Goal: Information Seeking & Learning: Learn about a topic

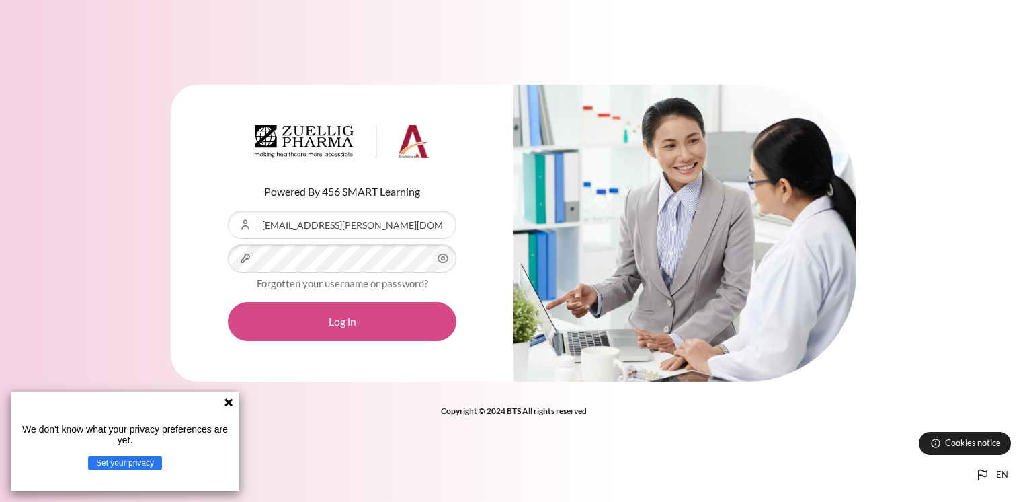
click at [359, 326] on button "Log in" at bounding box center [342, 321] width 229 height 39
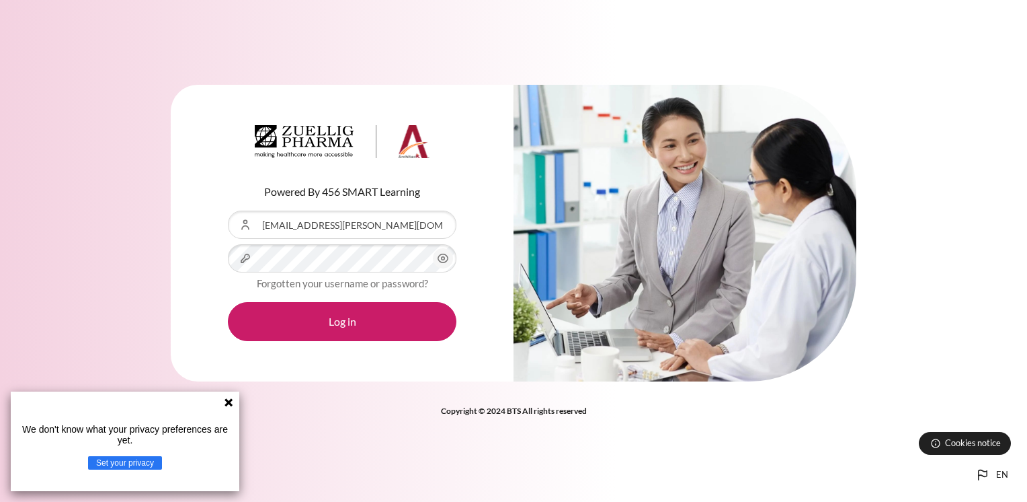
click at [229, 402] on icon at bounding box center [229, 402] width 8 height 8
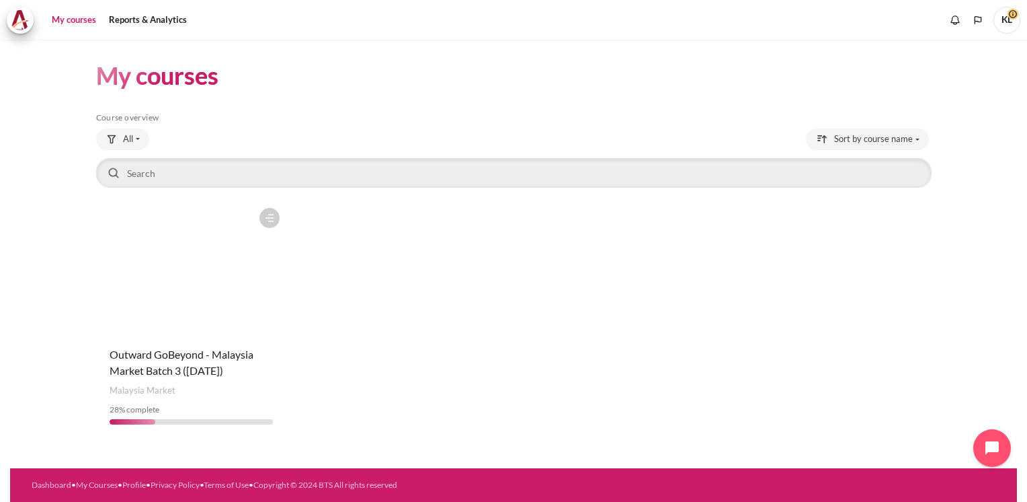
click at [269, 292] on figure "Content" at bounding box center [191, 268] width 191 height 134
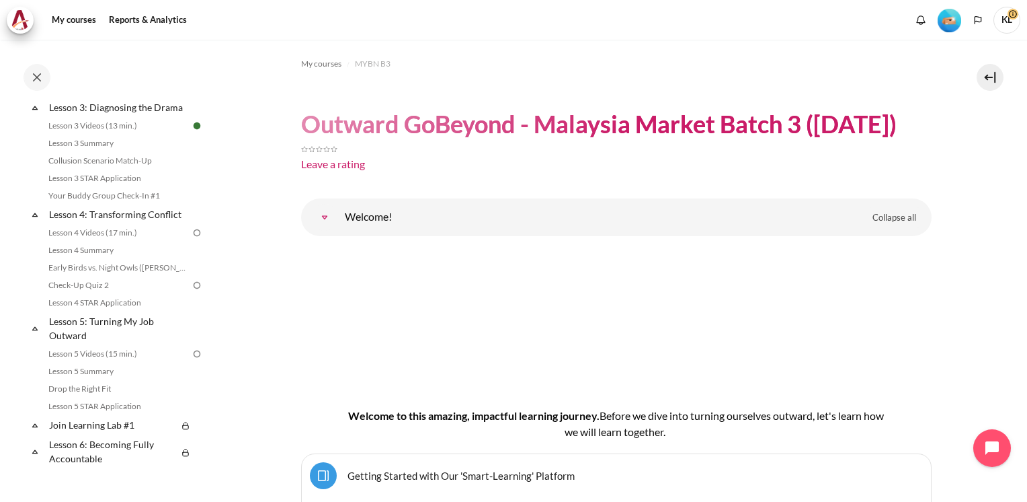
scroll to position [403, 0]
click at [165, 221] on link "Lesson 4: Transforming Conflict" at bounding box center [119, 211] width 144 height 18
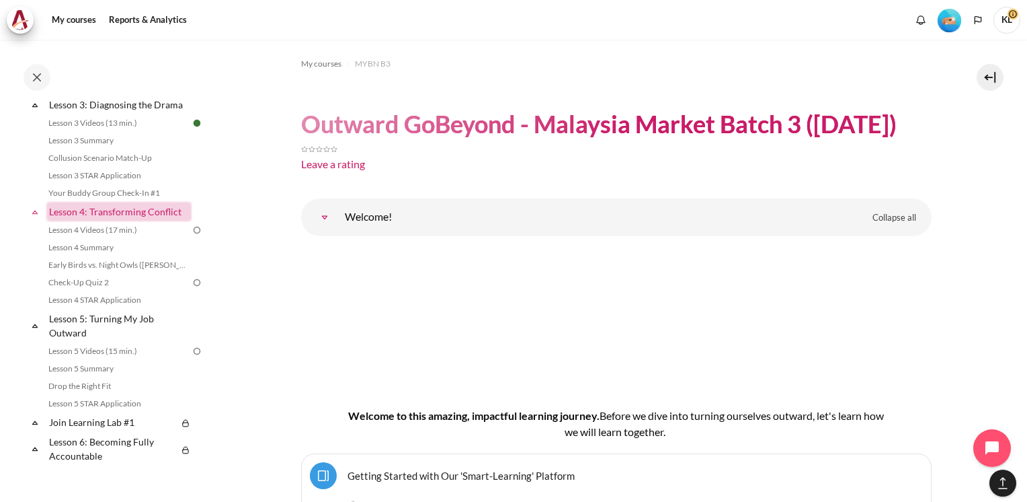
scroll to position [5353, 0]
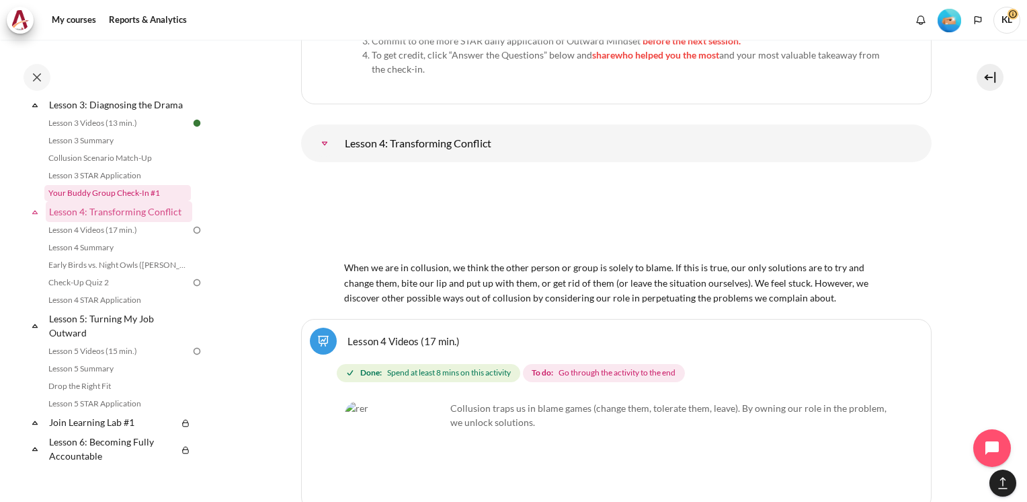
click at [155, 201] on link "Your Buddy Group Check-In #1" at bounding box center [117, 193] width 147 height 16
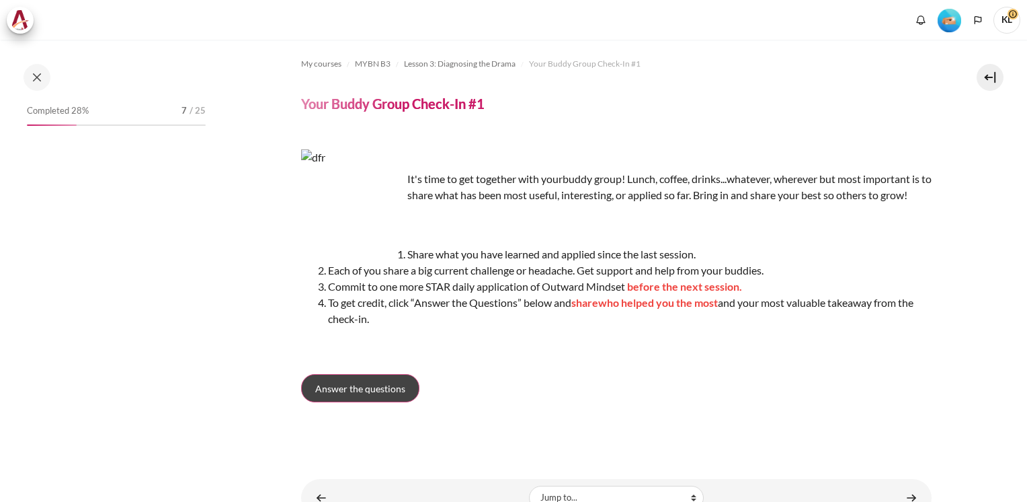
click at [363, 395] on span "Answer the questions" at bounding box center [360, 388] width 90 height 14
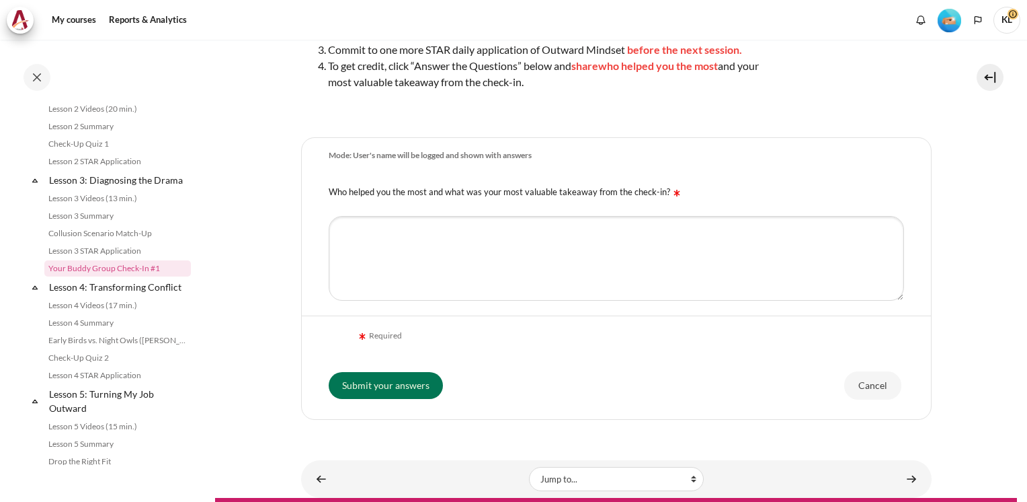
scroll to position [286, 0]
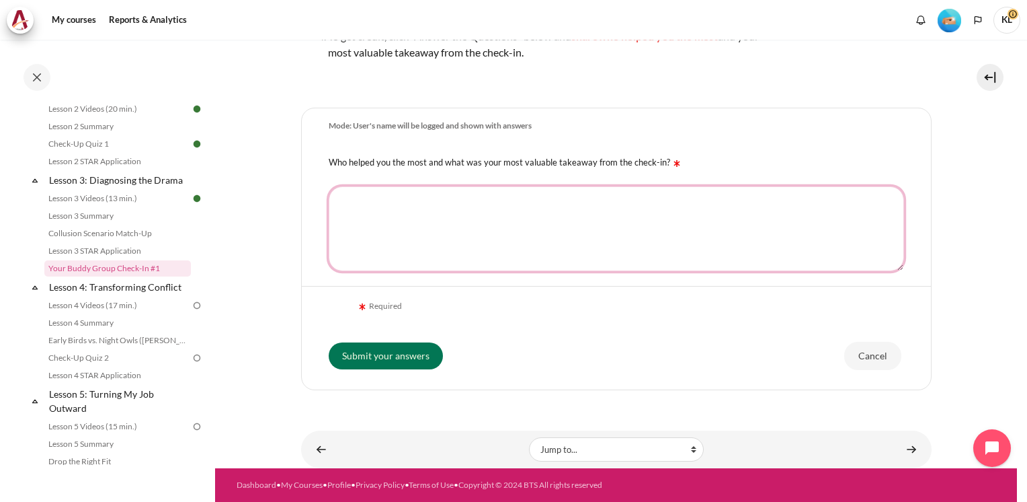
click at [509, 242] on textarea "Who helped you the most and what was your most valuable takeaway from the check…" at bounding box center [617, 228] width 576 height 85
drag, startPoint x: 406, startPoint y: 208, endPoint x: 220, endPoint y: 194, distance: 186.8
click at [220, 194] on section "My courses MYBN B3 Lesson 3: Diagnosing the Drama Your Buddy Group Check-In #1 …" at bounding box center [616, 118] width 802 height 700
click at [342, 202] on textarea "Listen, Think, Plan and Action" at bounding box center [617, 228] width 576 height 85
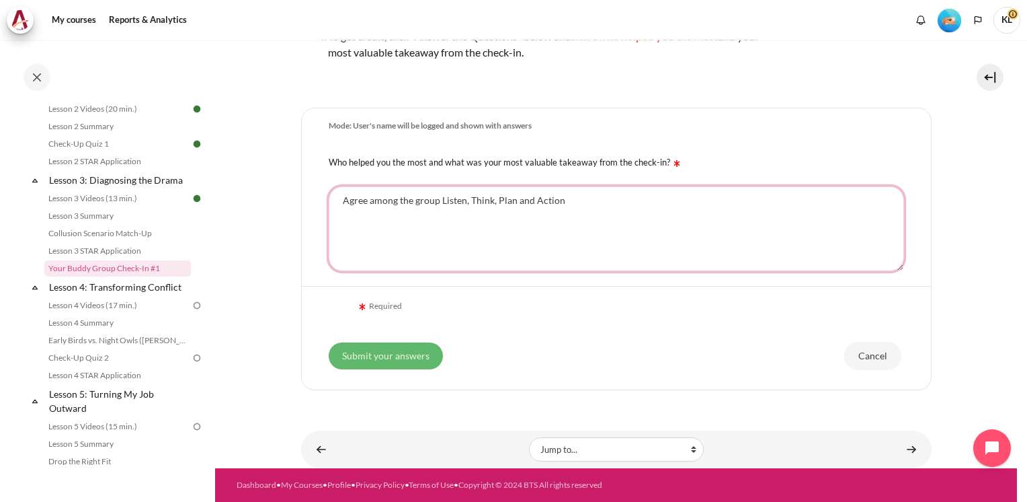
type textarea "Agree among the group Listen, Think, Plan and Action"
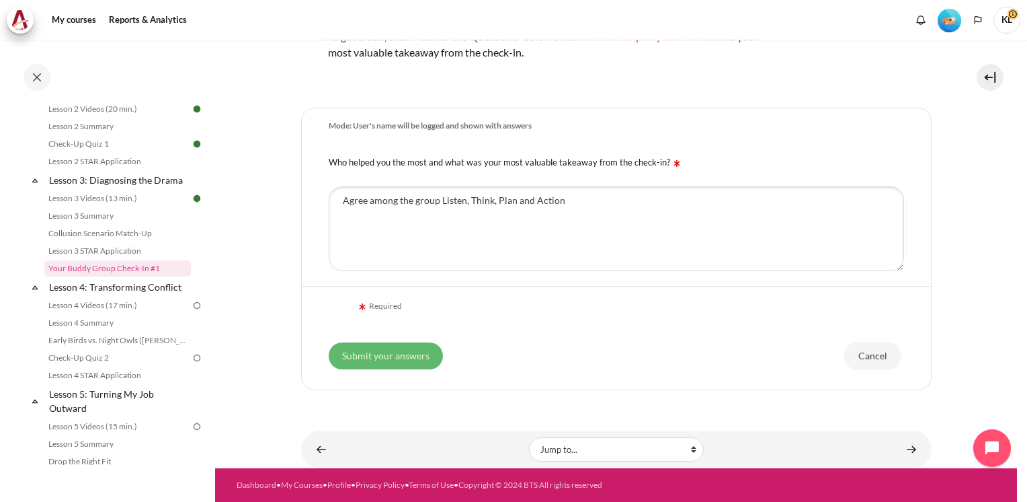
click at [393, 364] on input "Submit your answers" at bounding box center [386, 355] width 114 height 27
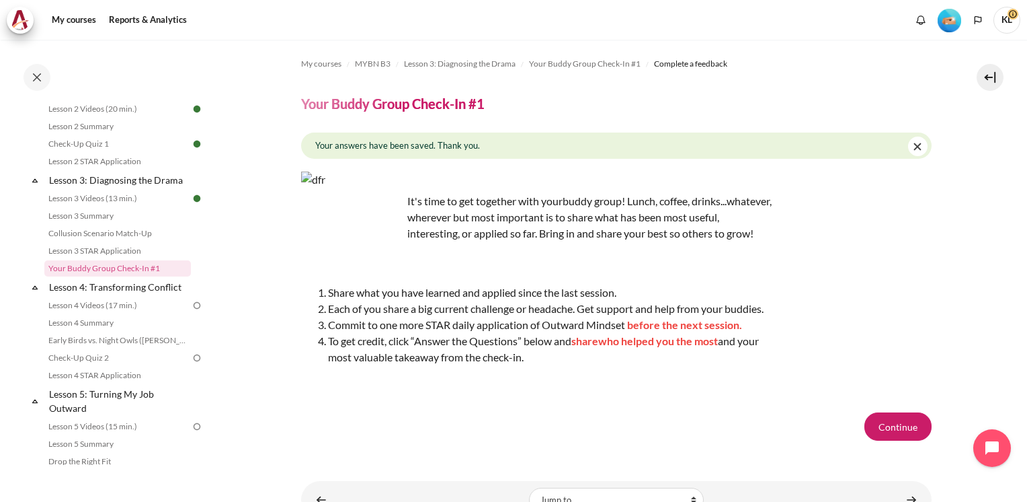
scroll to position [66, 0]
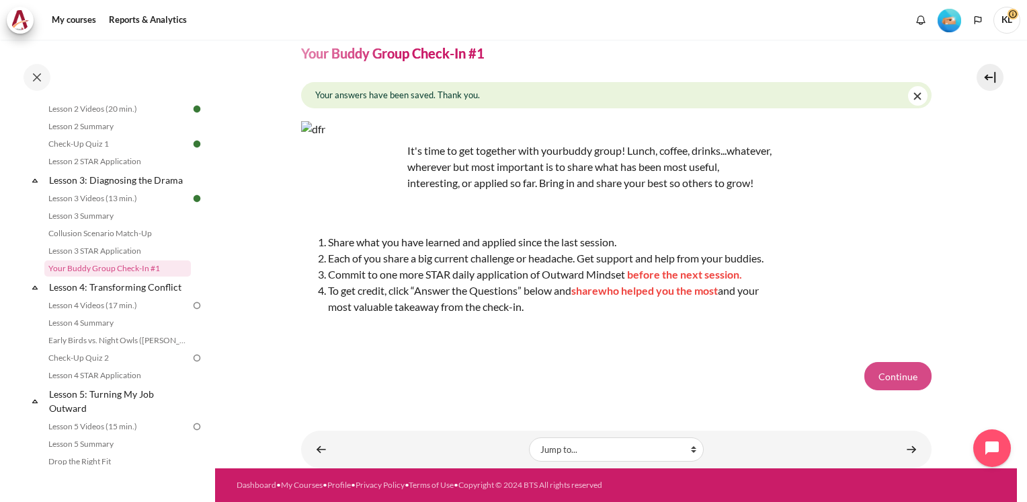
click at [898, 378] on button "Continue" at bounding box center [898, 376] width 67 height 28
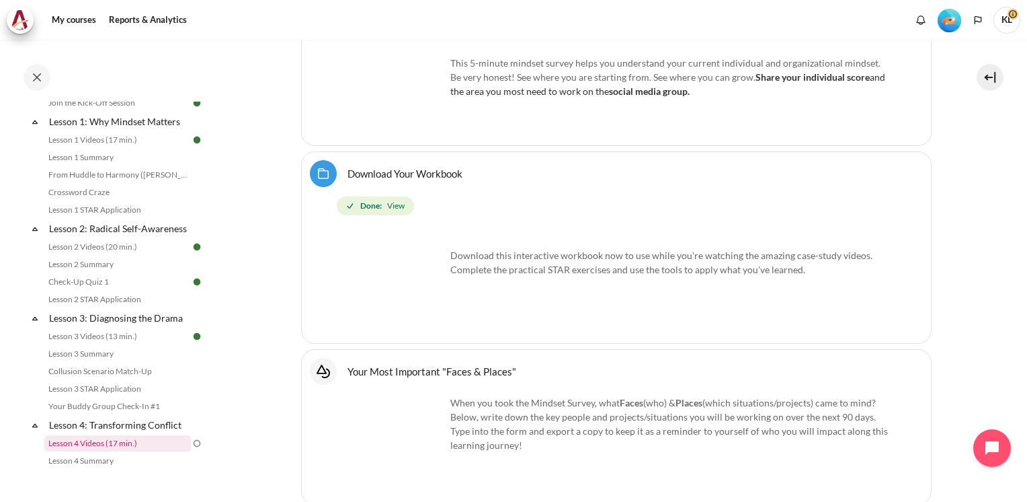
scroll to position [336, 0]
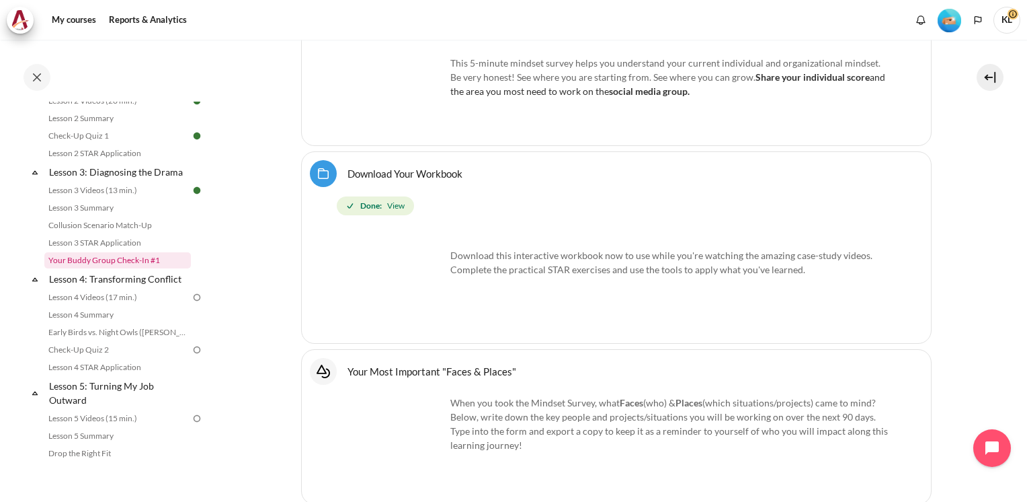
click at [129, 268] on link "Your Buddy Group Check-In #1" at bounding box center [117, 260] width 147 height 16
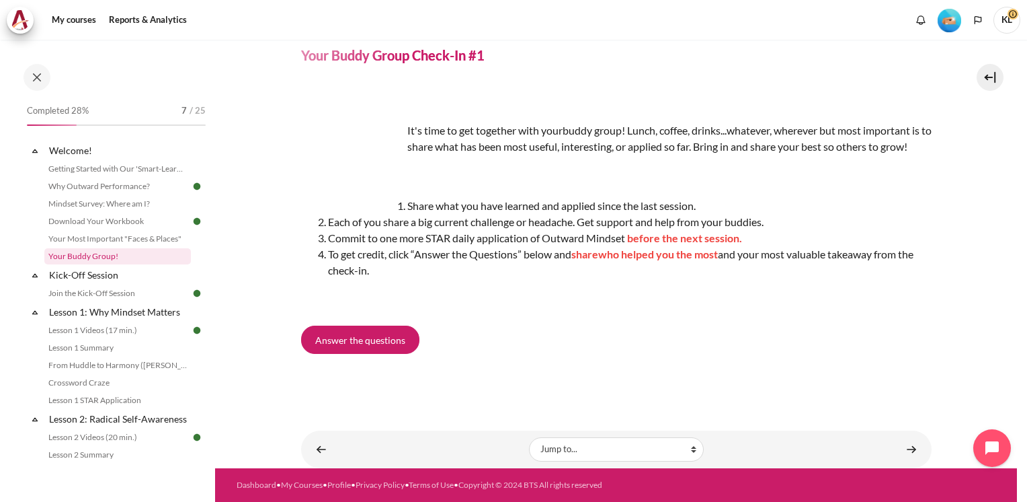
click at [116, 251] on link "Your Buddy Group!" at bounding box center [117, 256] width 147 height 16
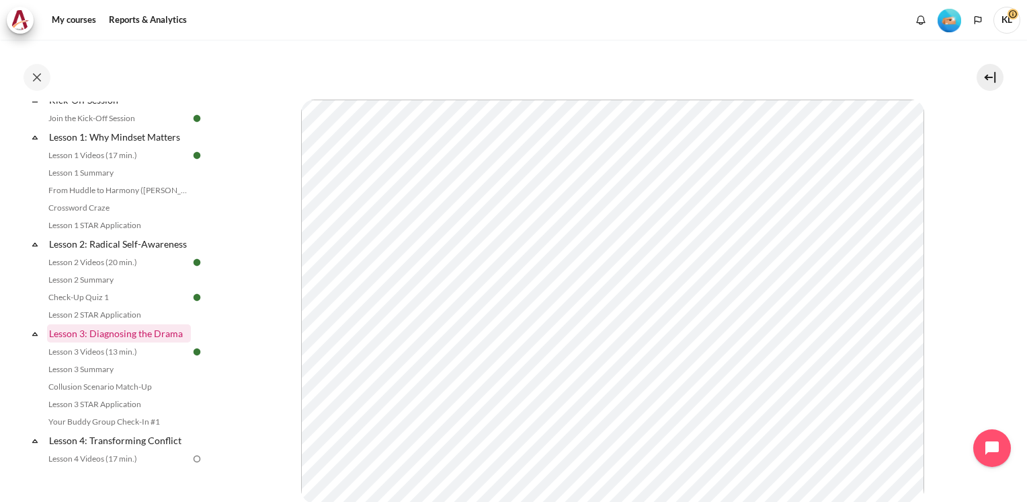
scroll to position [202, 0]
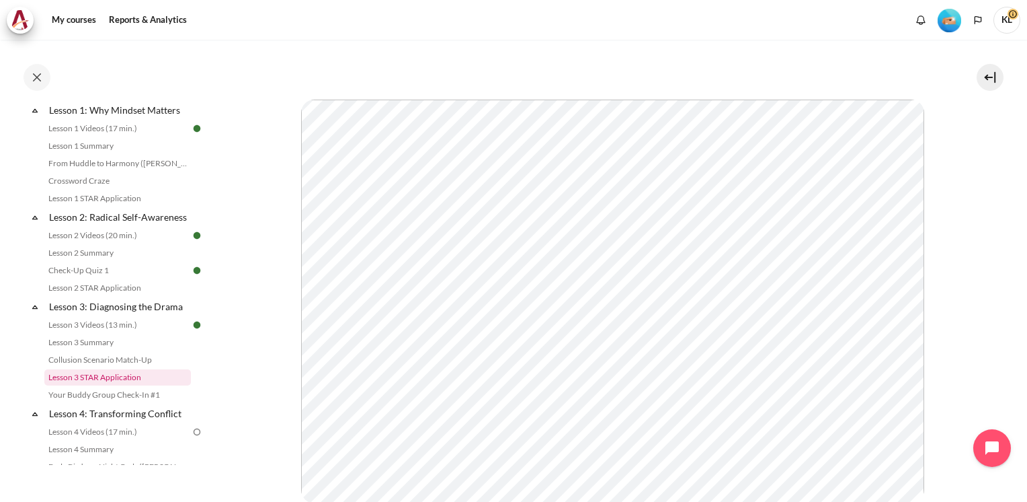
click at [110, 385] on link "Lesson 3 STAR Application" at bounding box center [117, 377] width 147 height 16
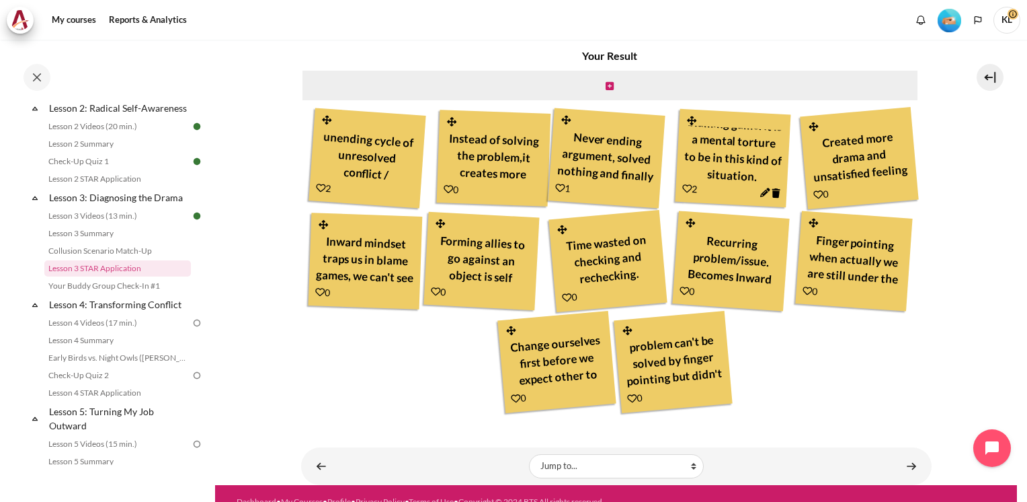
scroll to position [434, 0]
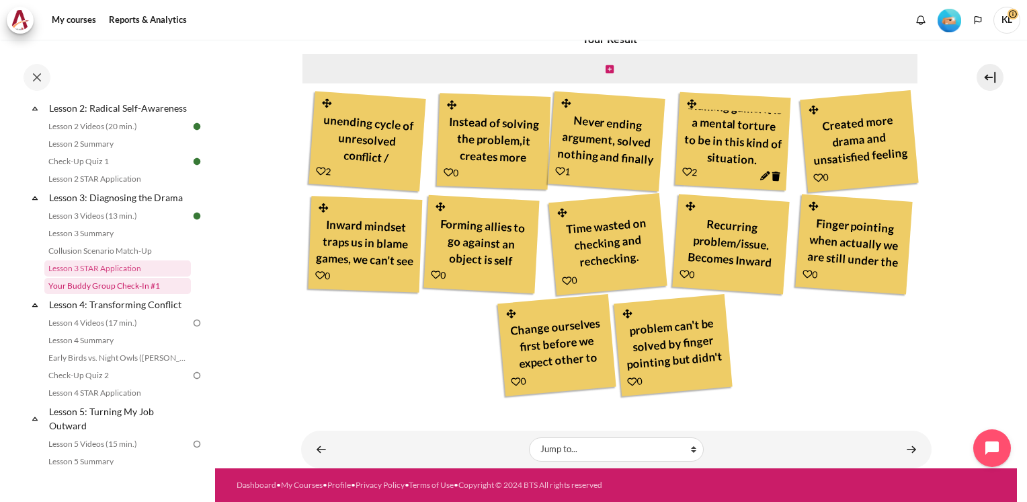
click at [144, 294] on link "Your Buddy Group Check-In #1" at bounding box center [117, 286] width 147 height 16
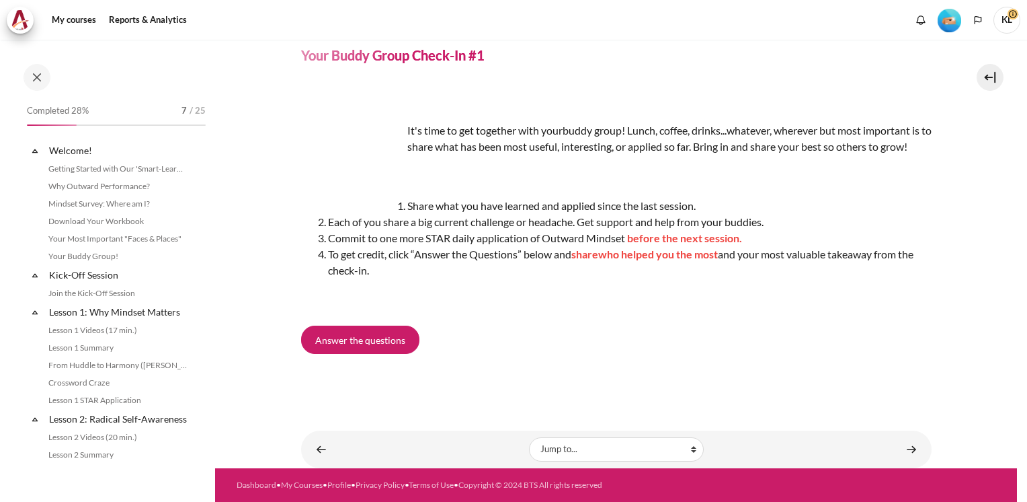
scroll to position [328, 0]
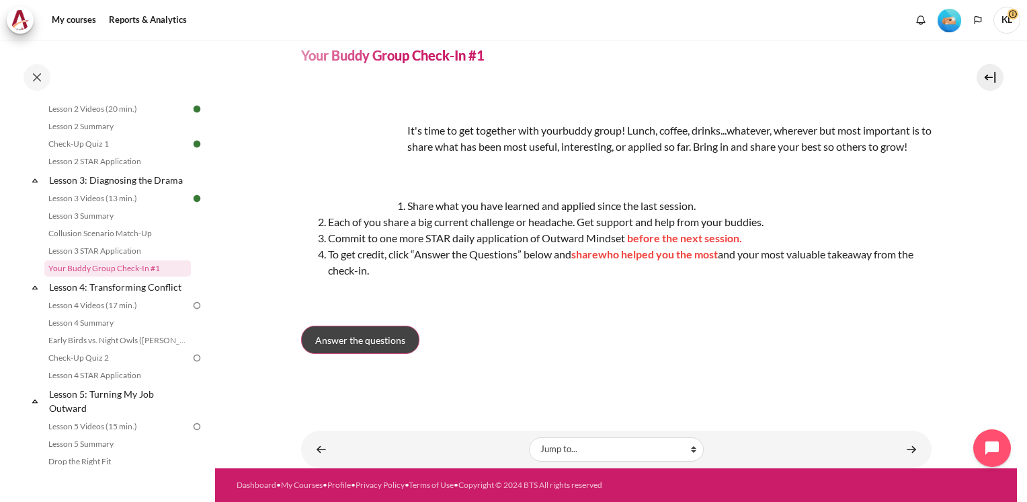
click at [387, 342] on span "Answer the questions" at bounding box center [360, 340] width 90 height 14
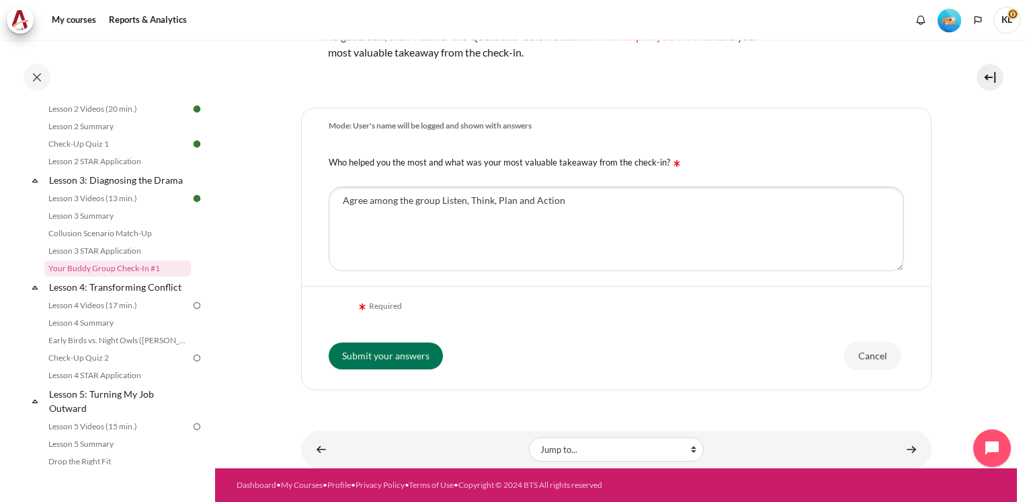
scroll to position [286, 0]
click at [395, 307] on div "Required" at bounding box center [379, 306] width 46 height 13
click at [408, 350] on input "Submit your answers" at bounding box center [386, 355] width 114 height 27
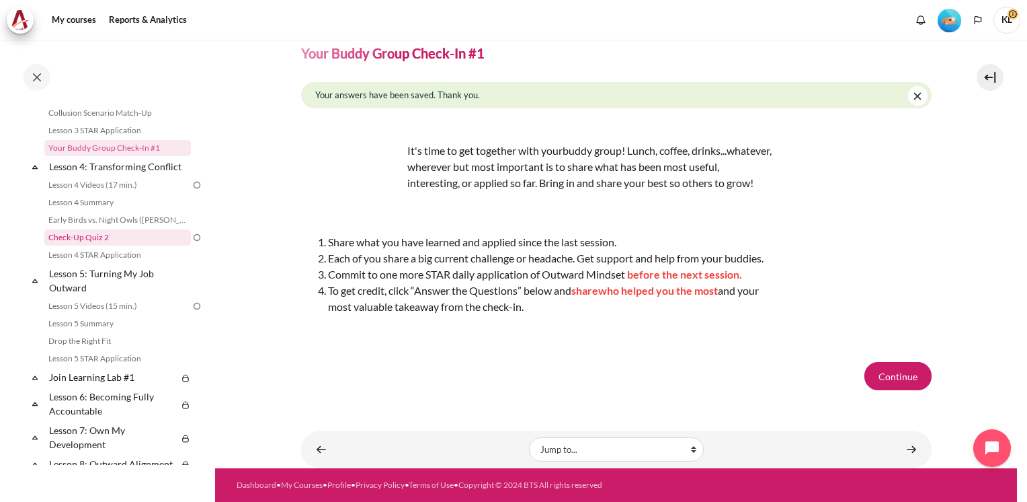
scroll to position [463, 0]
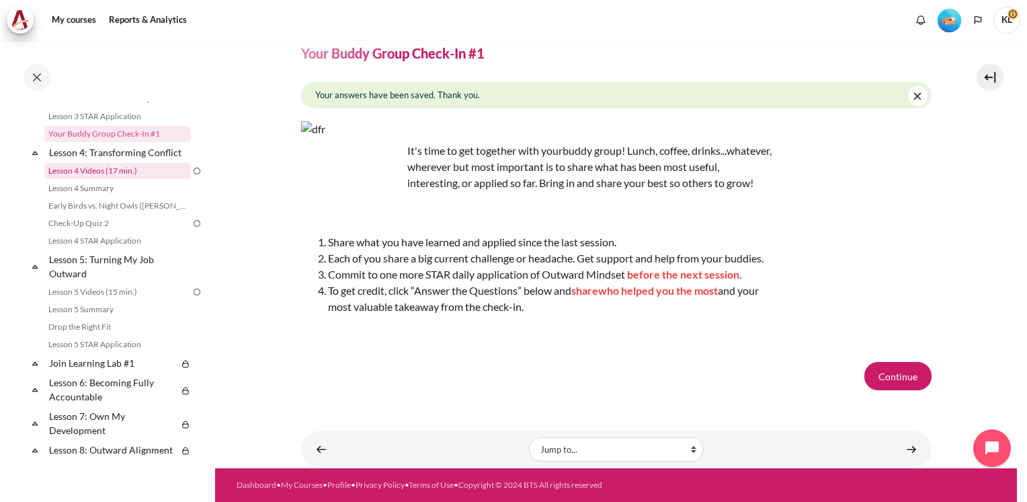
click at [148, 179] on link "Lesson 4 Videos (17 min.)" at bounding box center [117, 171] width 147 height 16
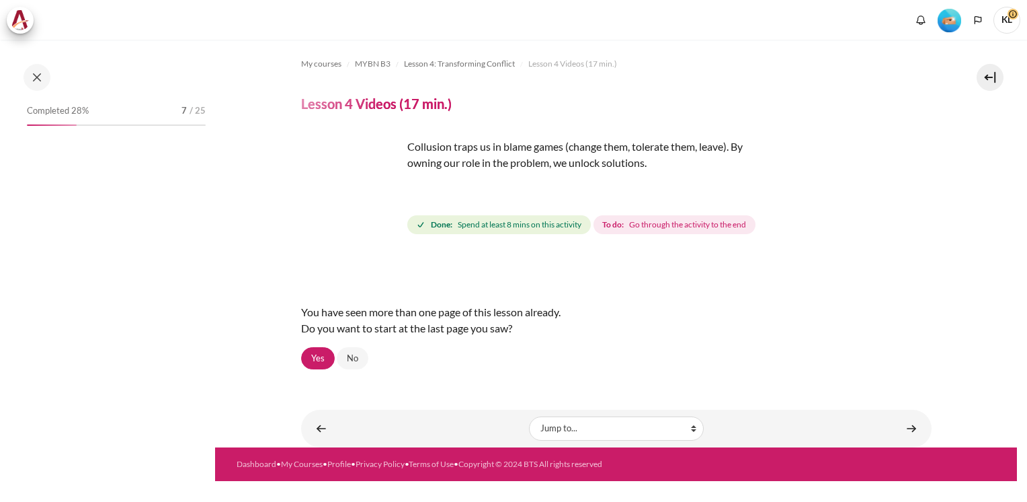
scroll to position [365, 0]
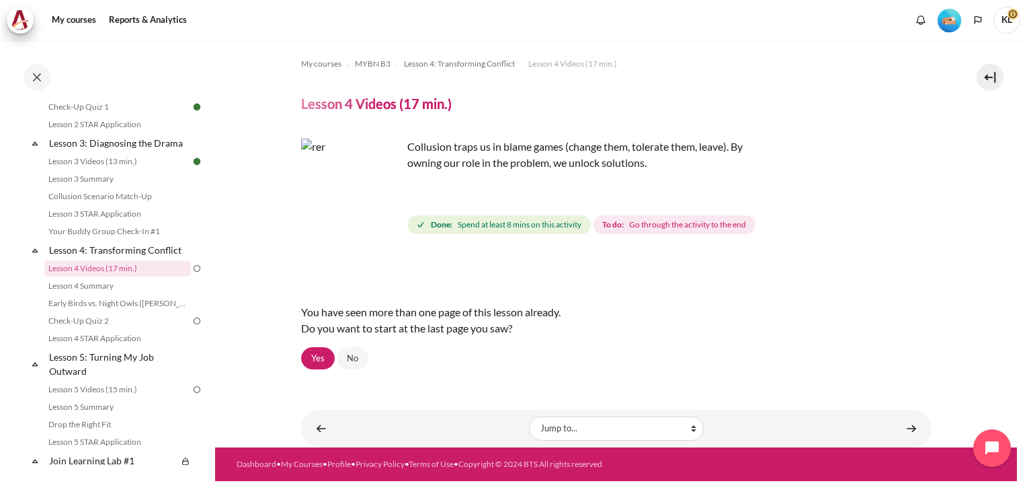
click at [370, 202] on img "Content" at bounding box center [351, 189] width 101 height 101
drag, startPoint x: 377, startPoint y: 312, endPoint x: 562, endPoint y: 315, distance: 184.9
click at [562, 315] on div "You have seen more than one page of this lesson already. Do you want to start a…" at bounding box center [616, 320] width 631 height 54
click at [307, 359] on link "Yes" at bounding box center [318, 358] width 34 height 23
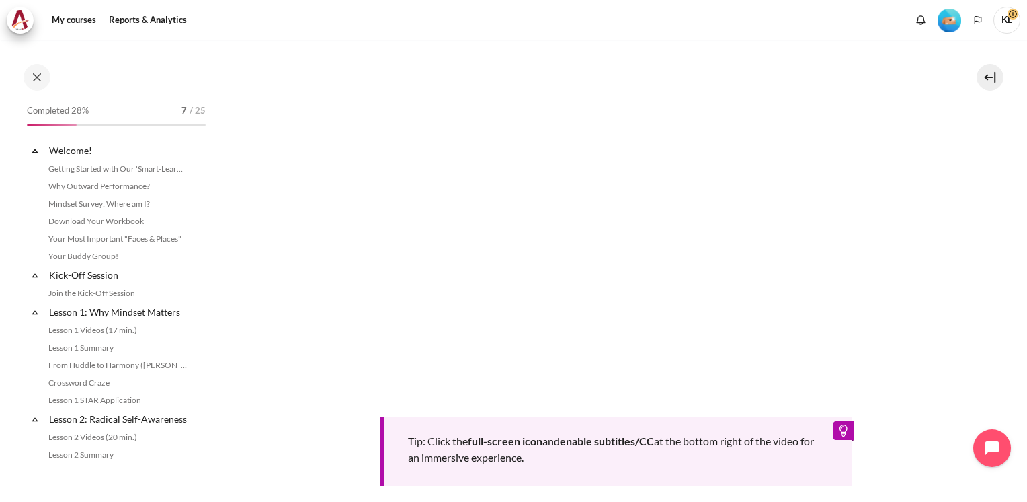
scroll to position [365, 0]
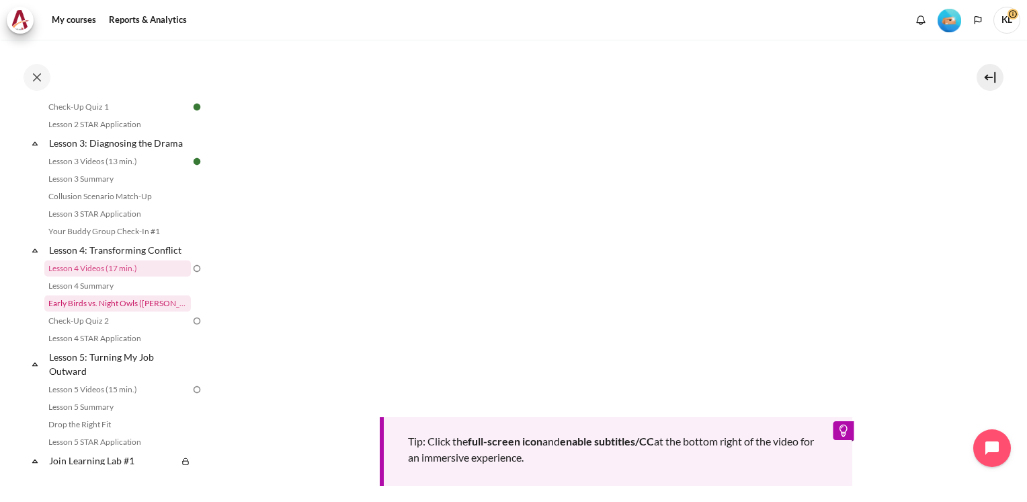
click at [124, 311] on link "Early Birds vs. Night Owls ([PERSON_NAME]'s Story)" at bounding box center [117, 303] width 147 height 16
click at [128, 329] on link "Check-Up Quiz 2" at bounding box center [117, 321] width 147 height 16
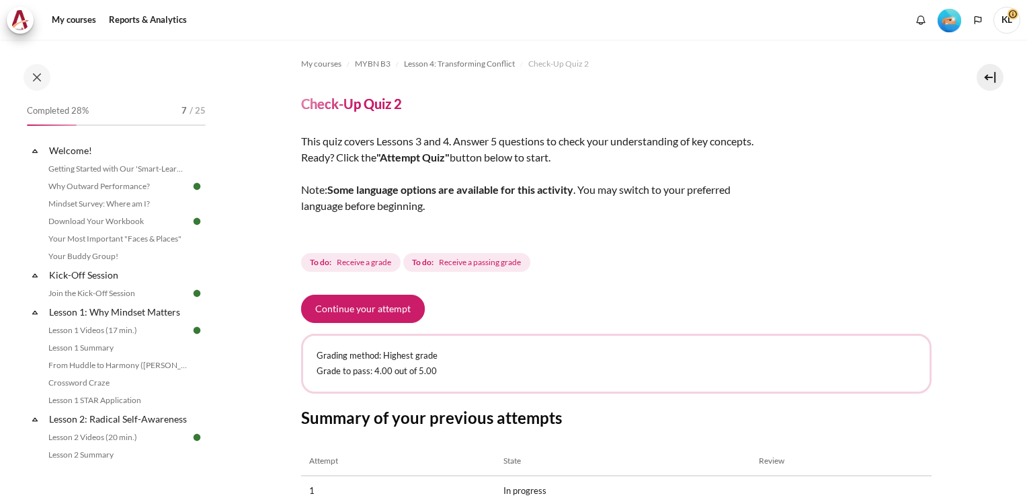
scroll to position [114, 0]
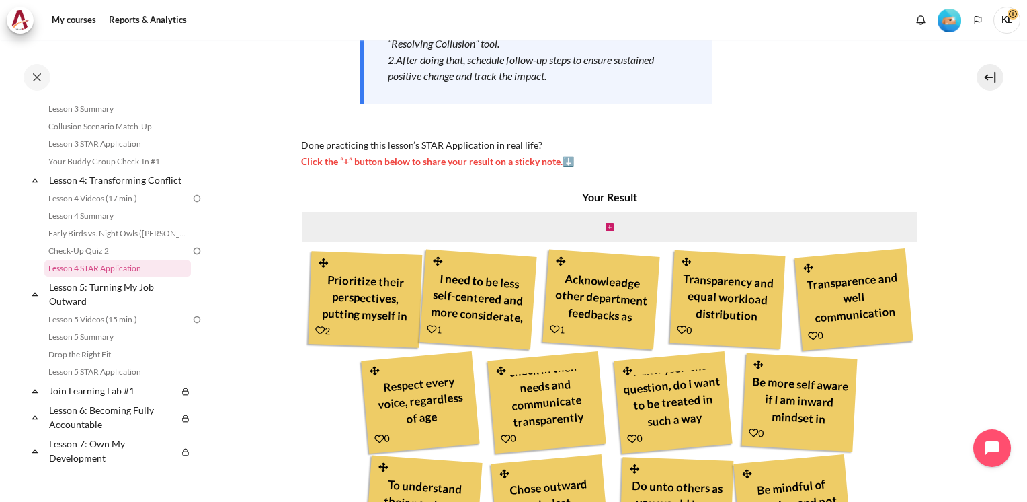
scroll to position [268, 0]
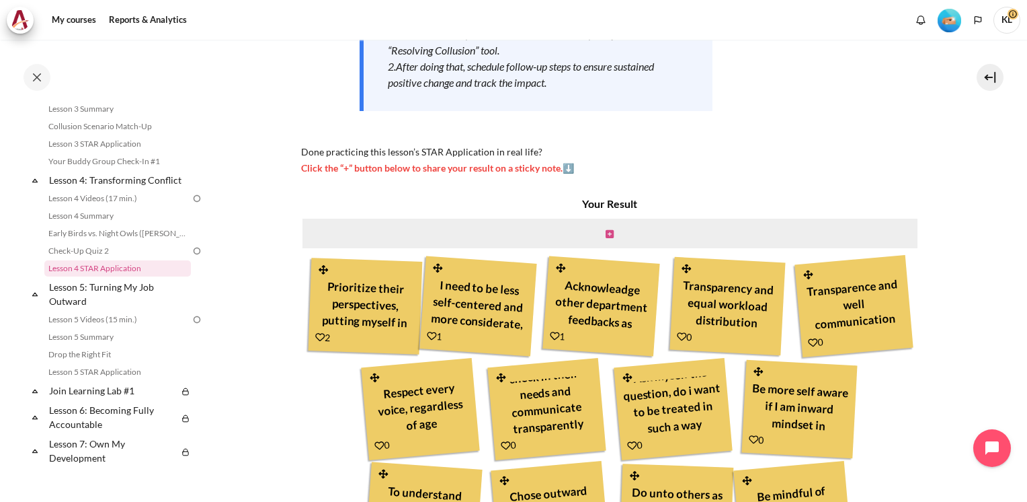
click at [611, 231] on icon "Content" at bounding box center [610, 233] width 8 height 9
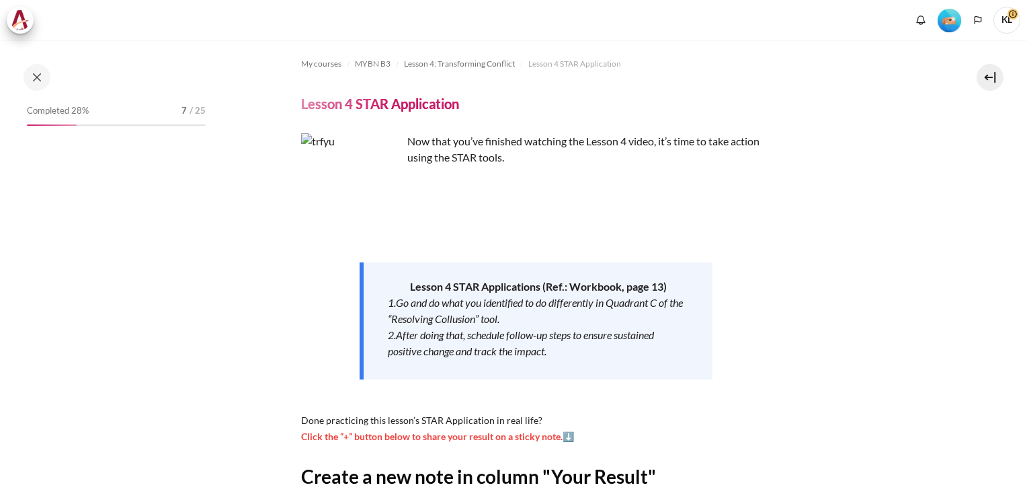
scroll to position [435, 0]
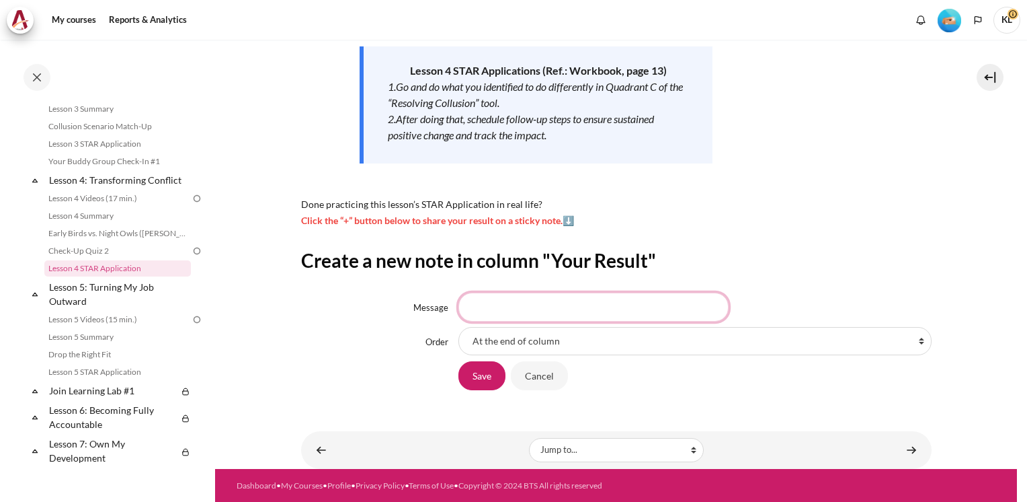
click at [565, 303] on input "Message" at bounding box center [594, 307] width 270 height 28
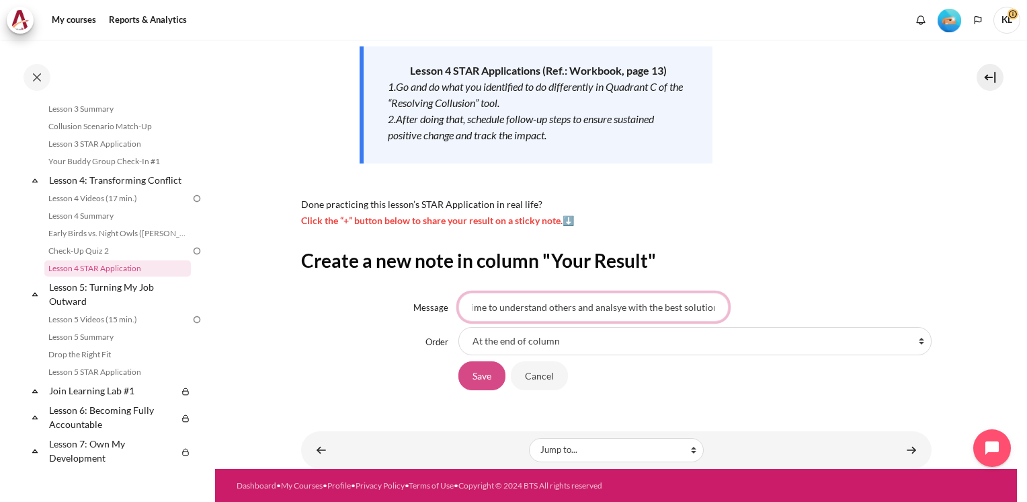
type input "Listen to people around you and spend time to understand others and analsye wit…"
click at [494, 379] on input "Save" at bounding box center [482, 375] width 47 height 28
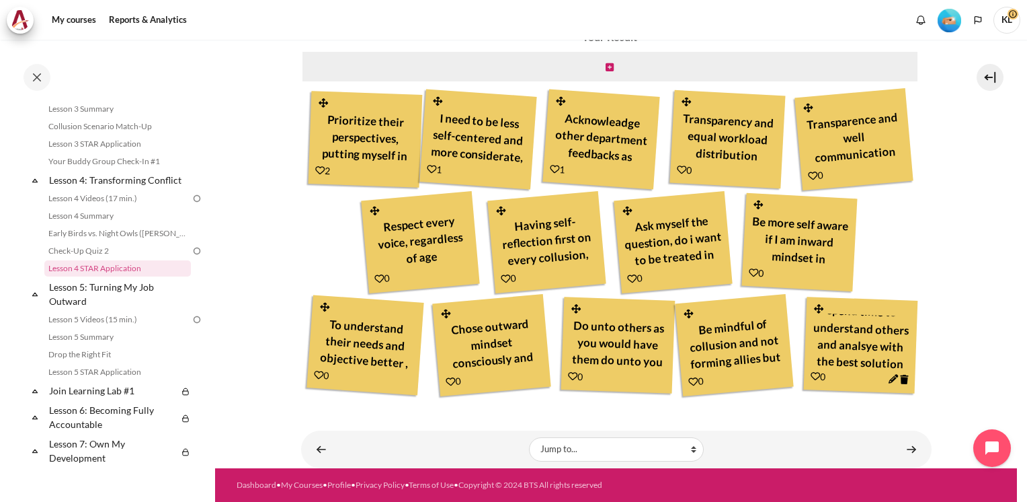
scroll to position [537, 0]
click at [907, 451] on link "Content" at bounding box center [911, 449] width 27 height 26
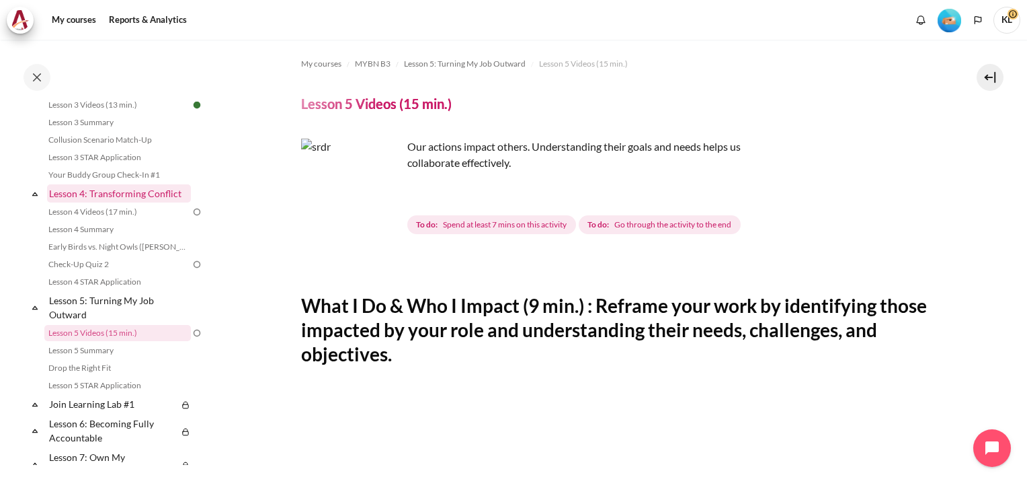
scroll to position [419, 0]
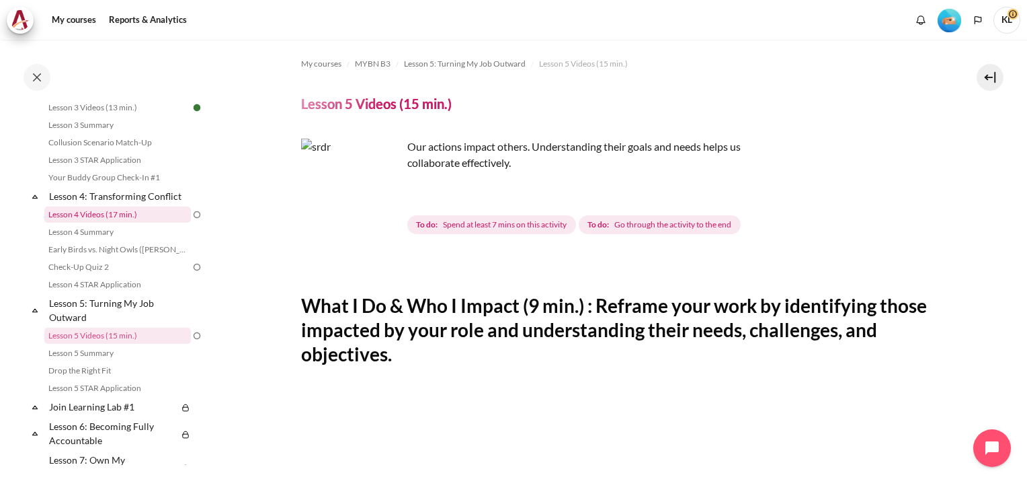
click at [116, 223] on link "Lesson 4 Videos (17 min.)" at bounding box center [117, 214] width 147 height 16
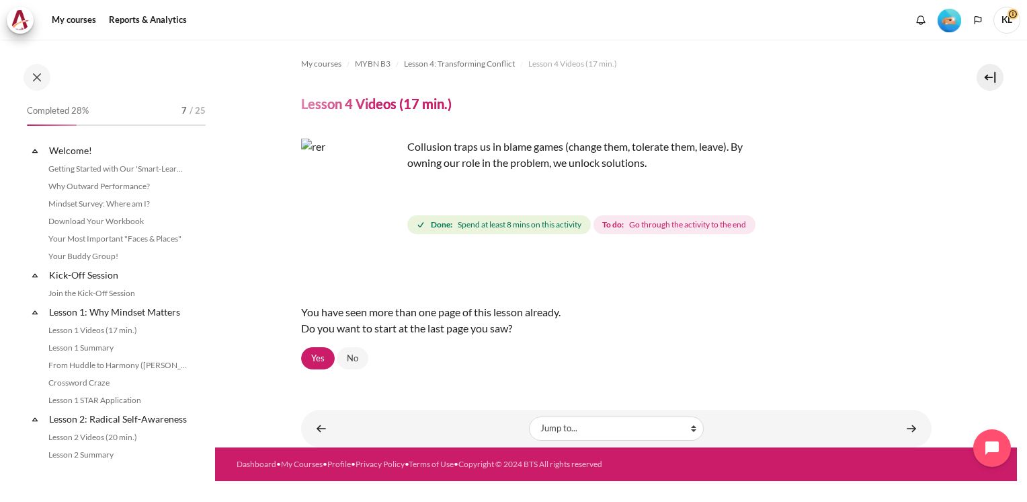
scroll to position [365, 0]
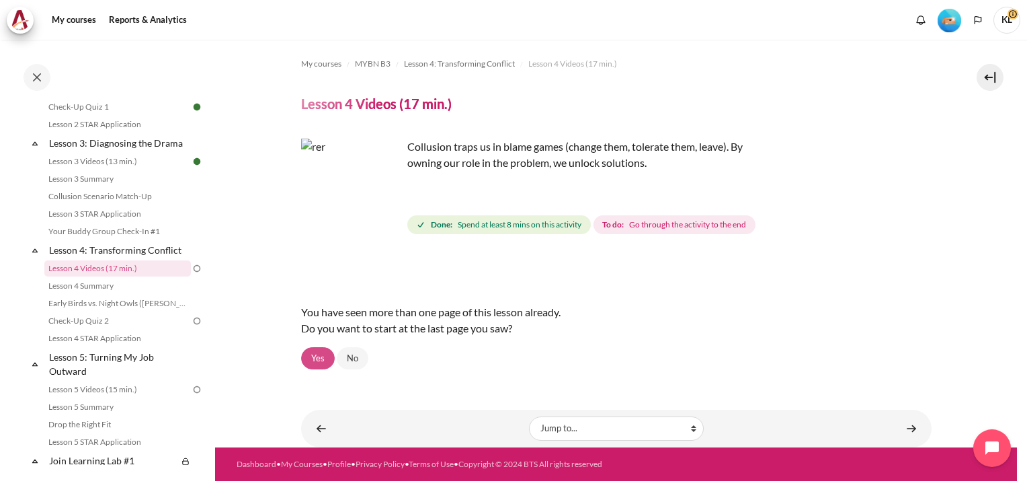
click at [311, 361] on link "Yes" at bounding box center [318, 358] width 34 height 23
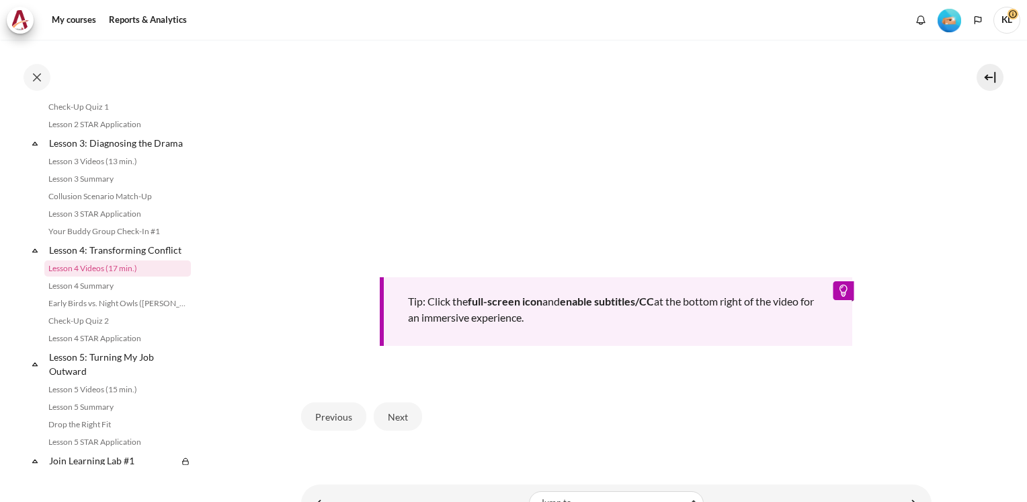
scroll to position [525, 0]
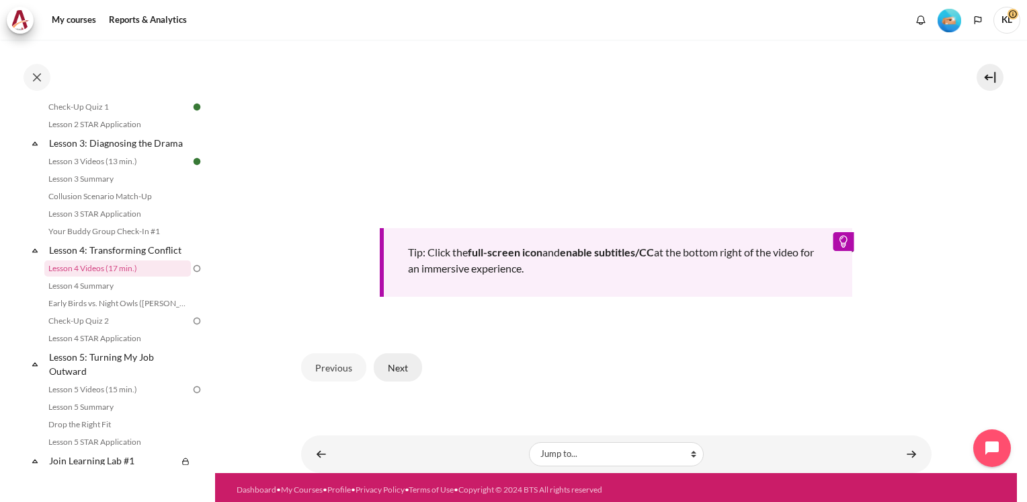
click at [390, 364] on button "Next" at bounding box center [398, 367] width 48 height 28
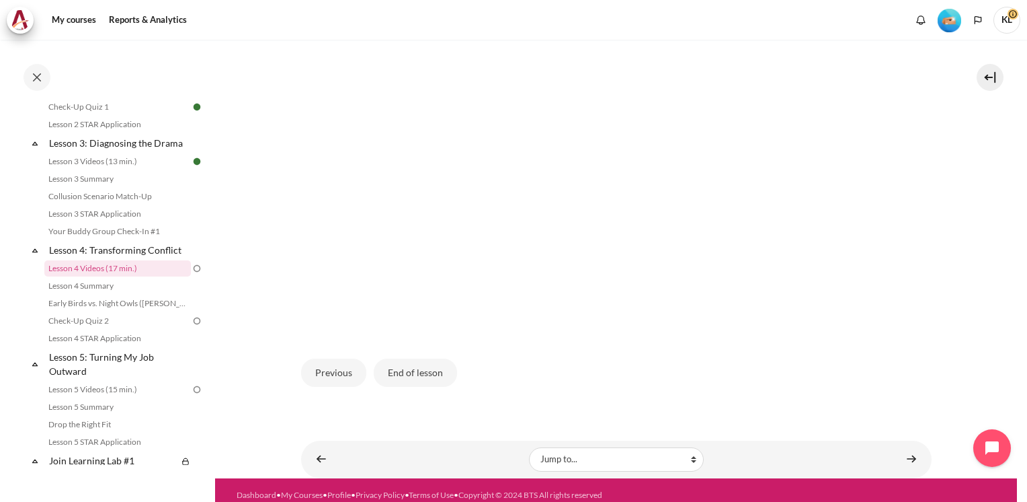
scroll to position [369, 0]
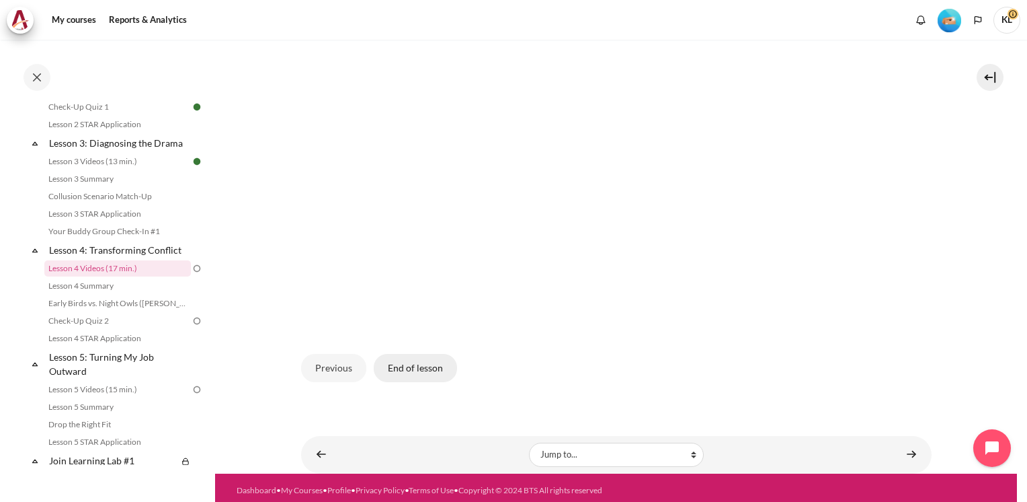
click at [415, 370] on button "End of lesson" at bounding box center [415, 368] width 83 height 28
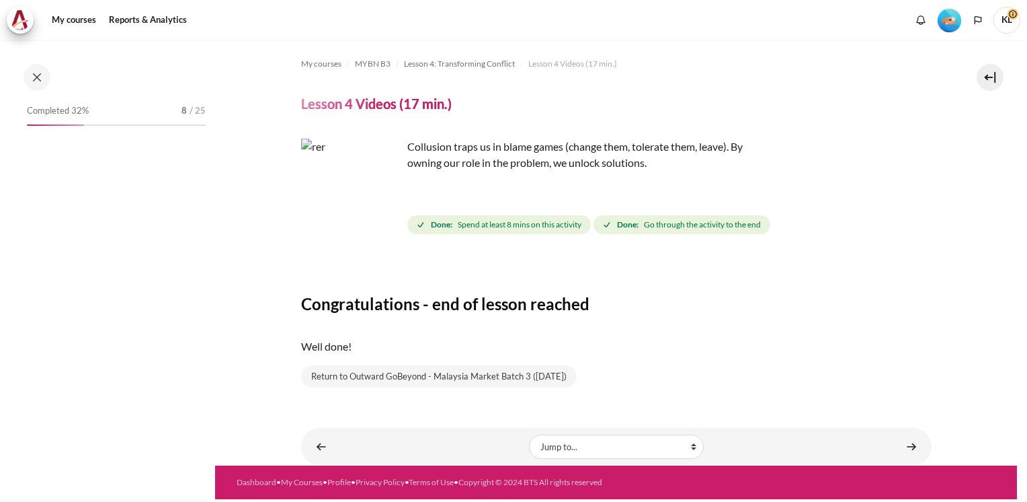
scroll to position [365, 0]
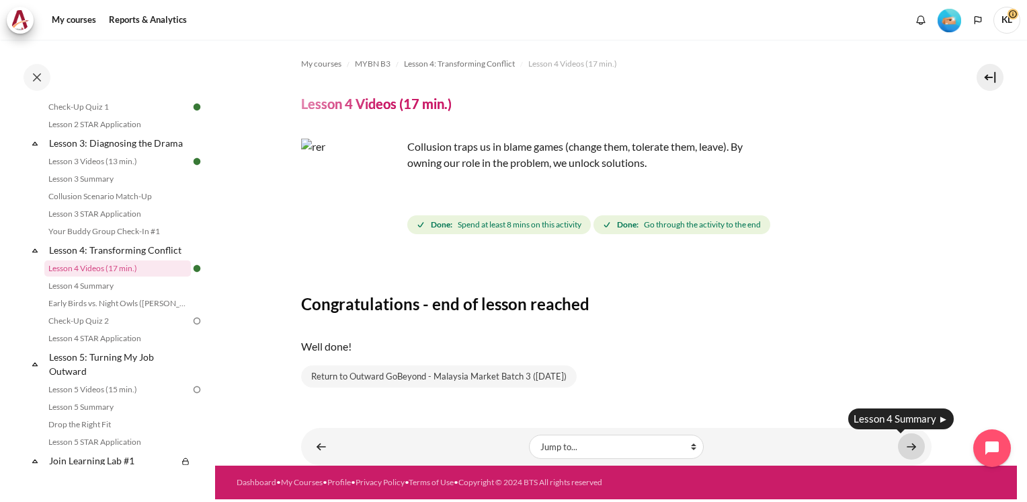
click at [914, 449] on link "Content" at bounding box center [911, 446] width 27 height 26
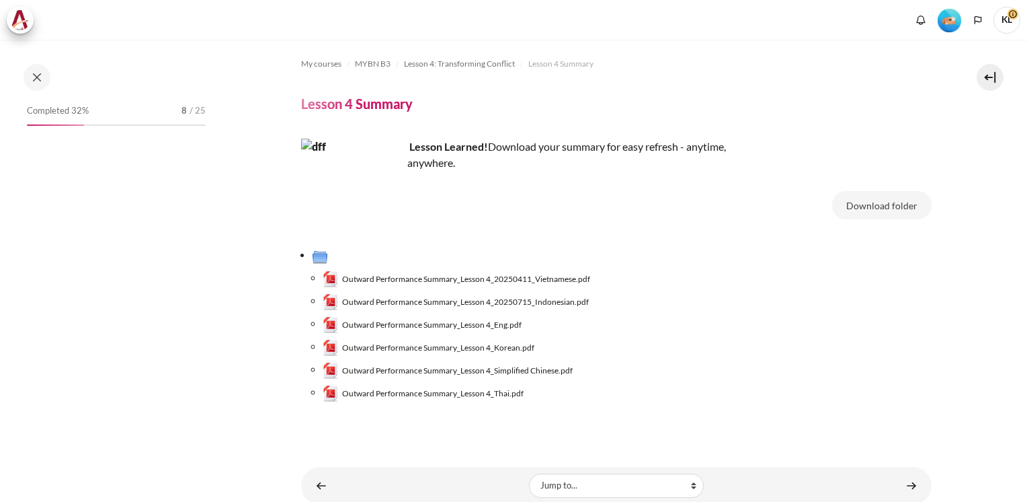
scroll to position [36, 0]
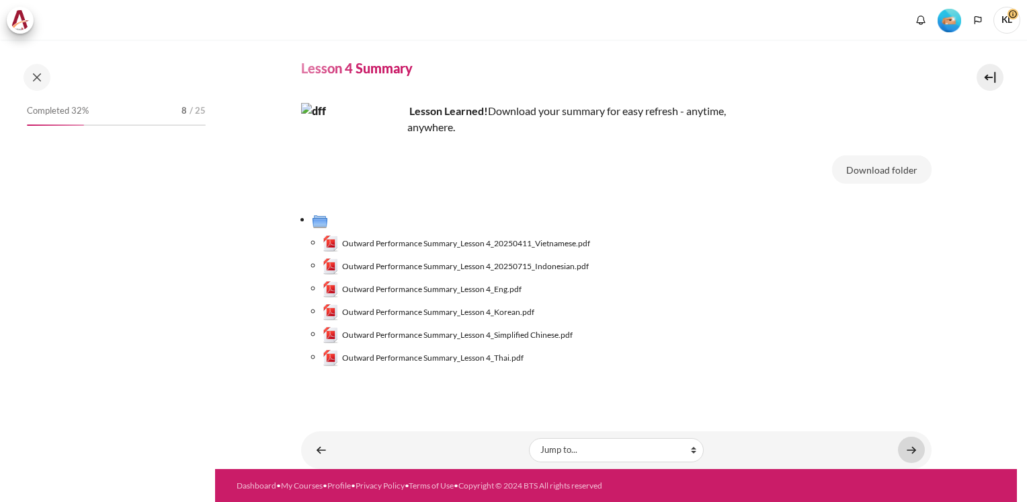
click at [906, 450] on link "Content" at bounding box center [911, 449] width 27 height 26
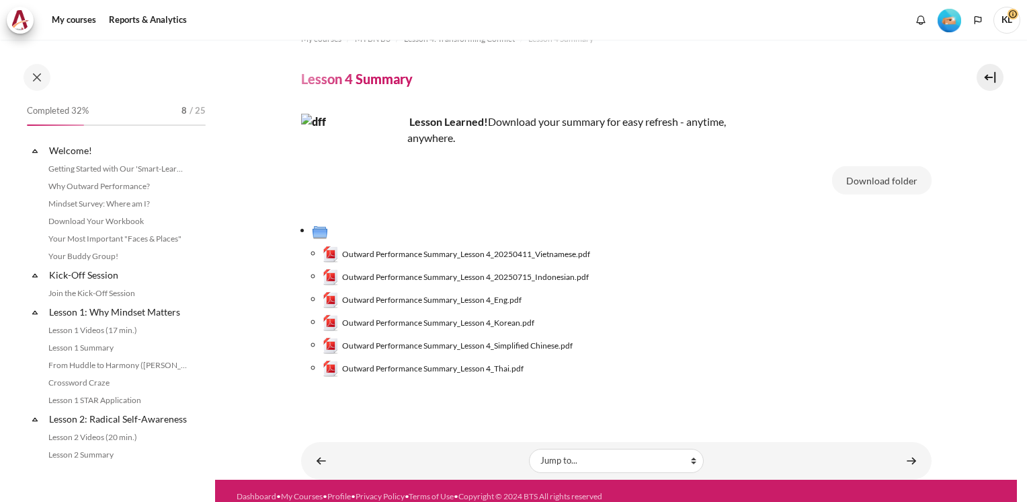
scroll to position [383, 0]
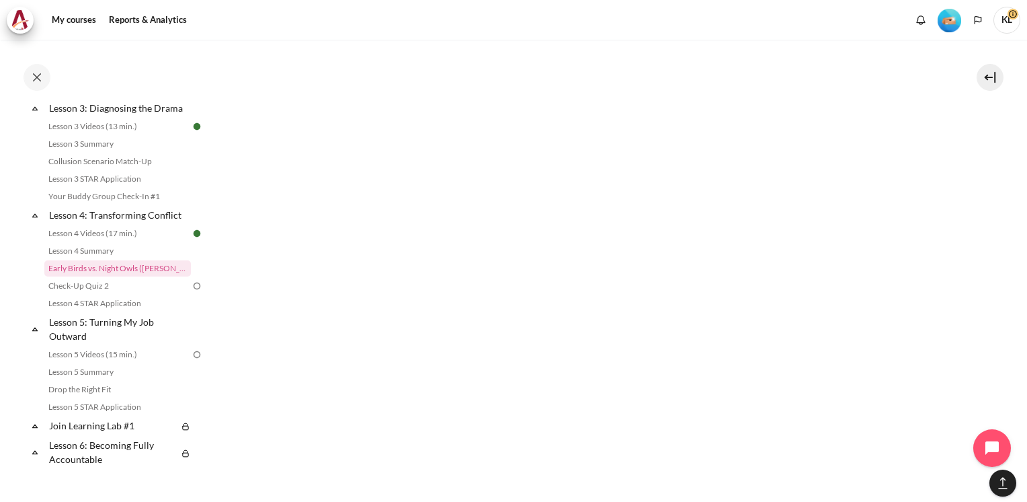
scroll to position [917, 0]
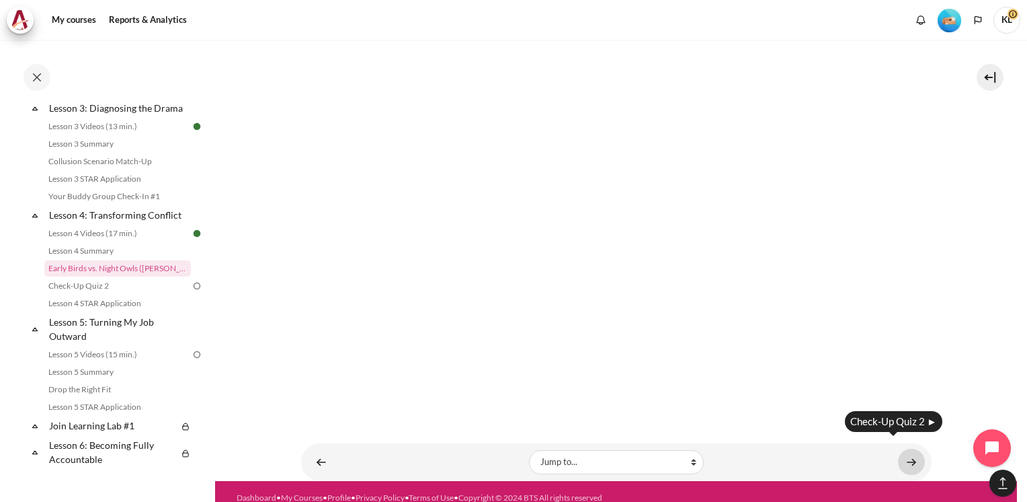
click at [898, 449] on link "Content" at bounding box center [911, 462] width 27 height 26
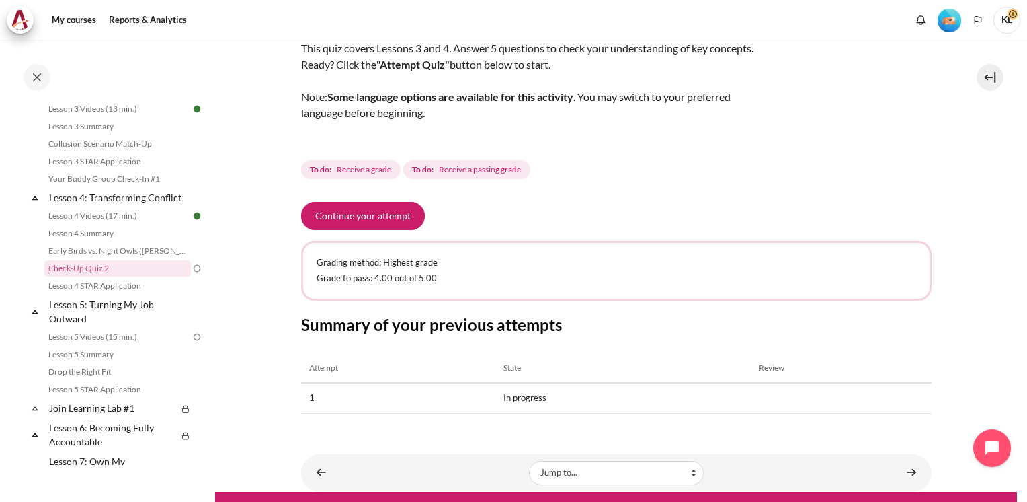
scroll to position [114, 0]
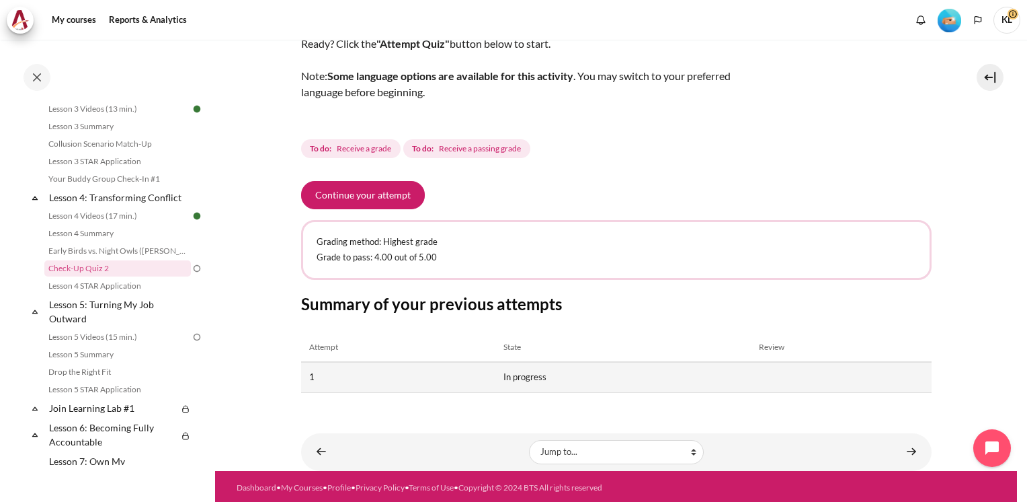
click at [516, 379] on td "In progress" at bounding box center [624, 377] width 256 height 30
click at [522, 381] on td "In progress" at bounding box center [624, 377] width 256 height 30
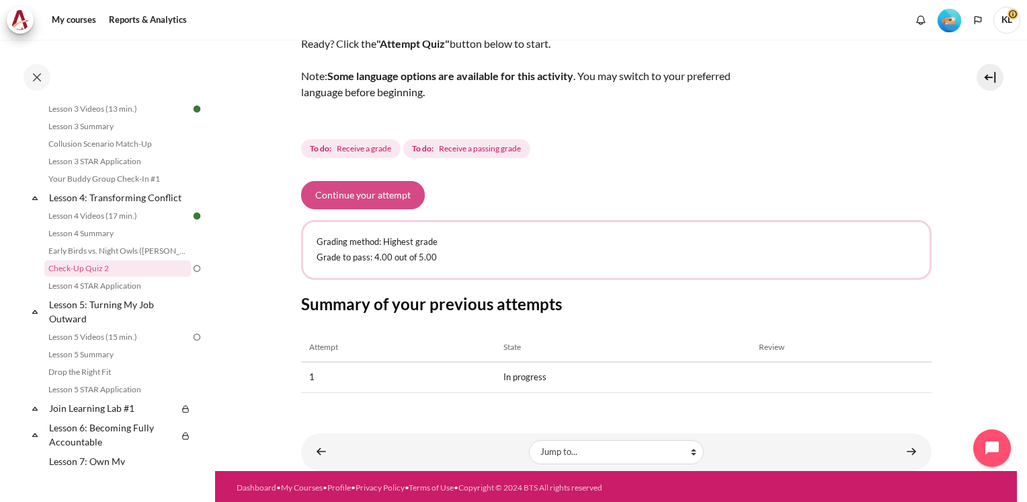
click at [382, 192] on button "Continue your attempt" at bounding box center [363, 195] width 124 height 28
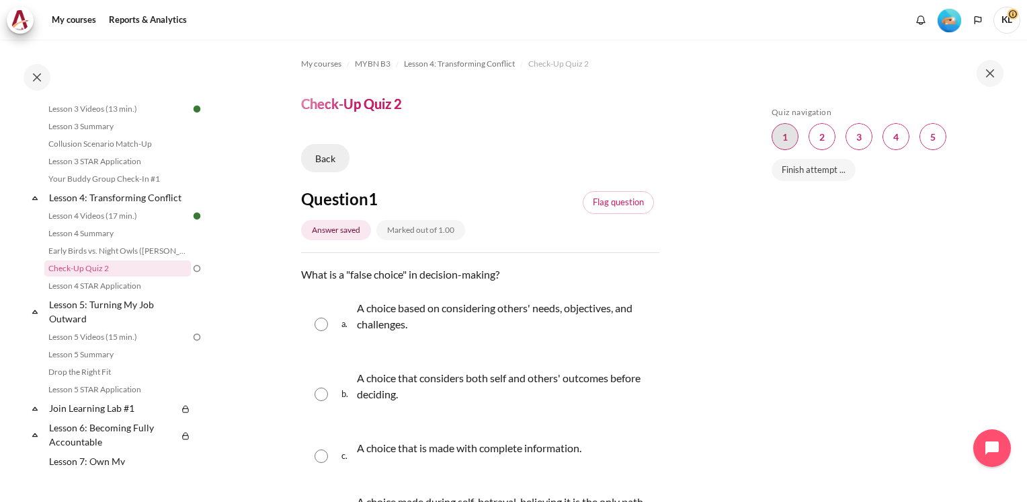
click at [333, 163] on link "Back" at bounding box center [325, 158] width 48 height 28
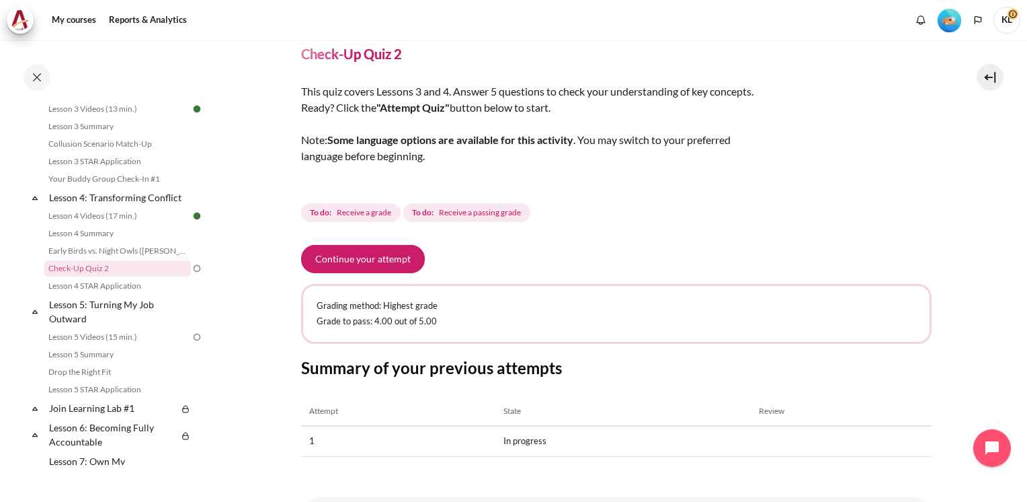
scroll to position [114, 0]
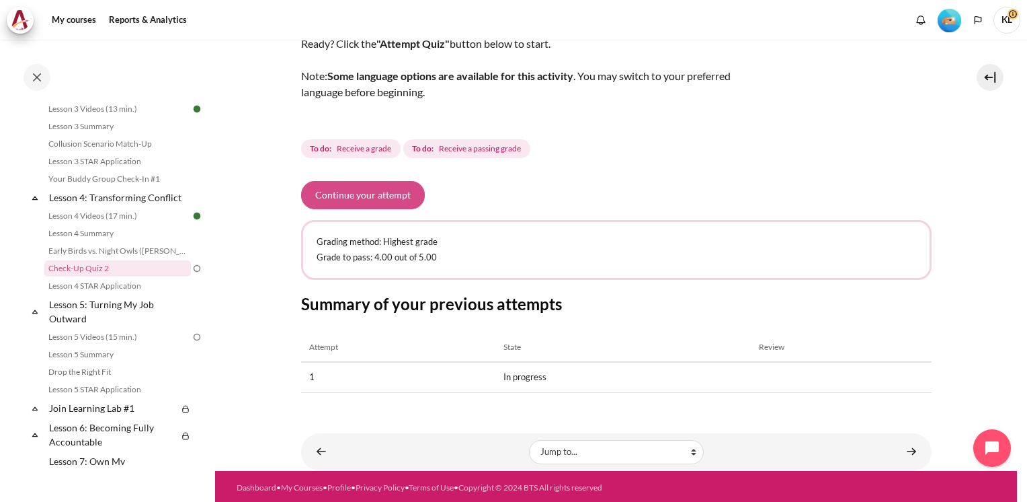
click at [351, 203] on button "Continue your attempt" at bounding box center [363, 195] width 124 height 28
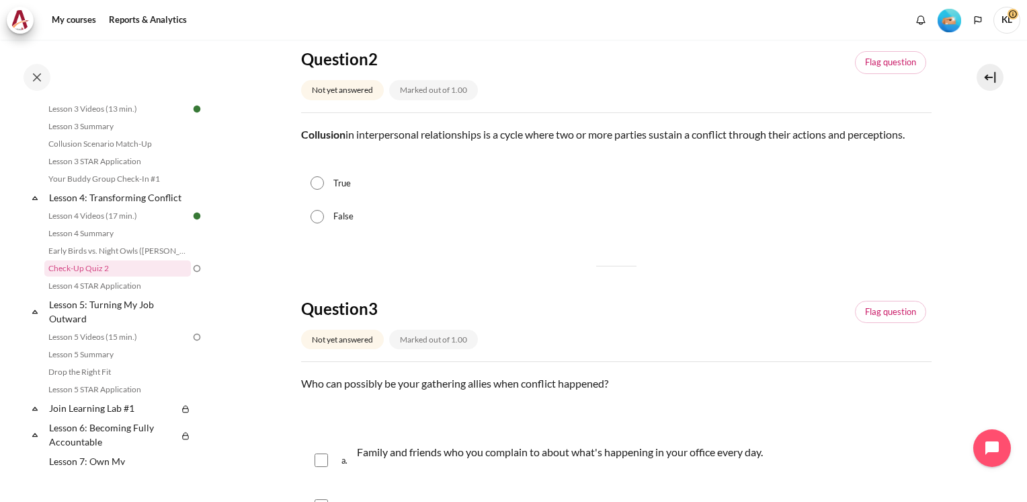
scroll to position [471, 0]
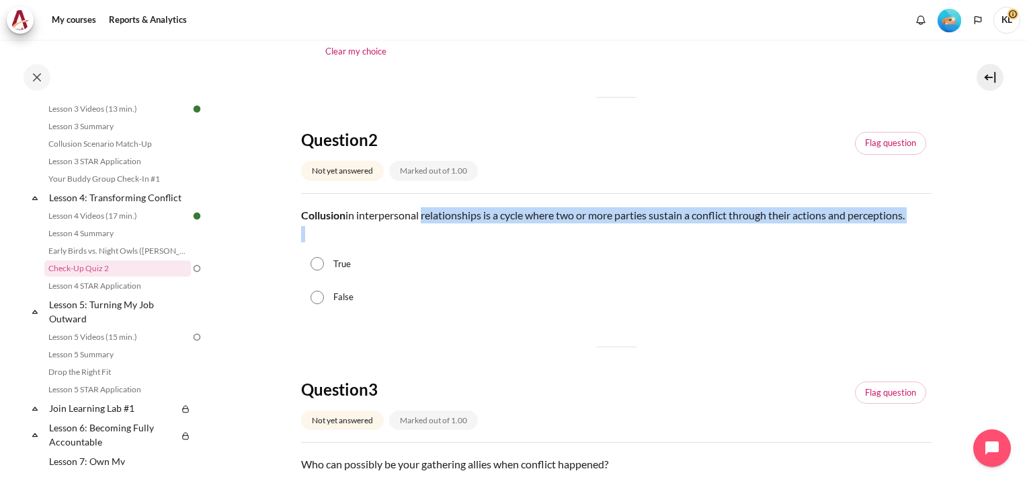
drag, startPoint x: 422, startPoint y: 216, endPoint x: 795, endPoint y: 226, distance: 372.7
click at [795, 226] on div "Collusion in interpersonal relationships is a cycle where two or more parties s…" at bounding box center [616, 224] width 631 height 35
click at [557, 215] on p "Collusion in interpersonal relationships is a cycle where two or more parties s…" at bounding box center [616, 215] width 631 height 16
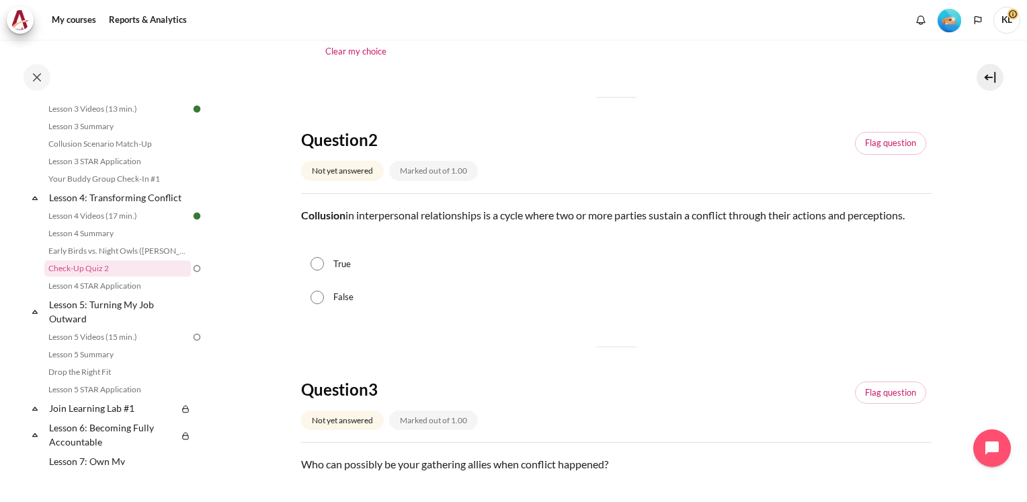
click at [319, 262] on input "True" at bounding box center [317, 263] width 13 height 13
radio input "true"
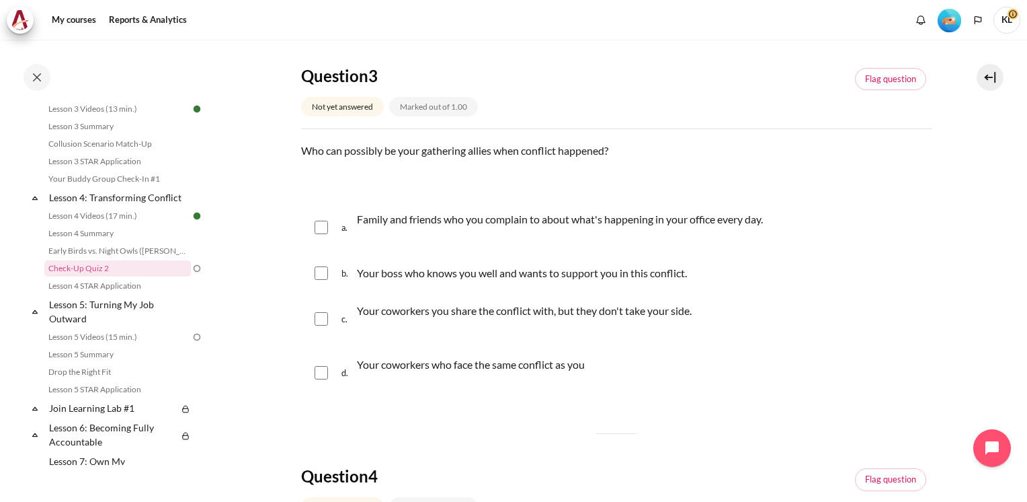
scroll to position [807, 0]
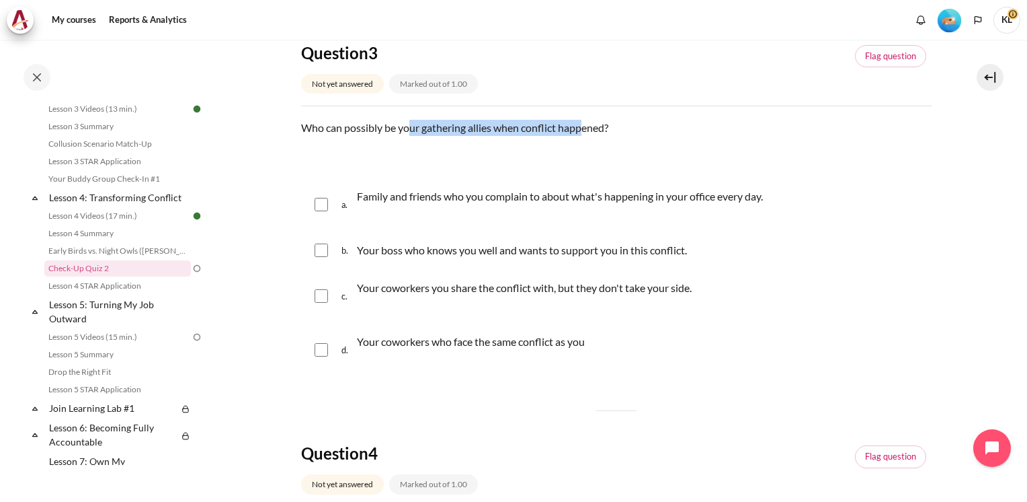
drag, startPoint x: 410, startPoint y: 128, endPoint x: 583, endPoint y: 128, distance: 172.8
click at [583, 128] on p "Who can possibly be your gathering allies when conflict happened?" at bounding box center [616, 128] width 631 height 16
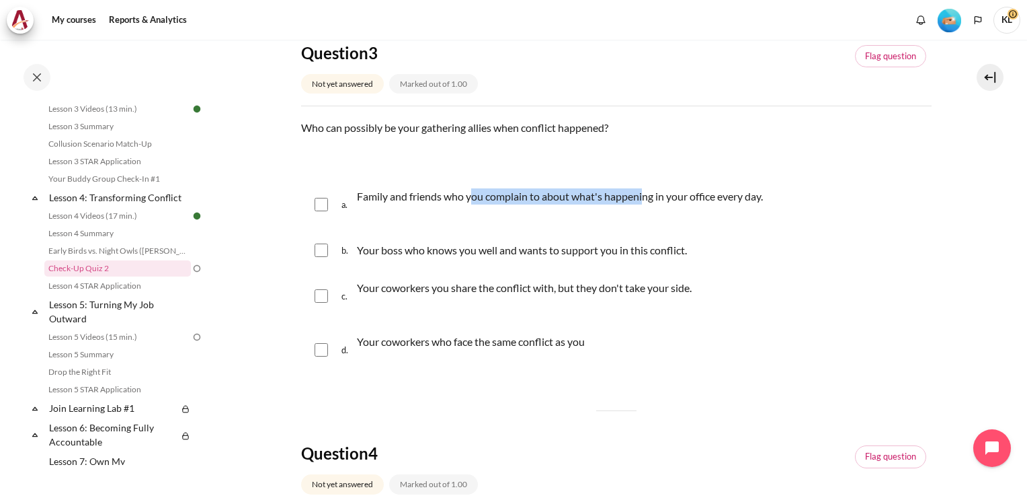
drag, startPoint x: 472, startPoint y: 200, endPoint x: 643, endPoint y: 192, distance: 171.0
click at [643, 192] on p "Family and friends who you complain to about what's happening in your office ev…" at bounding box center [560, 196] width 406 height 16
checkbox input "true"
click at [579, 287] on p "Your coworkers you share the conflict with, but they don't take your side." at bounding box center [524, 296] width 335 height 32
checkbox input "true"
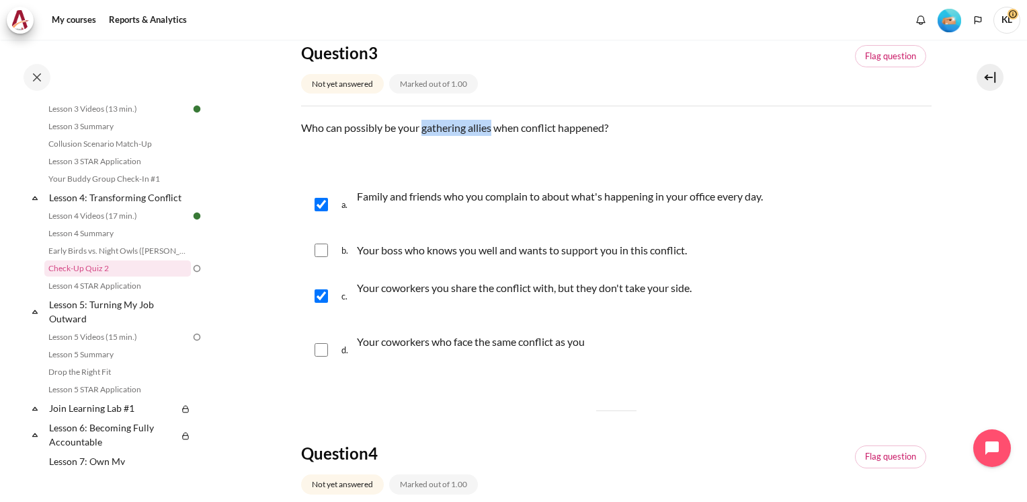
drag, startPoint x: 423, startPoint y: 128, endPoint x: 494, endPoint y: 128, distance: 70.6
click at [494, 129] on p "Who can possibly be your gathering allies when conflict happened?" at bounding box center [616, 128] width 631 height 16
copy p "gathering allies"
click at [323, 354] on input "Content" at bounding box center [321, 349] width 13 height 13
checkbox input "true"
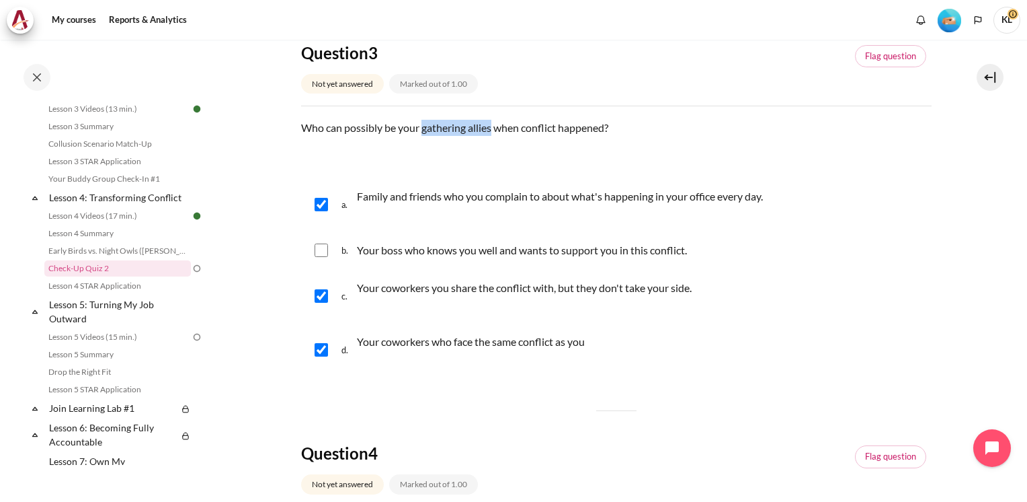
click at [320, 250] on input "Content" at bounding box center [321, 249] width 13 height 13
checkbox input "true"
click at [325, 202] on input "Content" at bounding box center [321, 204] width 13 height 13
checkbox input "false"
click at [315, 292] on input "Content" at bounding box center [321, 295] width 13 height 13
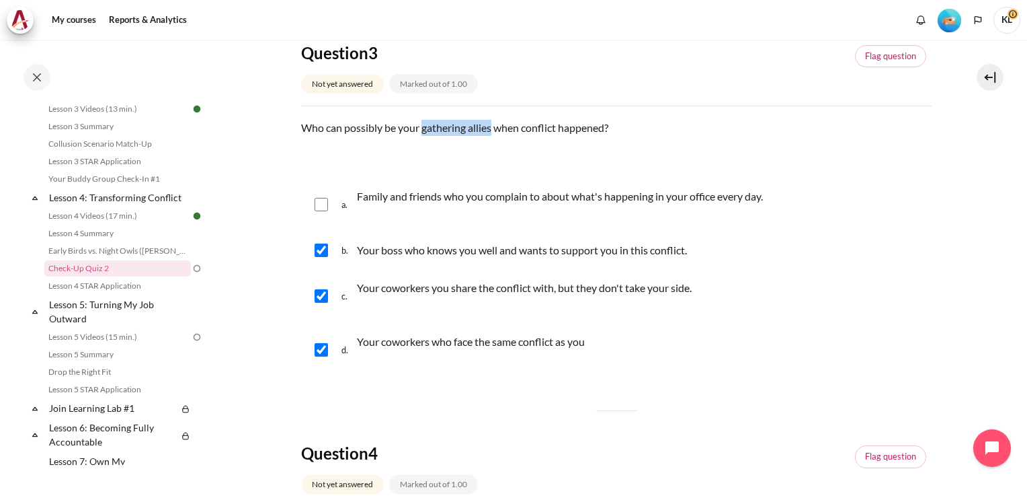
checkbox input "false"
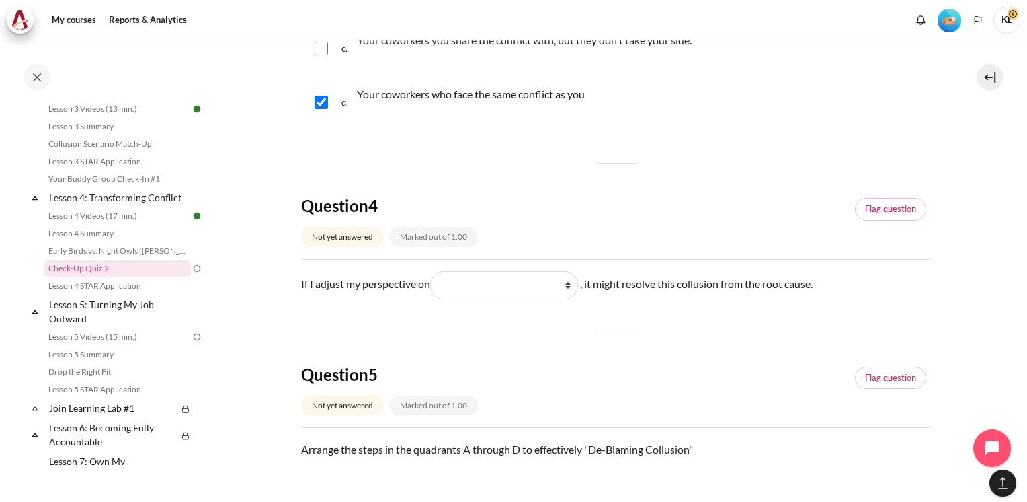
scroll to position [1076, 0]
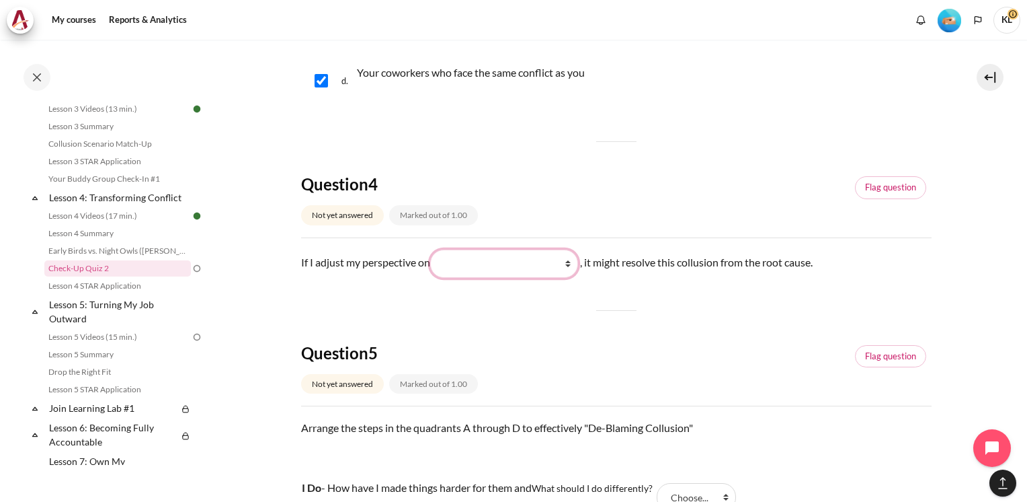
click at [535, 266] on select "What I do (我做了什么) What they see and feel (他们看到什么) What they do (他们做了什么) What I …" at bounding box center [504, 263] width 148 height 28
select select "4"
click at [433, 249] on select "What I do (我做了什么) What they see and feel (他们看到什么) What they do (他们做了什么) What I …" at bounding box center [504, 263] width 148 height 28
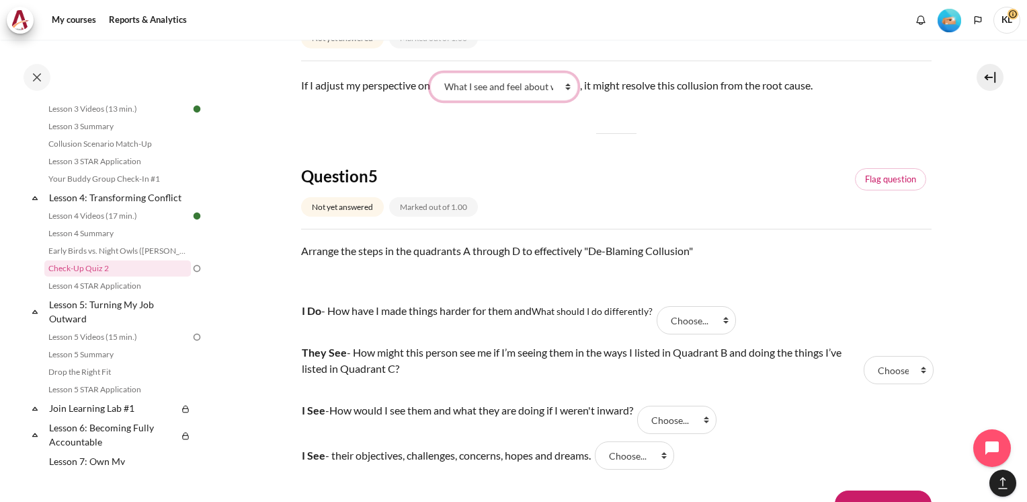
scroll to position [1278, 0]
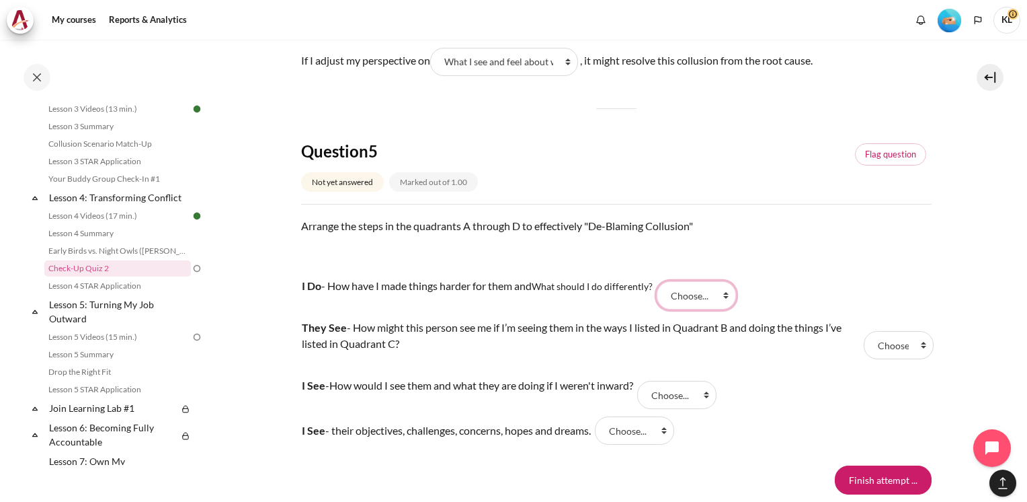
click at [703, 295] on select "Choose... B A D C" at bounding box center [696, 295] width 79 height 28
click at [549, 300] on td "I Do - How have I made things harder for them and What should I do differently?" at bounding box center [477, 295] width 352 height 42
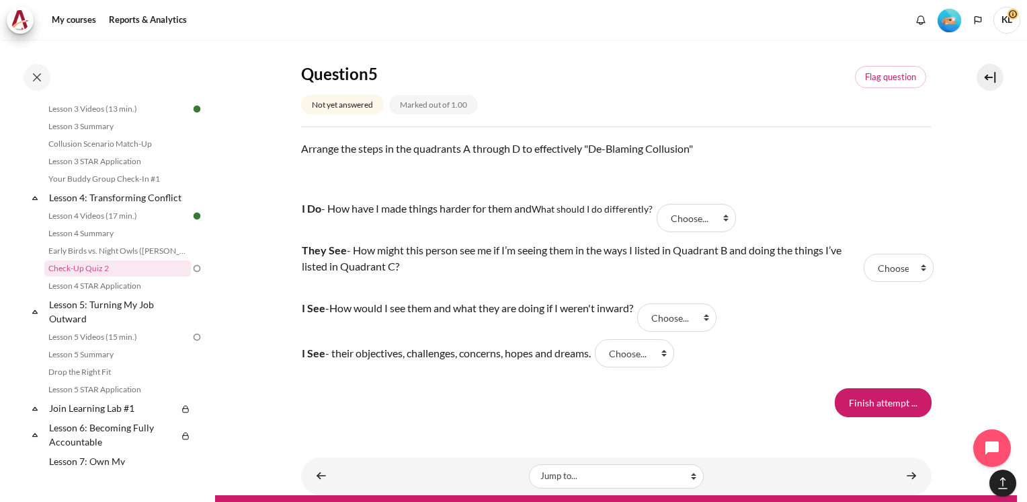
scroll to position [1380, 0]
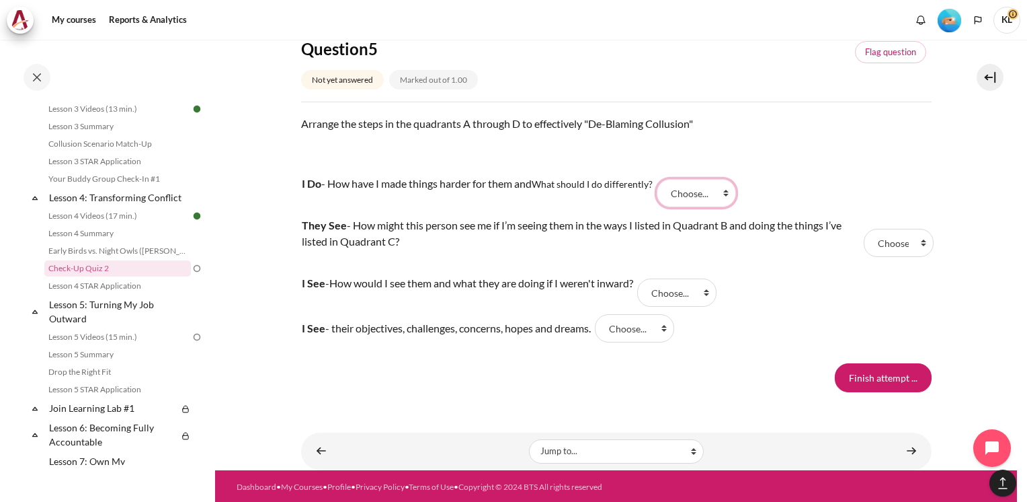
click at [682, 185] on select "Choose... B A D C" at bounding box center [696, 193] width 79 height 28
click at [535, 287] on p "I See - How would I see them and what they are doing if I weren't inward?" at bounding box center [468, 283] width 332 height 16
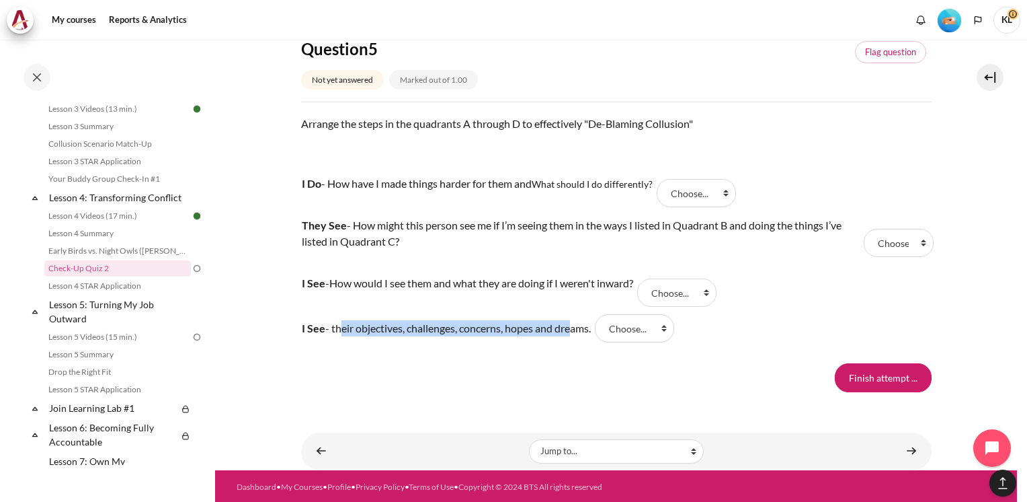
drag, startPoint x: 336, startPoint y: 329, endPoint x: 568, endPoint y: 329, distance: 232.0
click at [568, 329] on td "I See - their objectives, challenges, concerns, hopes and dreams." at bounding box center [446, 327] width 290 height 17
click at [661, 325] on select "Choose... B A D C" at bounding box center [634, 328] width 79 height 28
click at [481, 368] on div "Finish attempt ..." at bounding box center [616, 377] width 631 height 28
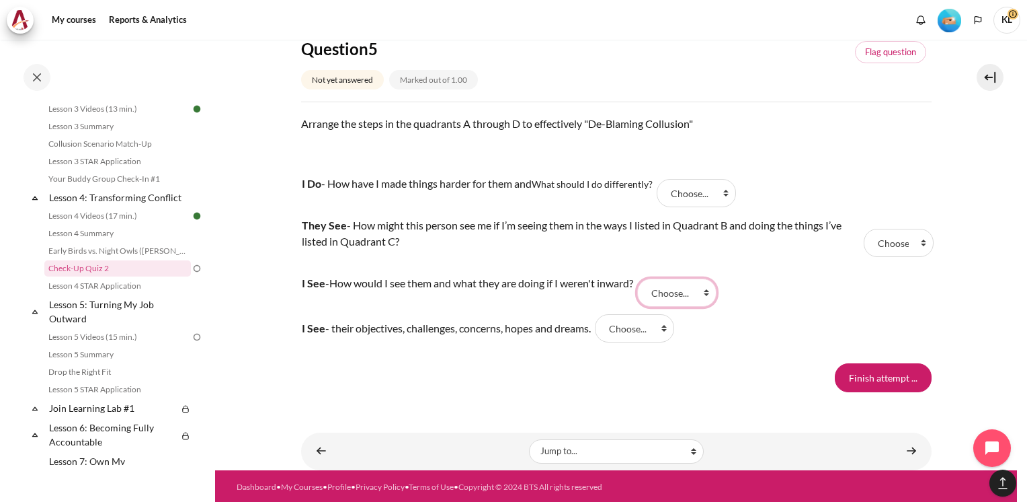
click at [675, 289] on select "Choose... B A D C" at bounding box center [676, 292] width 79 height 28
select select "2"
click at [651, 278] on select "Choose... B A D C" at bounding box center [676, 292] width 79 height 28
click at [643, 334] on select "Choose... B A D C" at bounding box center [634, 328] width 79 height 28
select select "2"
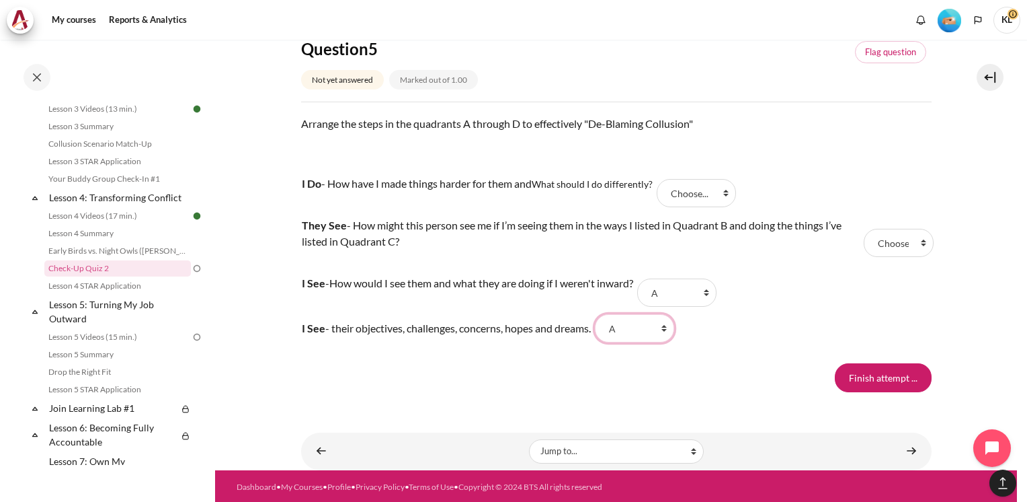
click at [607, 314] on select "Choose... B A D C" at bounding box center [634, 328] width 79 height 28
click at [695, 195] on select "Choose... B A D C" at bounding box center [696, 193] width 79 height 28
select select "1"
click at [660, 179] on select "Choose... B A D C" at bounding box center [696, 193] width 79 height 28
click at [119, 294] on link "Lesson 4 STAR Application" at bounding box center [117, 286] width 147 height 16
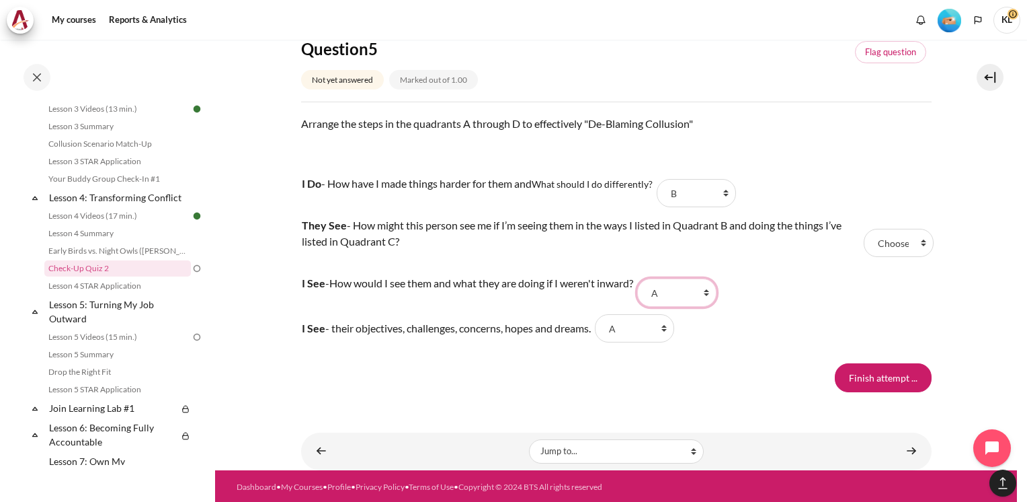
click at [705, 297] on select "Choose... B A D C" at bounding box center [676, 292] width 79 height 28
click at [800, 301] on tr "I See - How would I see them and what they are doing if I weren't inward? Answe…" at bounding box center [616, 293] width 631 height 42
click at [871, 243] on select "Choose... B A D C" at bounding box center [898, 243] width 69 height 28
click at [864, 229] on select "Choose... B A D C" at bounding box center [898, 243] width 69 height 28
click at [893, 240] on select "Choose... B A D C" at bounding box center [898, 243] width 69 height 28
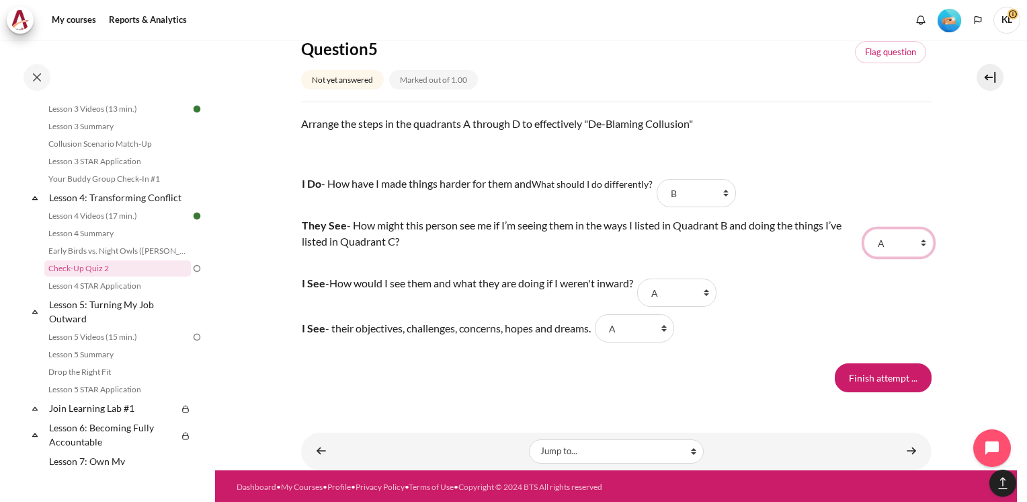
click at [864, 229] on select "Choose... B A D C" at bounding box center [898, 243] width 69 height 28
click at [901, 243] on select "Choose... B A D C" at bounding box center [898, 243] width 69 height 28
select select "3"
click at [864, 229] on select "Choose... B A D C" at bounding box center [898, 243] width 69 height 28
click at [709, 292] on select "Choose... B A D C" at bounding box center [676, 292] width 79 height 28
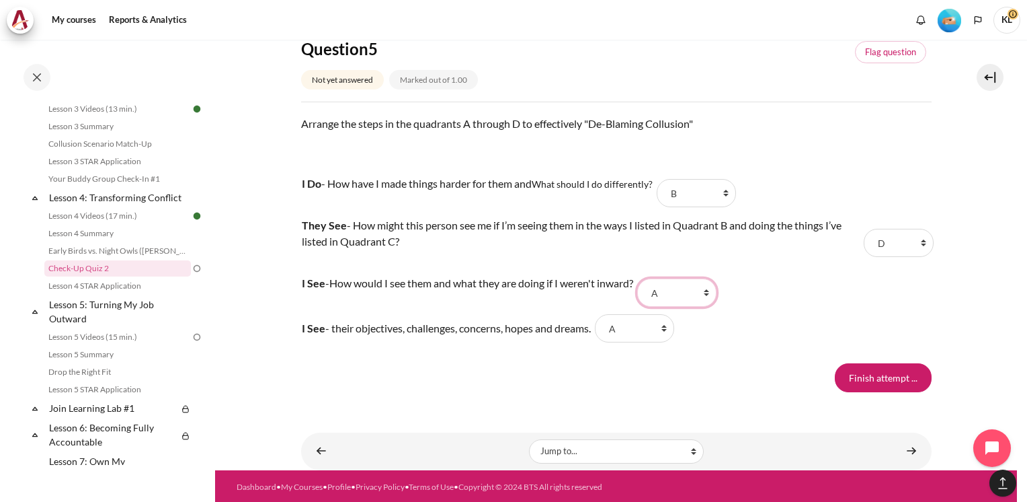
select select "4"
click at [651, 278] on select "Choose... B A D C" at bounding box center [676, 292] width 79 height 28
click at [864, 371] on input "Finish attempt ..." at bounding box center [883, 377] width 97 height 28
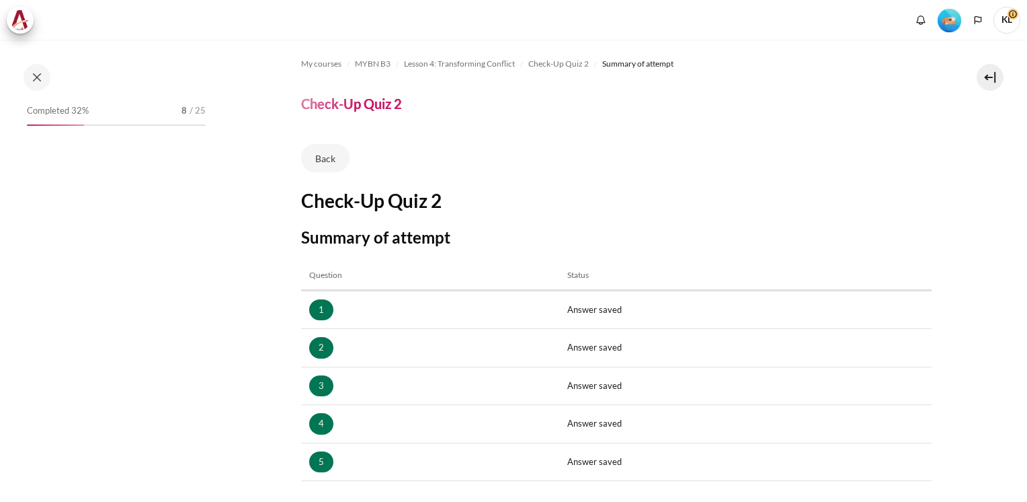
scroll to position [418, 0]
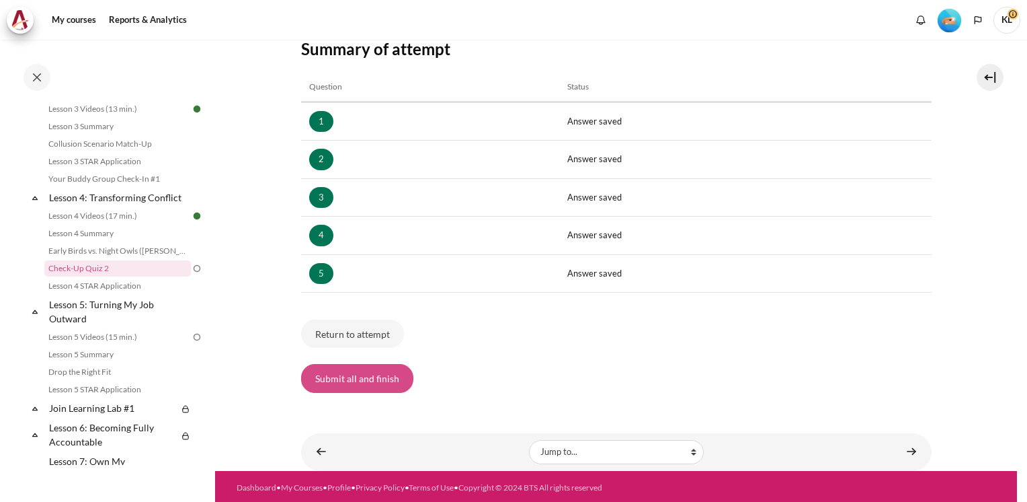
click at [362, 375] on button "Submit all and finish" at bounding box center [357, 378] width 112 height 28
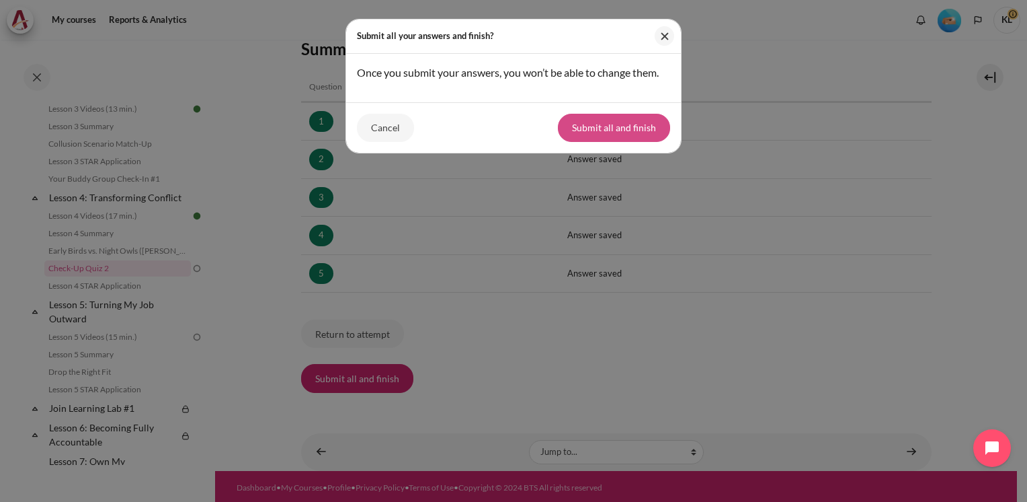
click at [611, 136] on button "Submit all and finish" at bounding box center [614, 128] width 112 height 28
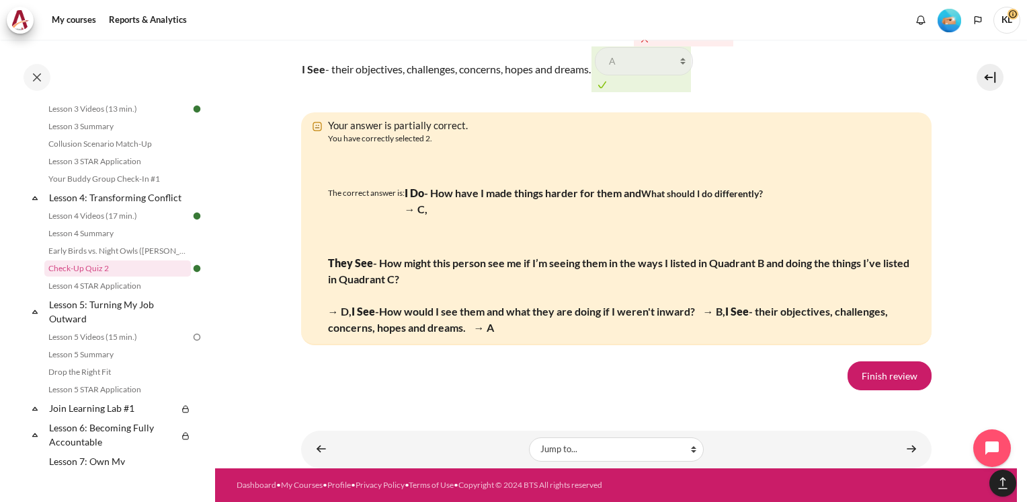
scroll to position [2675, 0]
click at [887, 374] on link "Finish review" at bounding box center [890, 375] width 84 height 28
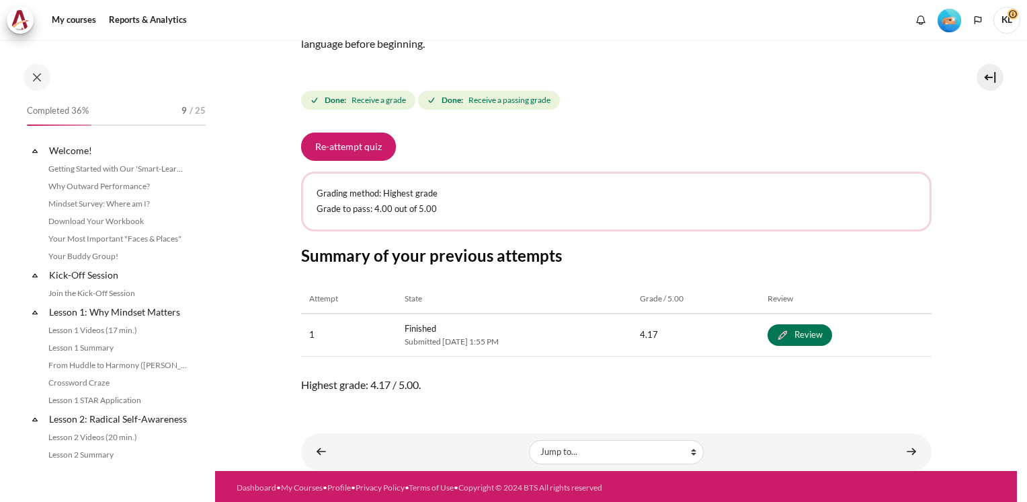
scroll to position [418, 0]
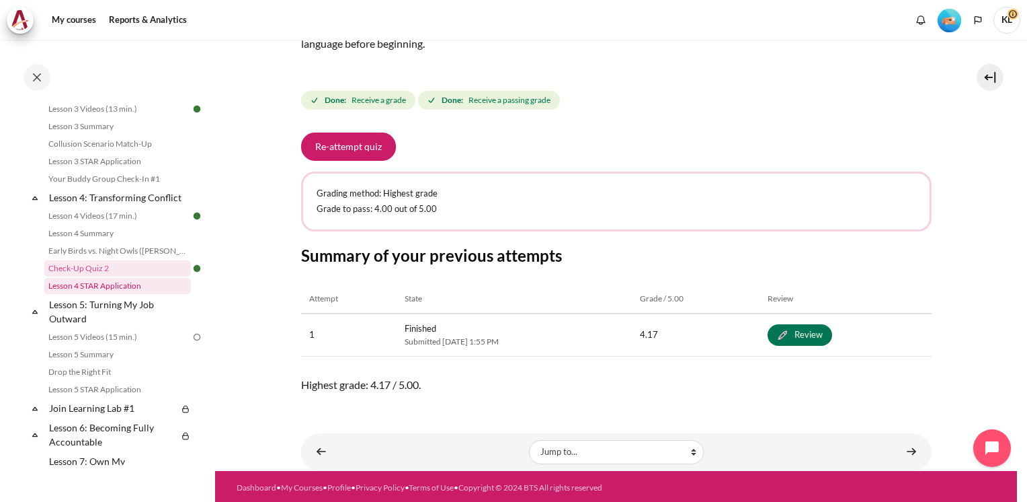
click at [79, 294] on link "Lesson 4 STAR Application" at bounding box center [117, 286] width 147 height 16
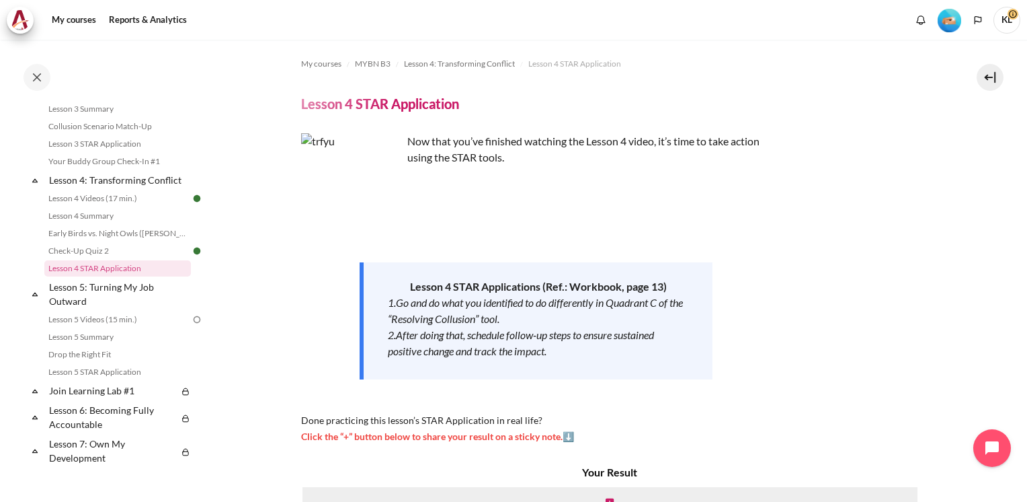
scroll to position [502, 0]
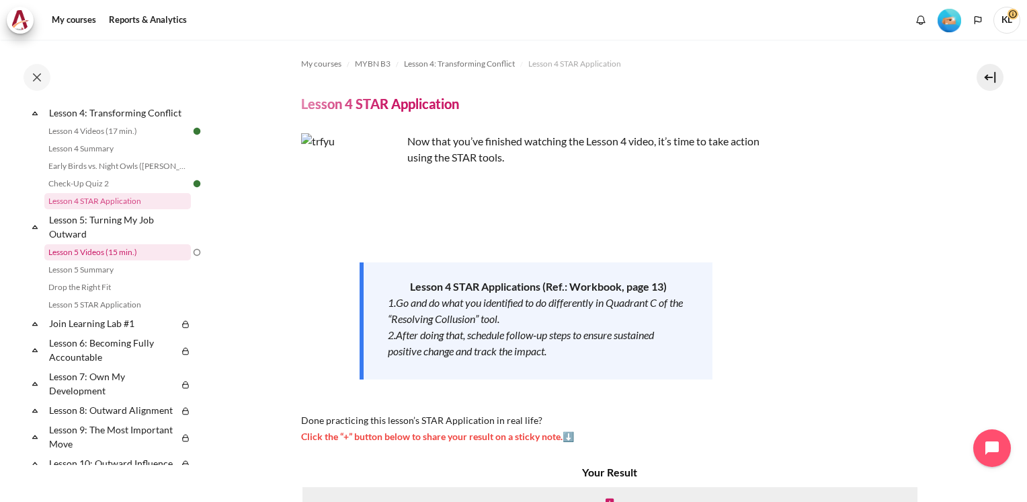
click at [116, 260] on link "Lesson 5 Videos (15 min.)" at bounding box center [117, 252] width 147 height 16
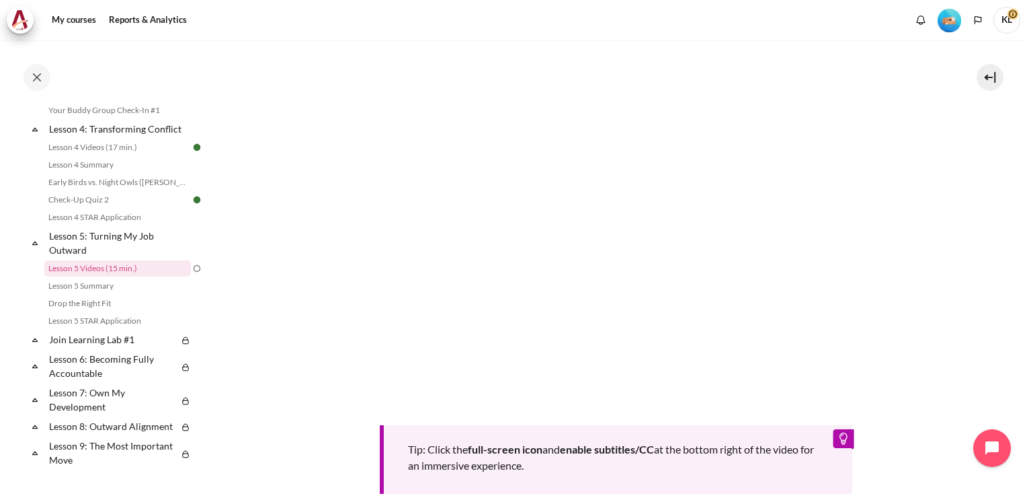
scroll to position [538, 0]
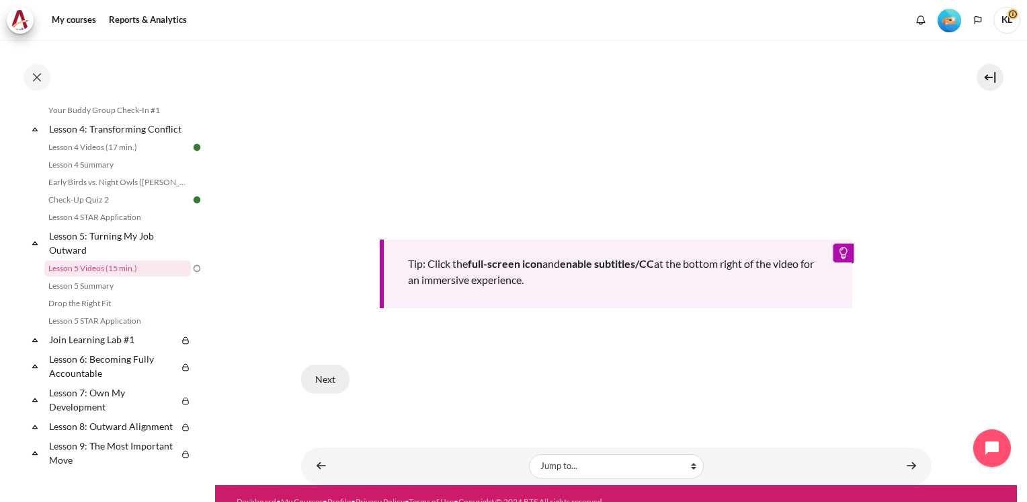
click at [318, 379] on button "Next" at bounding box center [325, 378] width 48 height 28
click at [338, 372] on button "Next" at bounding box center [325, 378] width 48 height 28
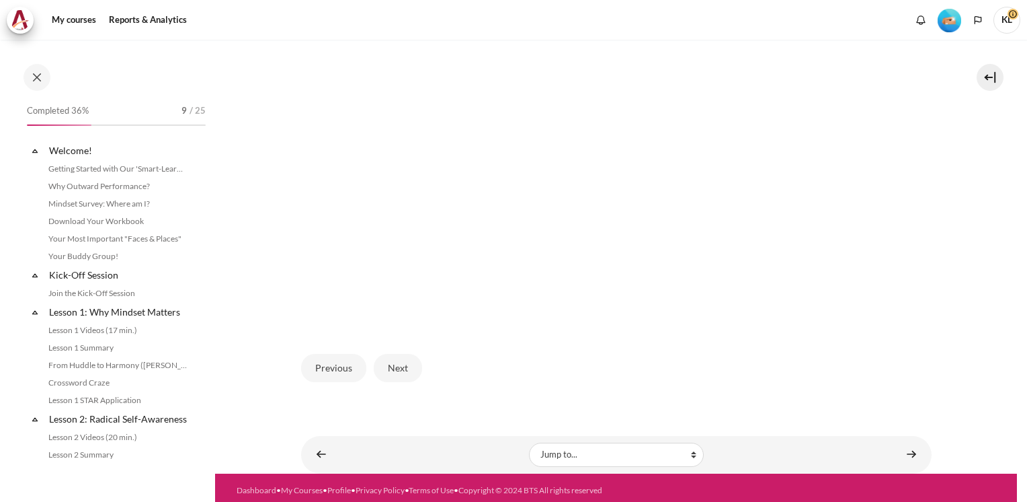
scroll to position [486, 0]
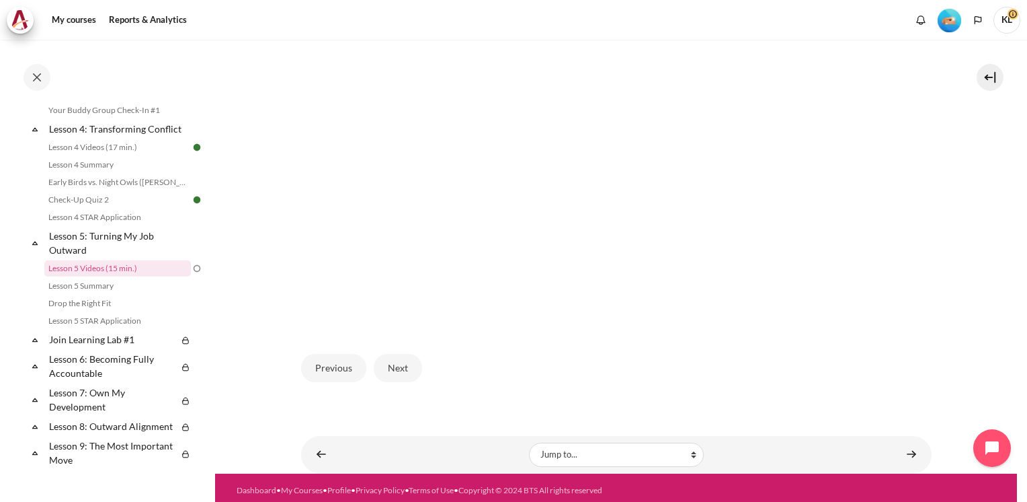
click at [602, 340] on div "Previous Next" at bounding box center [616, 367] width 631 height 55
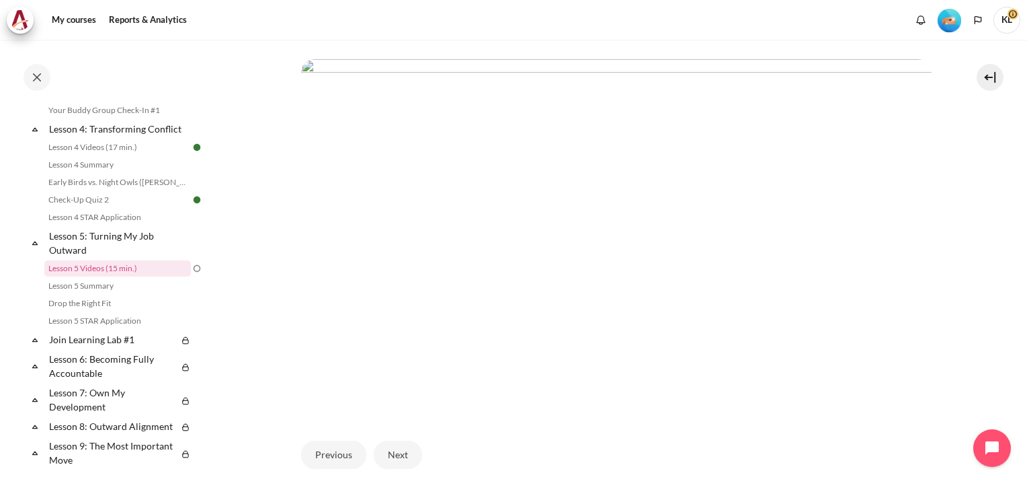
scroll to position [369, 0]
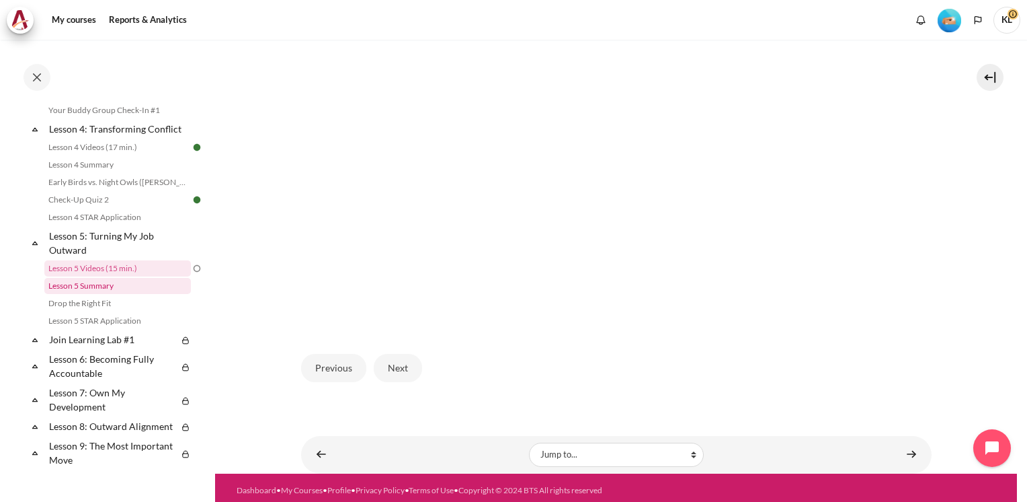
click at [108, 294] on link "Lesson 5 Summary" at bounding box center [117, 286] width 147 height 16
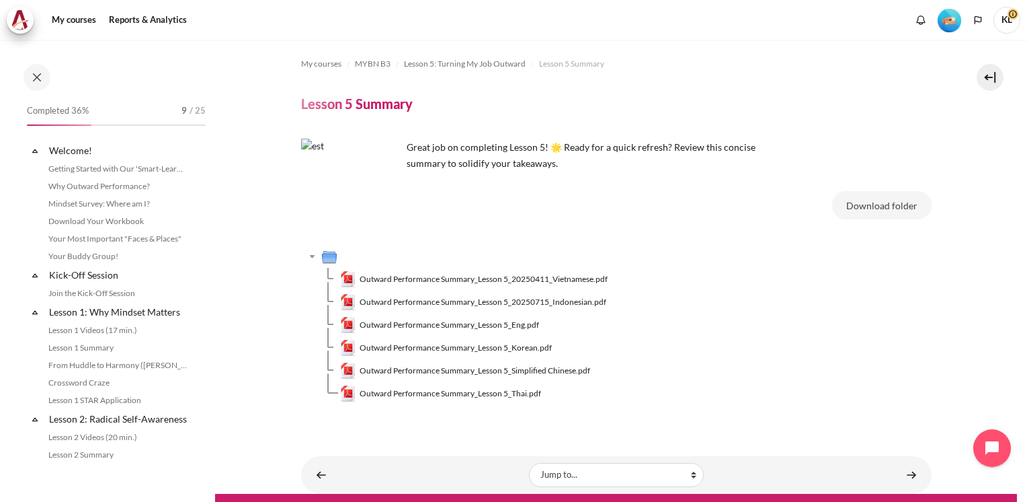
scroll to position [504, 0]
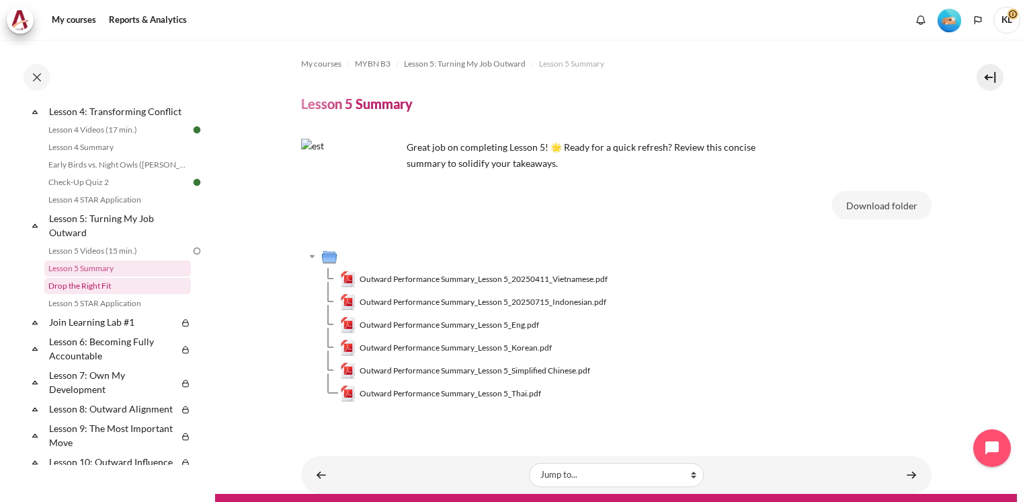
click at [108, 294] on link "Drop the Right Fit" at bounding box center [117, 286] width 147 height 16
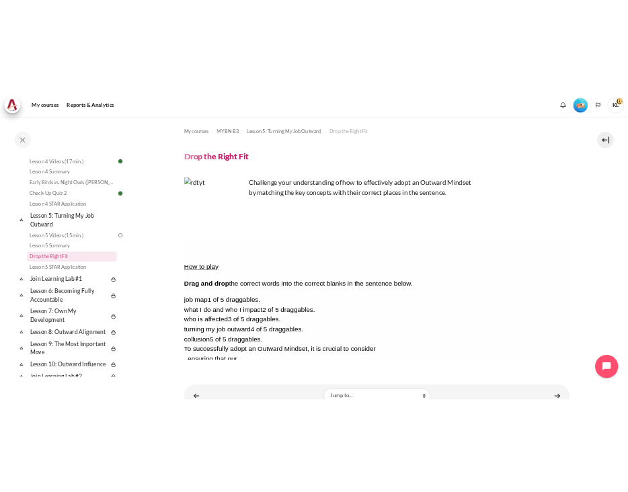
scroll to position [521, 0]
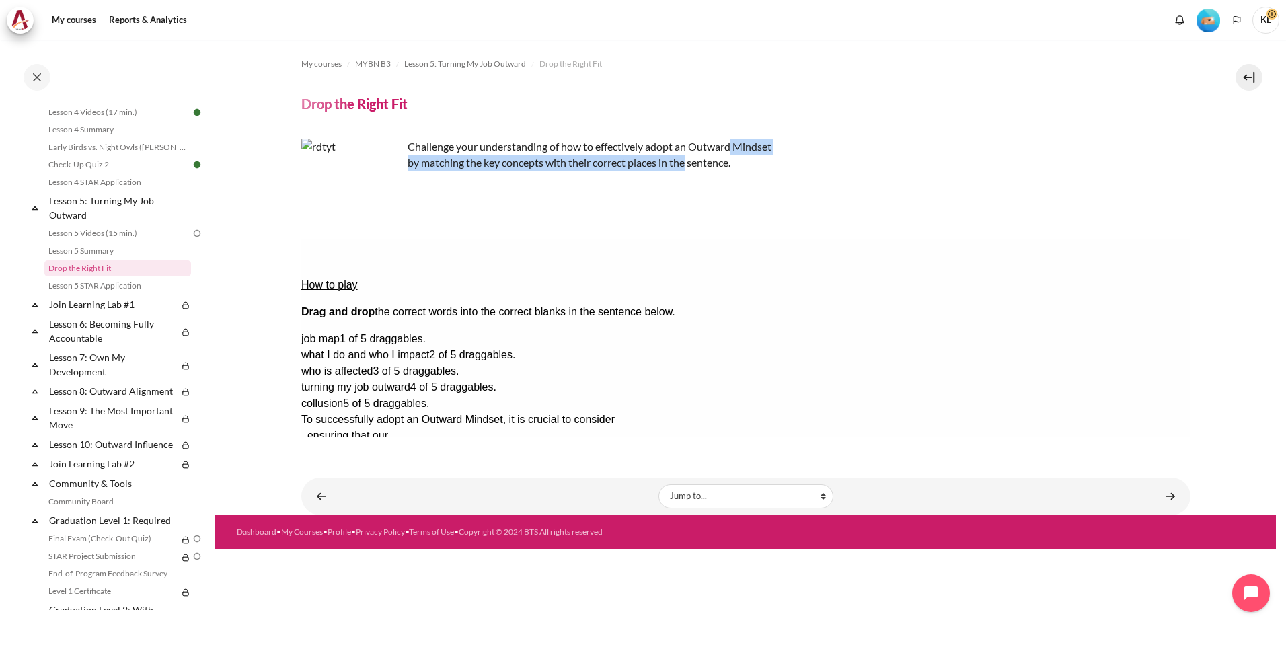
click at [869, 154] on div "Challenge your understanding of how to effectively adopt an Outward Mindset by …" at bounding box center [745, 155] width 889 height 32
drag, startPoint x: 869, startPoint y: 154, endPoint x: 976, endPoint y: 180, distance: 110.1
click at [976, 171] on div "Challenge your understanding of how to effectively adopt an Outward Mindset by …" at bounding box center [745, 155] width 889 height 32
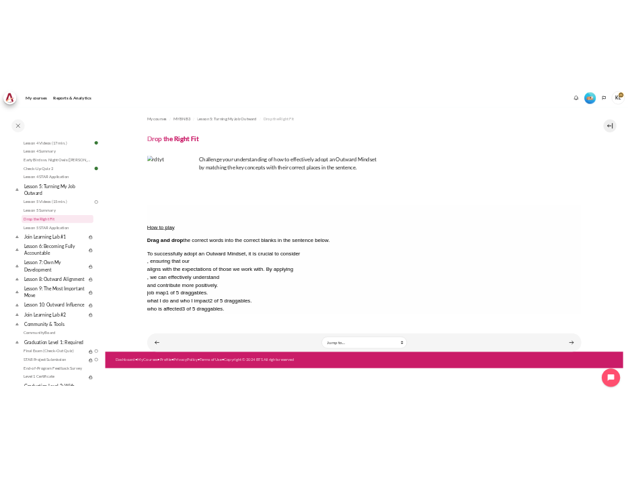
scroll to position [556, 0]
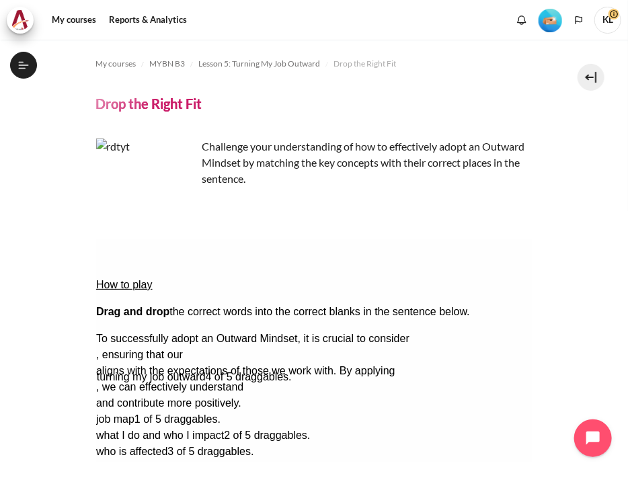
drag, startPoint x: 165, startPoint y: 407, endPoint x: 165, endPoint y: 316, distance: 91.4
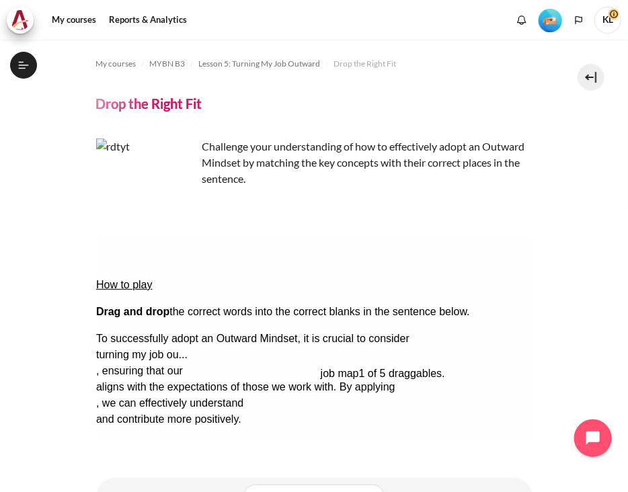
drag, startPoint x: 136, startPoint y: 376, endPoint x: 360, endPoint y: 313, distance: 232.5
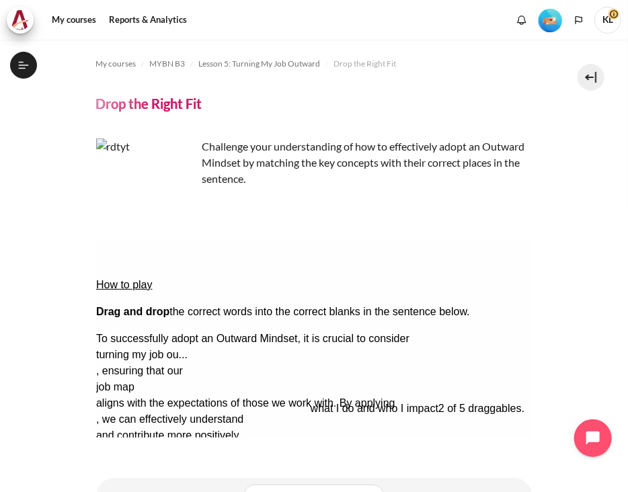
drag, startPoint x: 215, startPoint y: 383, endPoint x: 428, endPoint y: 340, distance: 217.6
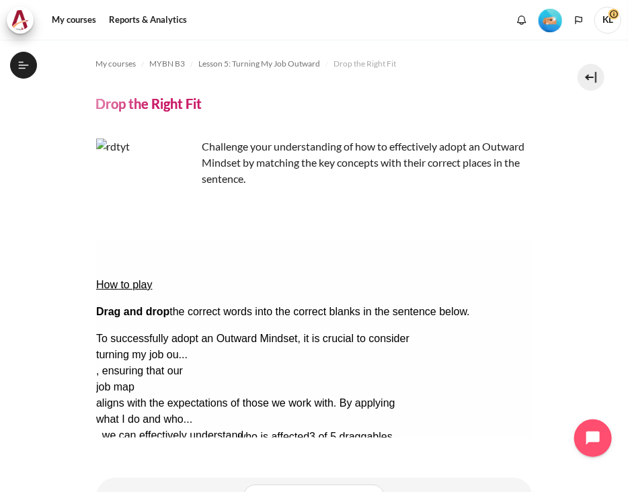
drag, startPoint x: 163, startPoint y: 381, endPoint x: 305, endPoint y: 349, distance: 144.7
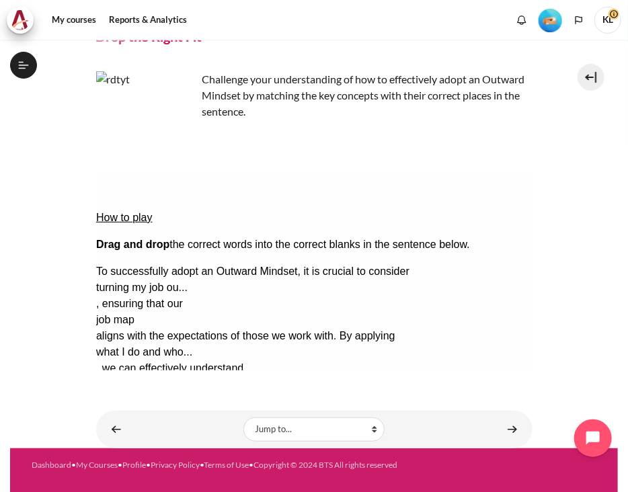
scroll to position [67, 0]
click at [132, 426] on button "Check Check the answers. The responses will be marked as correct, incorrect, or…" at bounding box center [113, 433] width 36 height 14
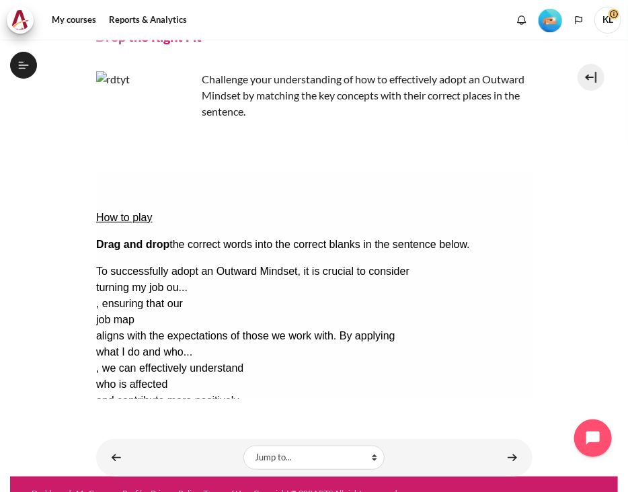
scroll to position [96, 0]
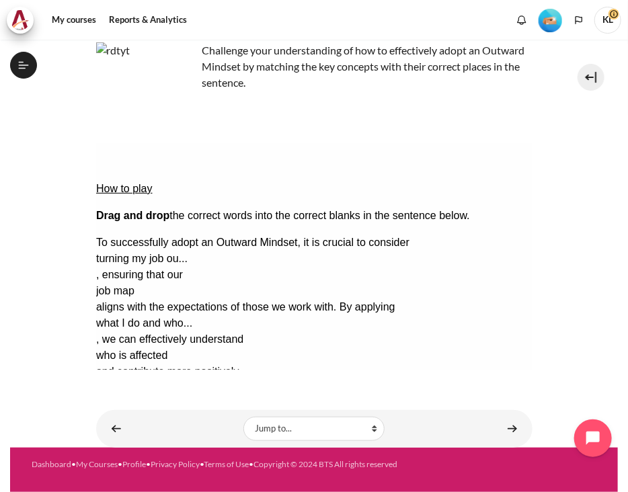
click at [162, 438] on button "Show solution Show the solution. The task will be marked with its correct solut…" at bounding box center [128, 445] width 67 height 14
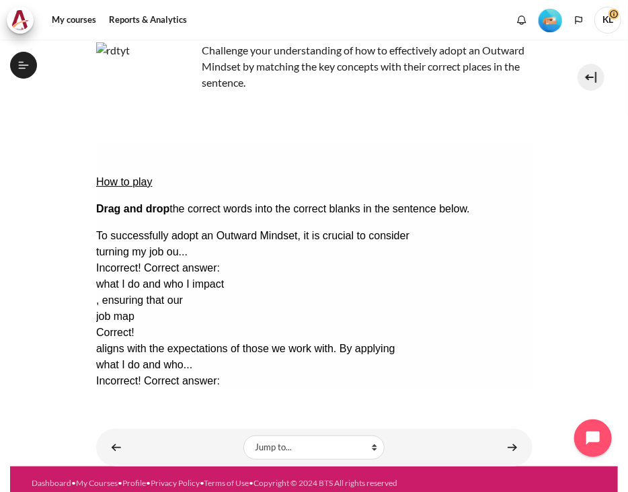
scroll to position [0, 0]
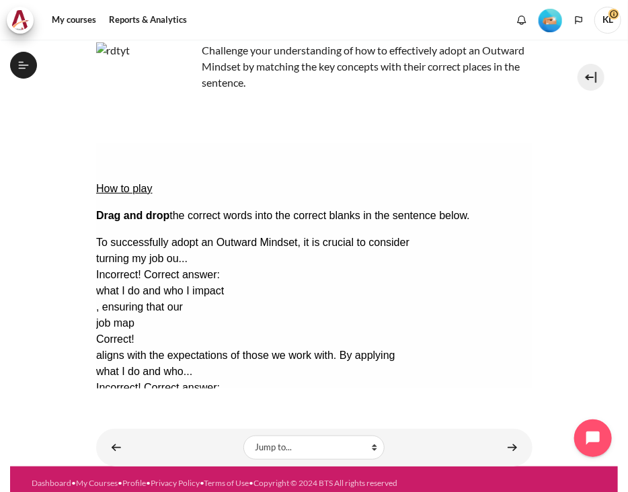
click at [408, 300] on div "To successfully adopt an Outward Mindset, it is crucial to consider turning my …" at bounding box center [313, 363] width 436 height 258
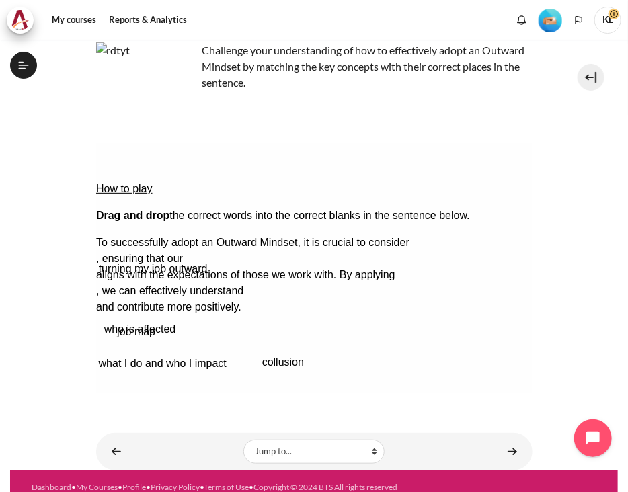
scroll to position [92, 0]
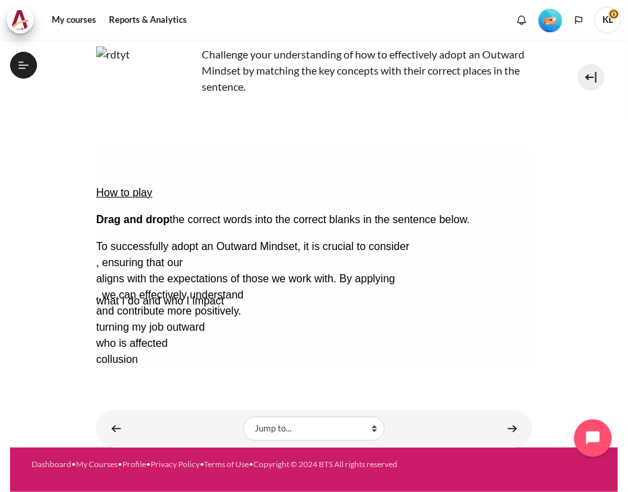
drag, startPoint x: 198, startPoint y: 310, endPoint x: 168, endPoint y: 219, distance: 96.3
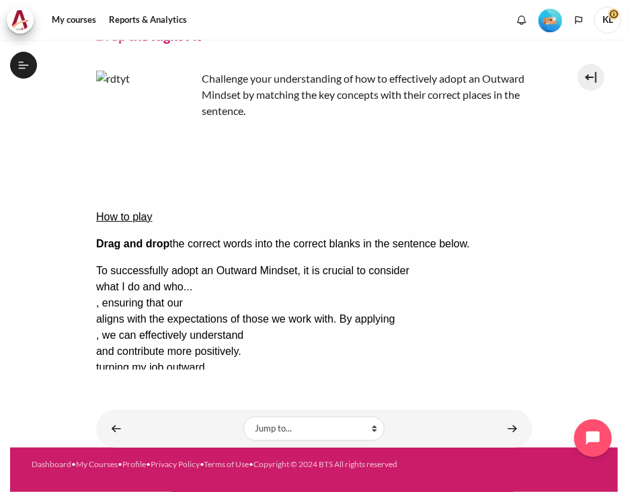
scroll to position [68, 0]
drag, startPoint x: 410, startPoint y: 313, endPoint x: 388, endPoint y: 243, distance: 73.2
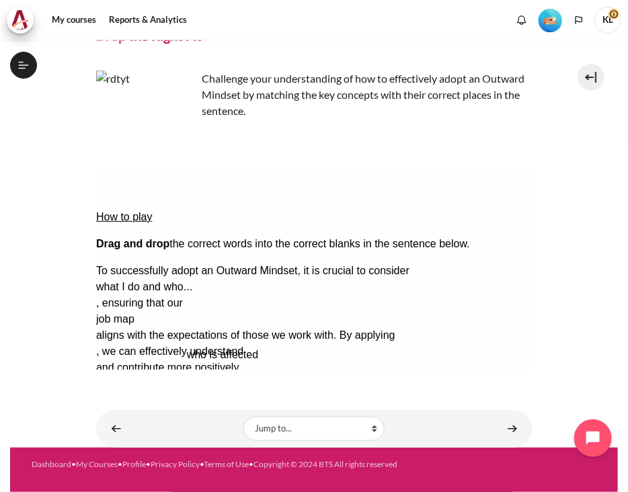
drag, startPoint x: 297, startPoint y: 313, endPoint x: 387, endPoint y: 268, distance: 100.7
click at [132, 425] on button "Check Check the answers. The responses will be marked as correct, incorrect, or…" at bounding box center [113, 432] width 36 height 14
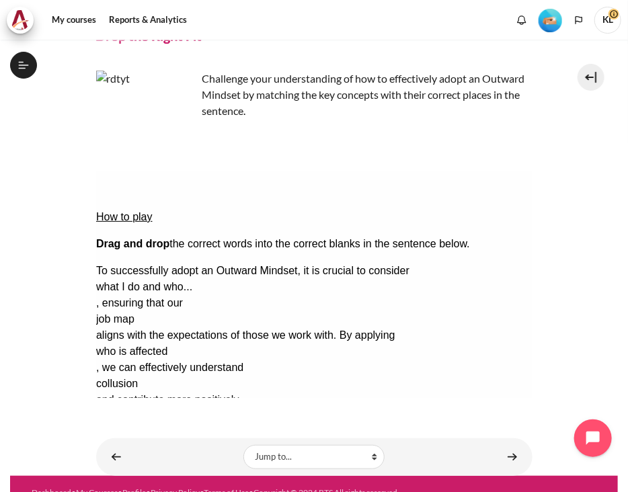
scroll to position [96, 0]
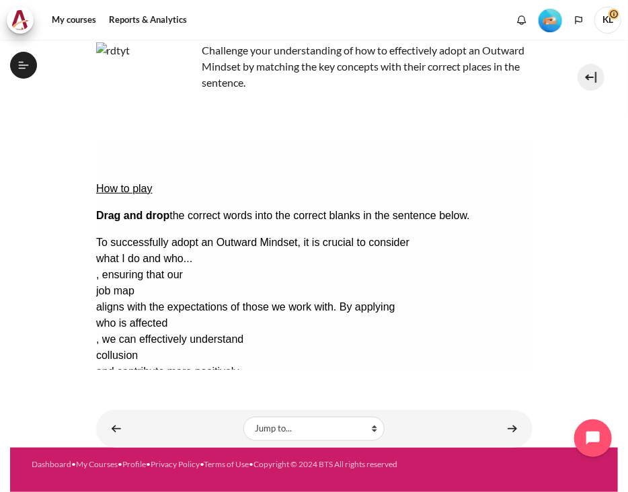
click at [162, 438] on button "Show solution Show the solution. The task will be marked with its correct solut…" at bounding box center [128, 445] width 67 height 14
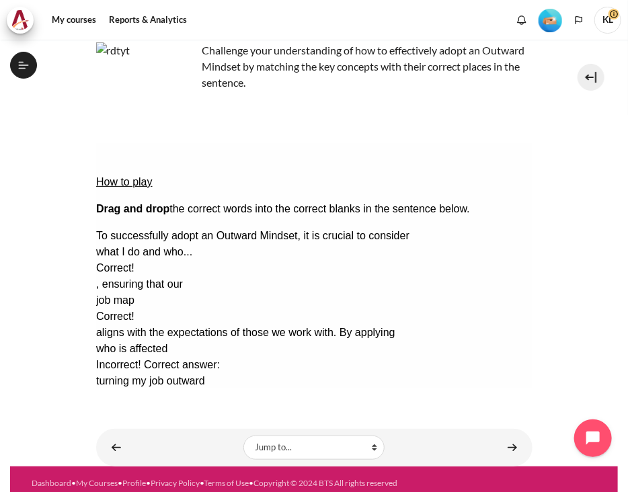
scroll to position [0, 0]
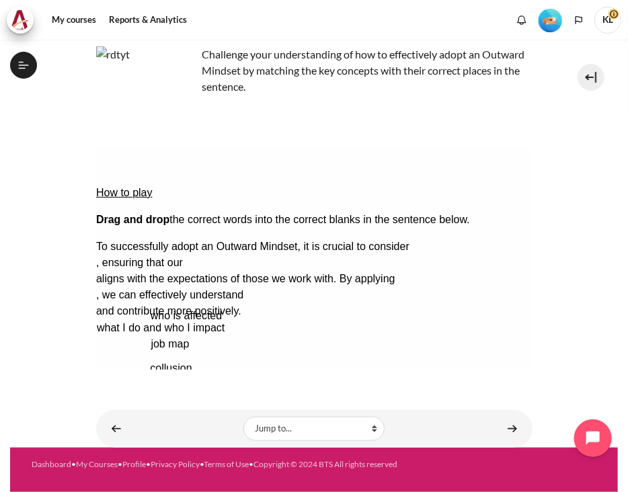
scroll to position [92, 0]
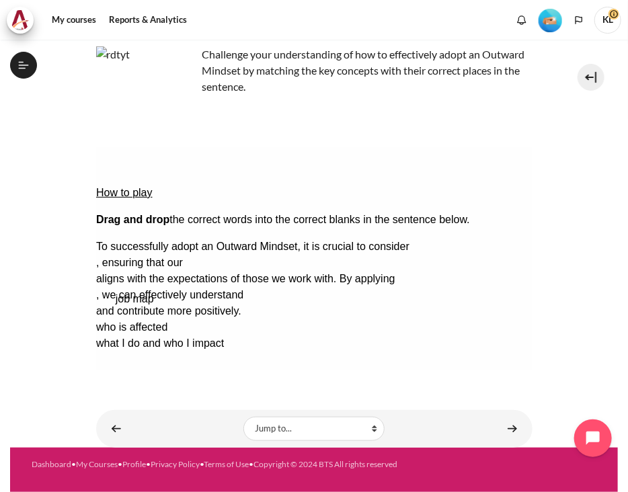
drag, startPoint x: 361, startPoint y: 280, endPoint x: 380, endPoint y: 219, distance: 64.0
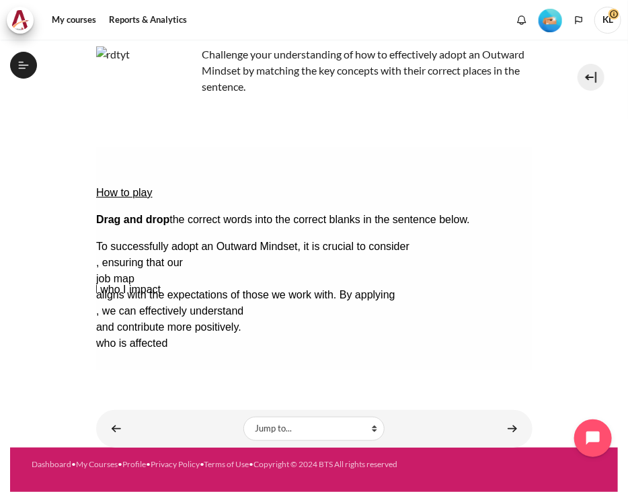
drag, startPoint x: 228, startPoint y: 286, endPoint x: 164, endPoint y: 215, distance: 95.2
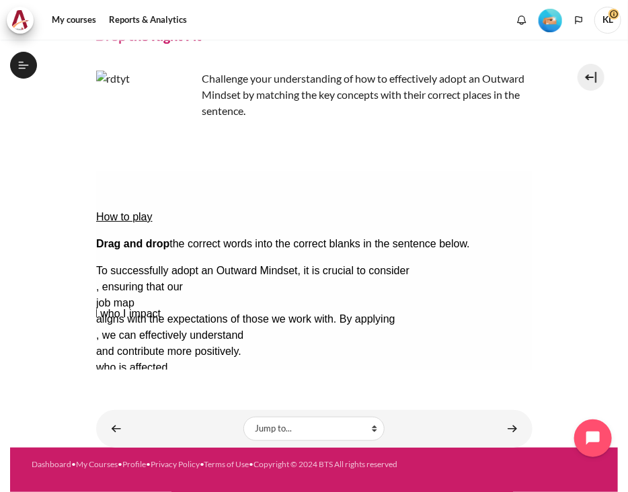
scroll to position [68, 0]
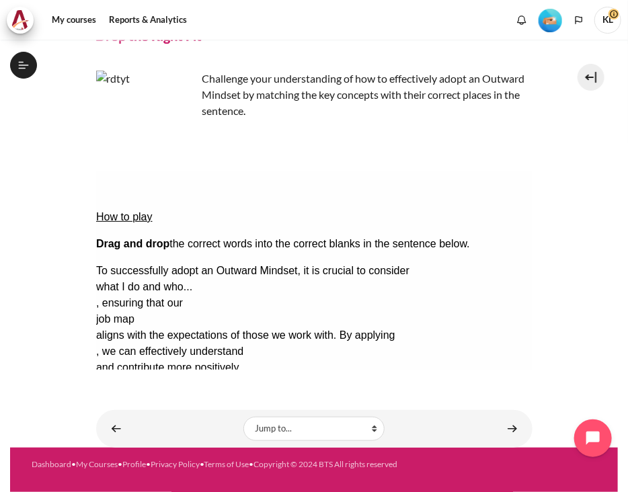
drag, startPoint x: 290, startPoint y: 310, endPoint x: 379, endPoint y: 268, distance: 99.0
drag, startPoint x: 164, startPoint y: 313, endPoint x: 291, endPoint y: 288, distance: 129.5
drag, startPoint x: 146, startPoint y: 311, endPoint x: 285, endPoint y: 285, distance: 141.5
click at [132, 425] on button "Check Check the answers. The responses will be marked as correct, incorrect, or…" at bounding box center [113, 432] width 36 height 14
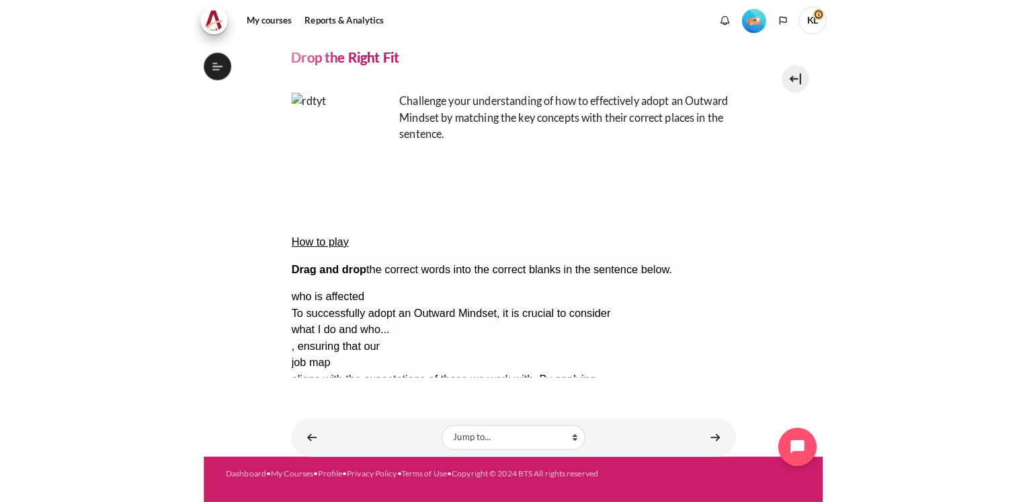
scroll to position [521, 0]
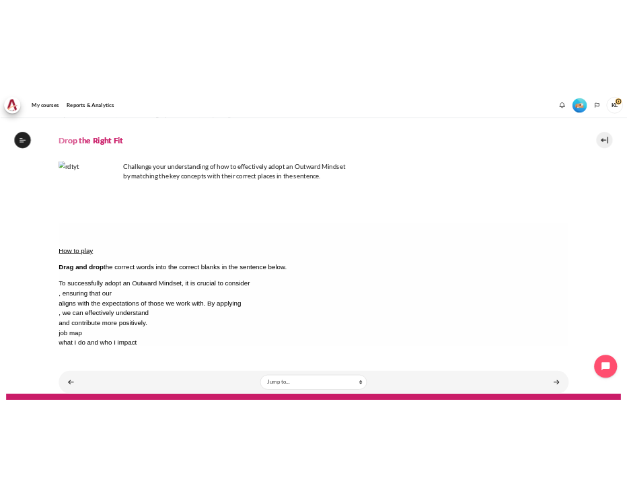
scroll to position [28, 0]
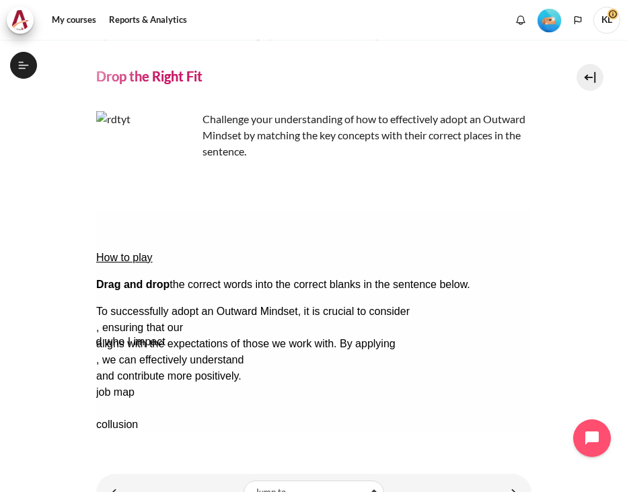
drag, startPoint x: 272, startPoint y: 352, endPoint x: 182, endPoint y: 285, distance: 112.4
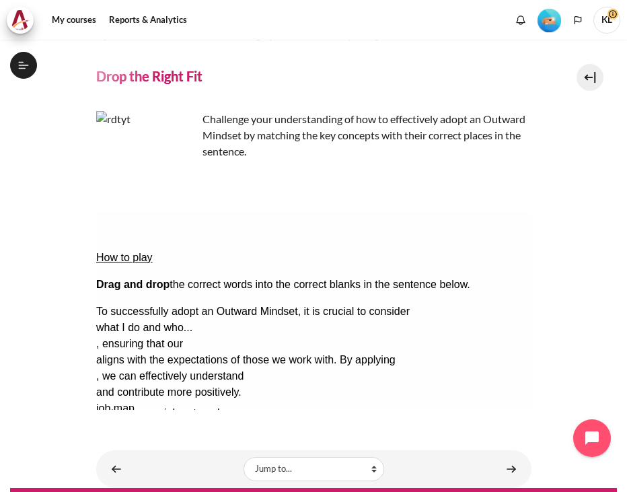
drag, startPoint x: 366, startPoint y: 350, endPoint x: 380, endPoint y: 306, distance: 46.6
drag, startPoint x: 124, startPoint y: 354, endPoint x: 369, endPoint y: 287, distance: 253.8
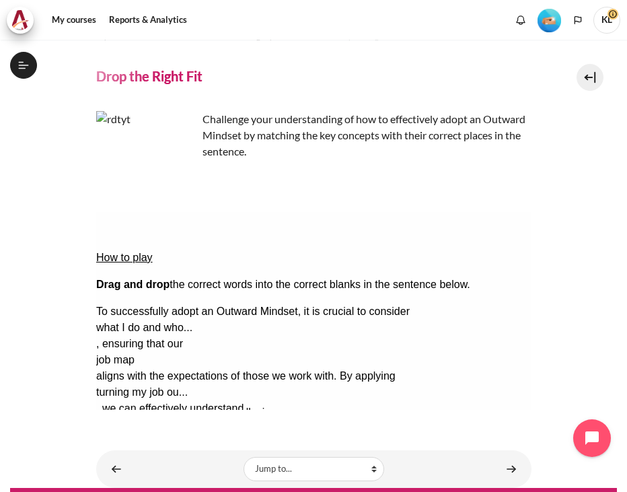
drag, startPoint x: 128, startPoint y: 354, endPoint x: 266, endPoint y: 325, distance: 140.8
click at [131, 466] on button "Check Check the answers. The responses will be marked as correct, incorrect, or…" at bounding box center [113, 473] width 36 height 14
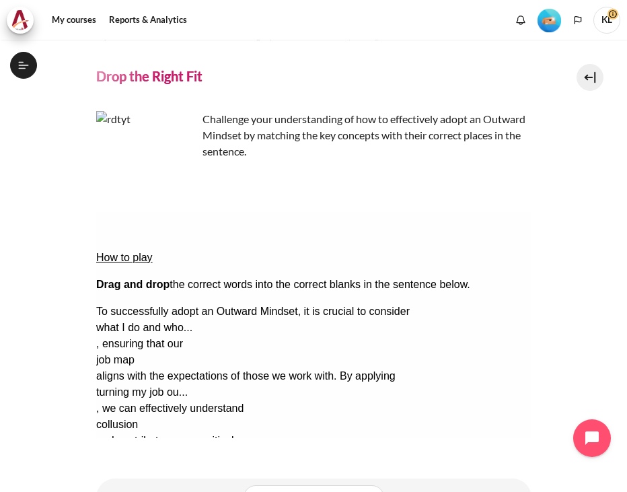
drag, startPoint x: 190, startPoint y: 342, endPoint x: 247, endPoint y: 327, distance: 59.2
click at [247, 327] on div "To successfully adopt an Outward Mindset, it is crucial to consider what I do a…" at bounding box center [312, 383] width 435 height 161
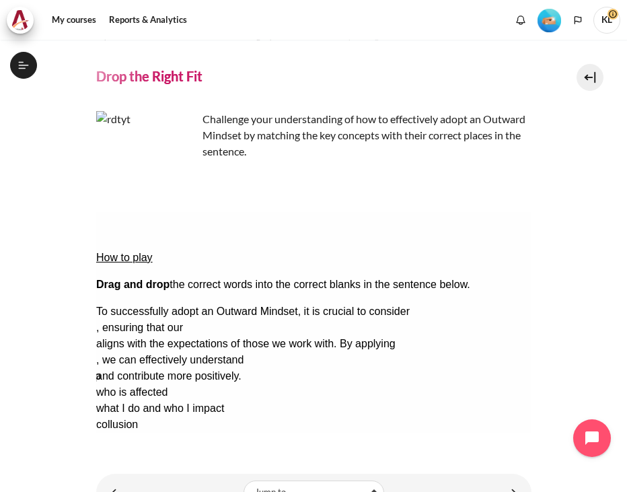
drag, startPoint x: 447, startPoint y: 348, endPoint x: 413, endPoint y: 283, distance: 73.7
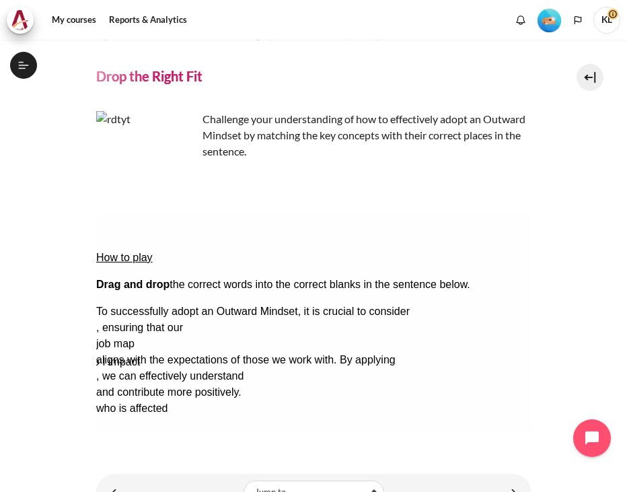
drag, startPoint x: 259, startPoint y: 352, endPoint x: 174, endPoint y: 289, distance: 105.7
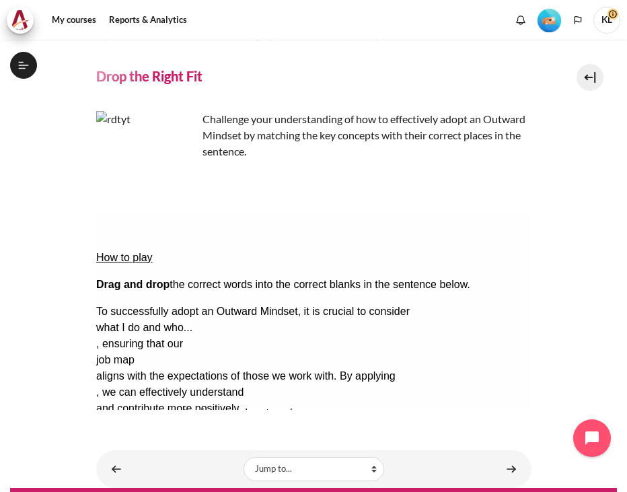
drag, startPoint x: 298, startPoint y: 352, endPoint x: 384, endPoint y: 307, distance: 96.8
drag, startPoint x: 149, startPoint y: 347, endPoint x: 296, endPoint y: 320, distance: 149.7
click at [125, 466] on button "Check Check the answers. The responses will be marked as correct, incorrect, or…" at bounding box center [113, 473] width 36 height 14
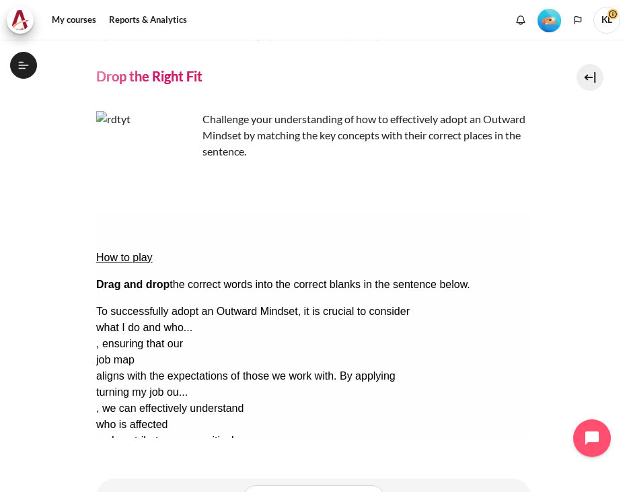
scroll to position [96, 0]
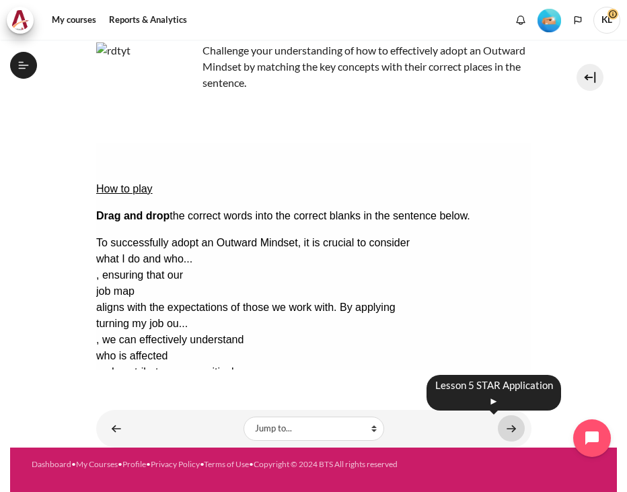
click at [508, 424] on link "Content" at bounding box center [511, 428] width 27 height 26
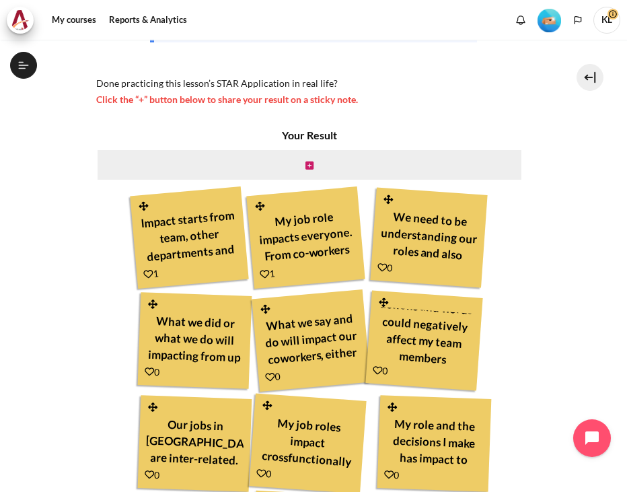
scroll to position [336, 0]
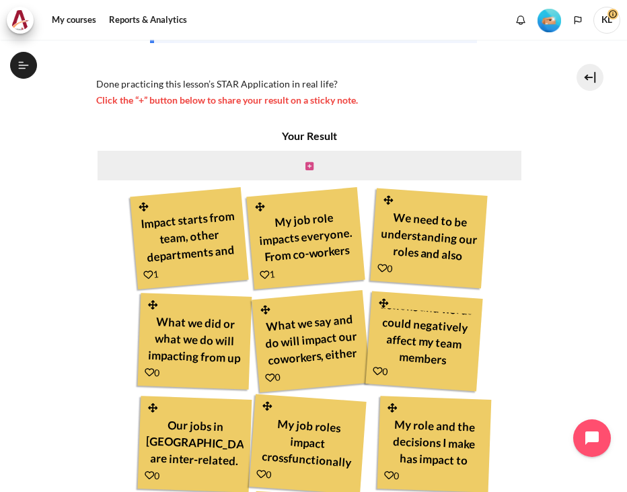
click at [305, 163] on icon "Content" at bounding box center [309, 165] width 8 height 9
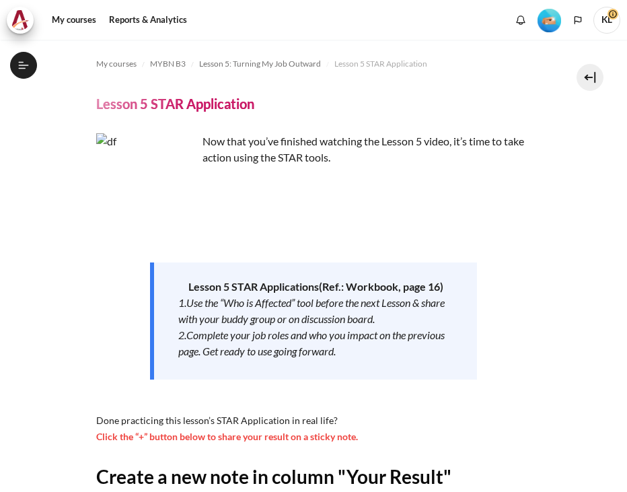
scroll to position [237, 0]
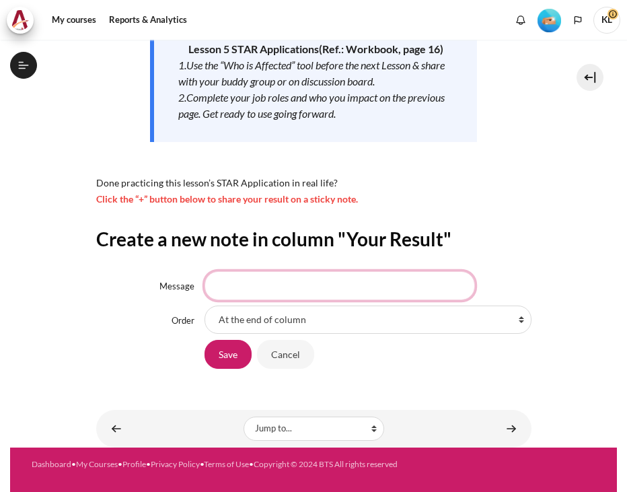
click at [226, 281] on input "Message" at bounding box center [339, 285] width 270 height 28
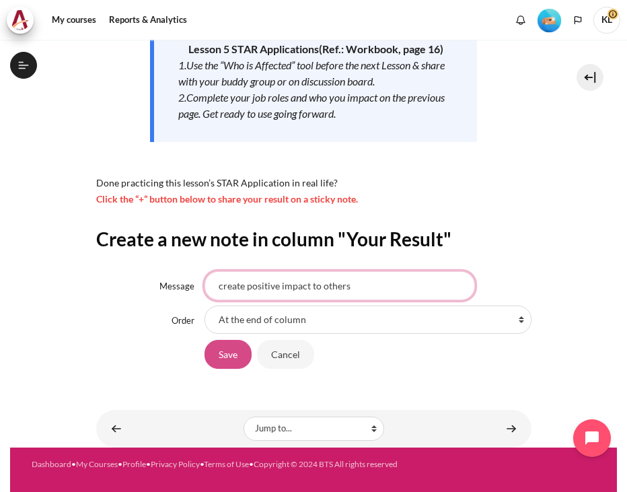
type input "create positive impact to others"
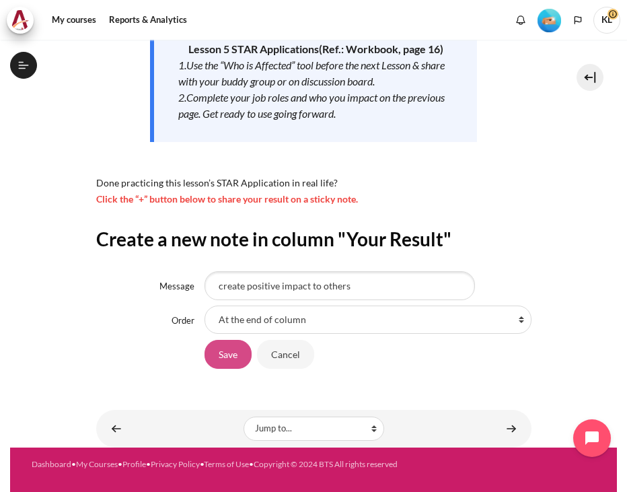
click at [212, 362] on input "Save" at bounding box center [227, 354] width 47 height 28
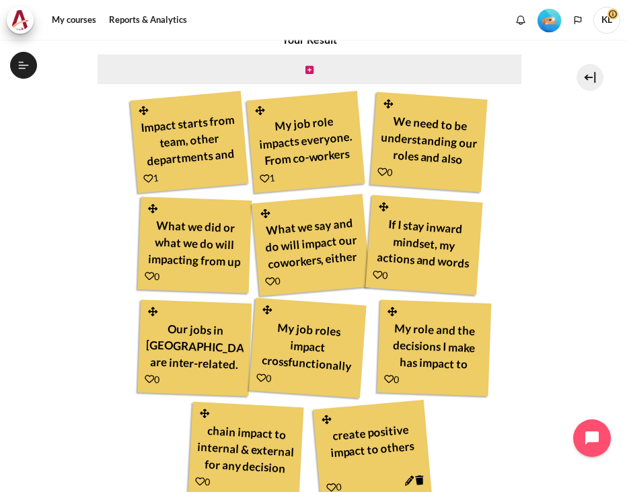
scroll to position [559, 0]
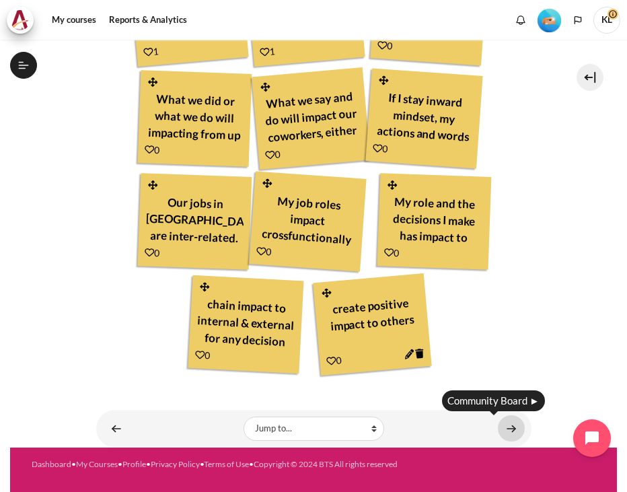
click at [499, 427] on link "Content" at bounding box center [511, 428] width 27 height 26
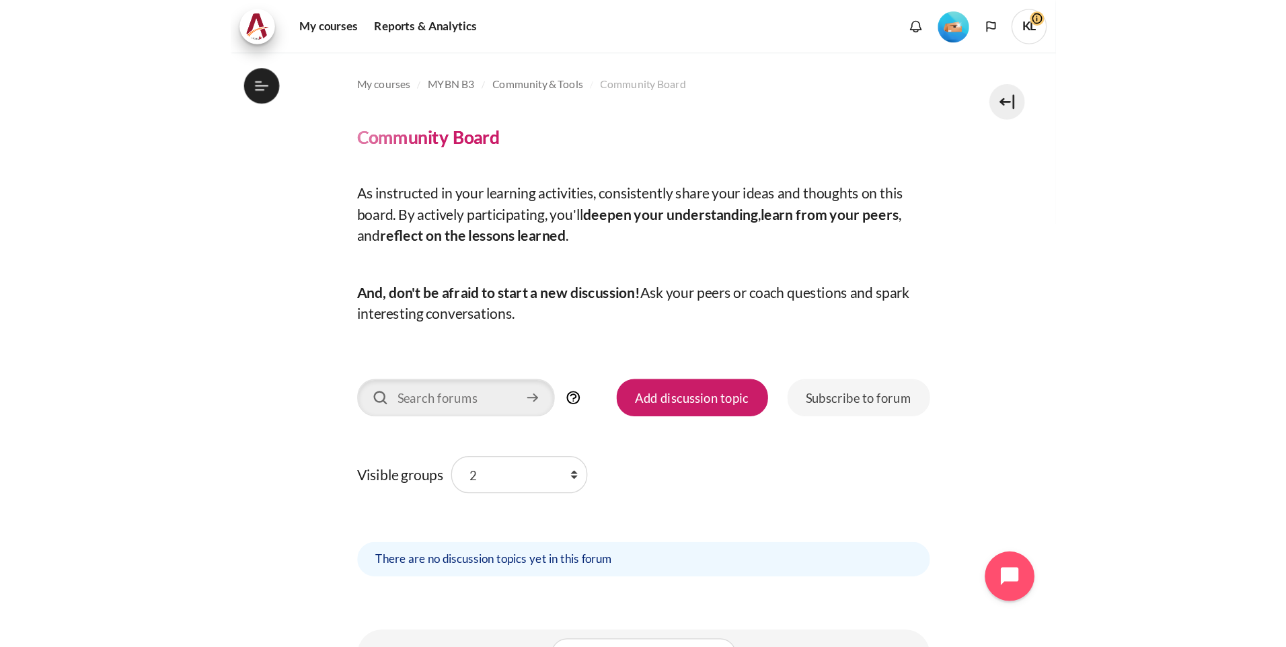
scroll to position [659, 0]
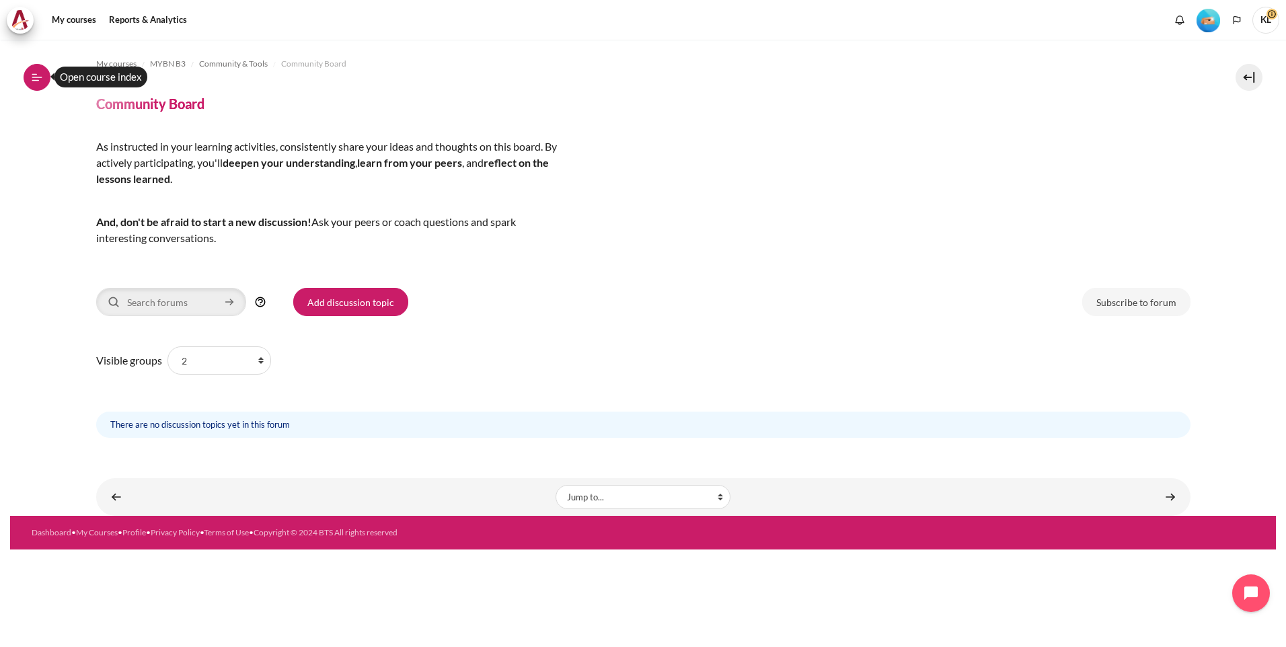
click at [29, 75] on button "Open course index" at bounding box center [37, 77] width 27 height 27
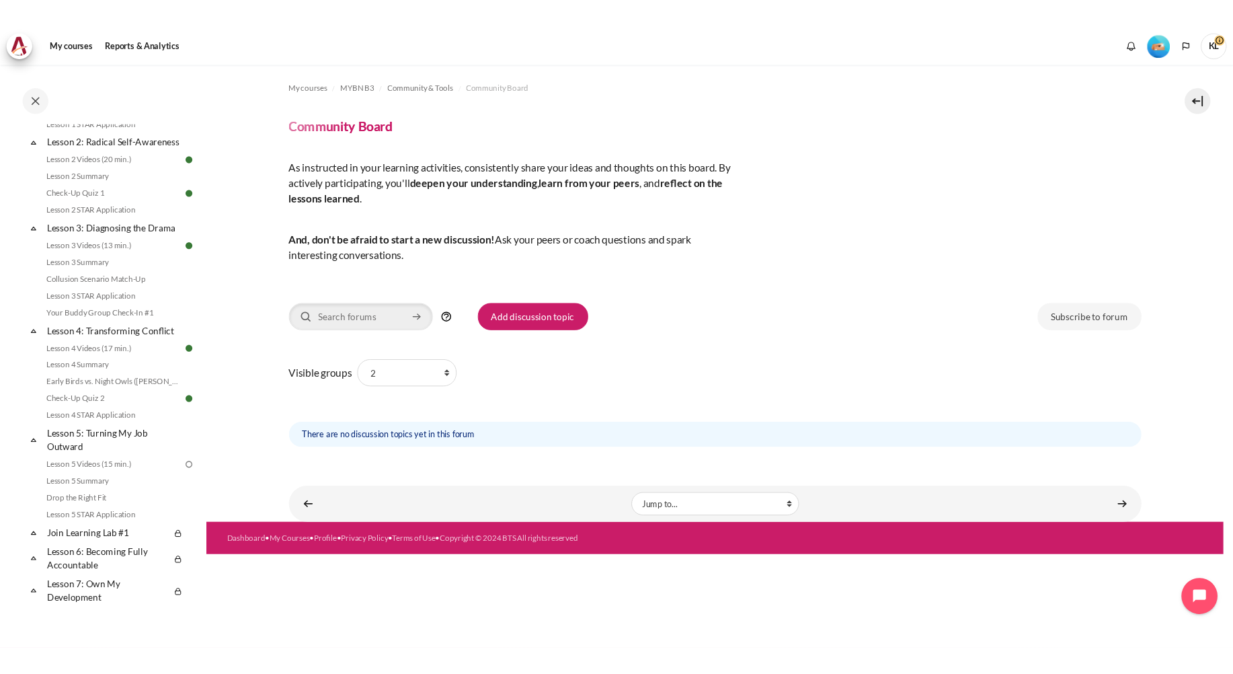
scroll to position [336, 0]
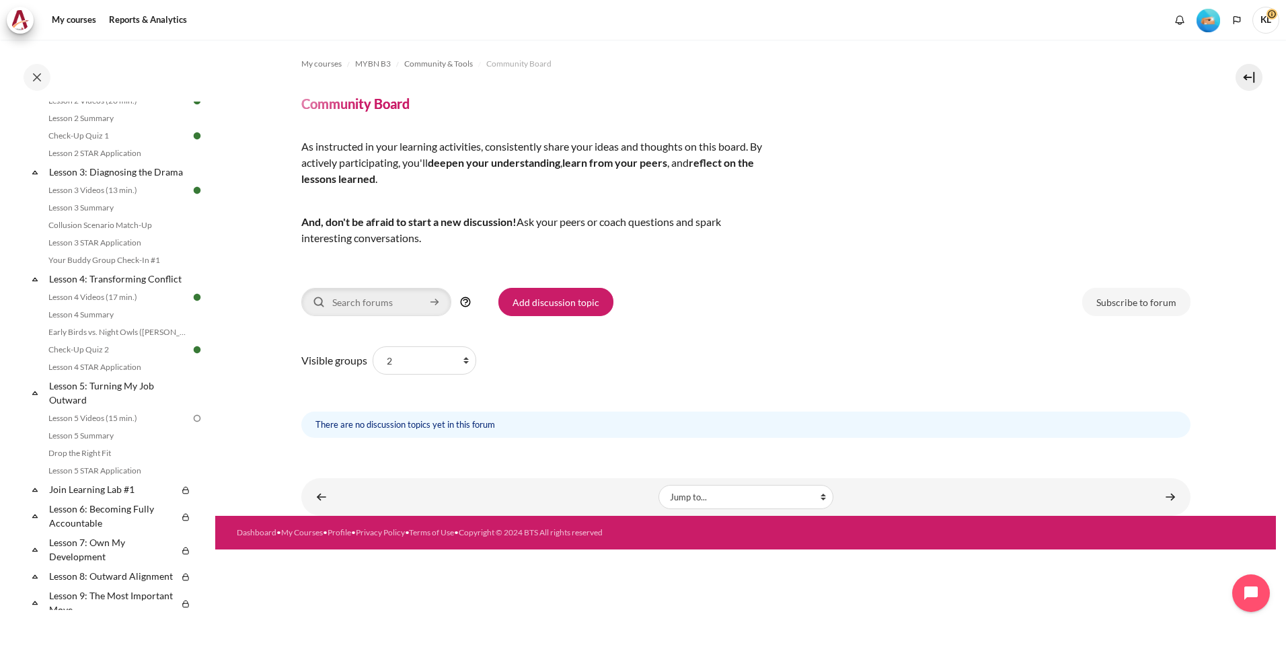
click at [626, 368] on div "Visible groups All participants 2 1 3 3 4 Subject Message Rich text editor" at bounding box center [745, 390] width 889 height 96
